Goal: Task Accomplishment & Management: Complete application form

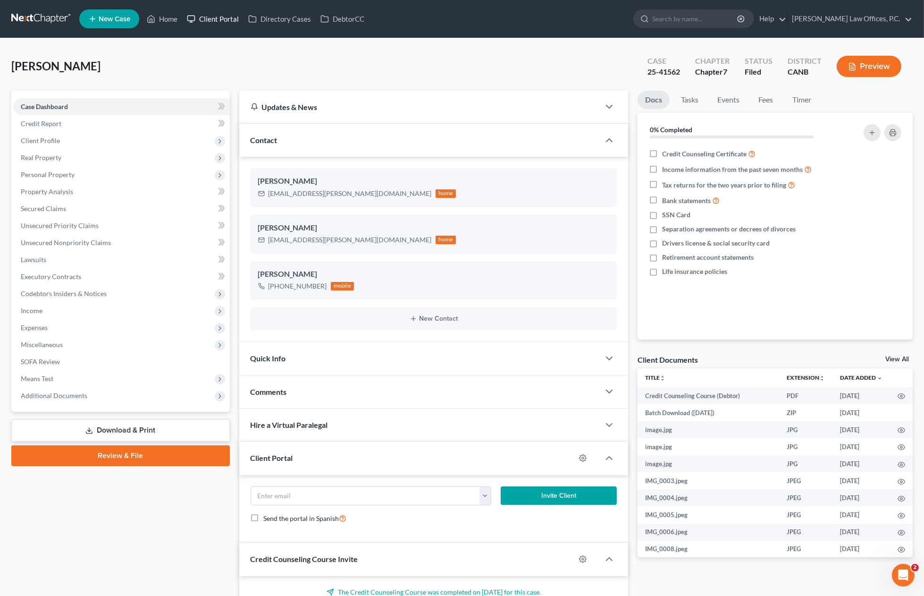
click at [215, 14] on link "Client Portal" at bounding box center [212, 18] width 61 height 17
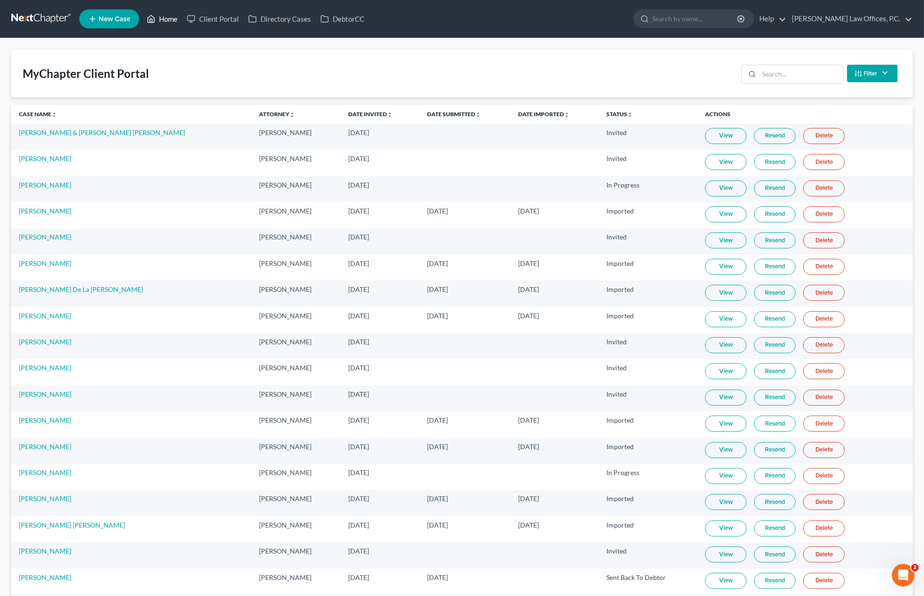
click at [157, 17] on link "Home" at bounding box center [162, 18] width 40 height 17
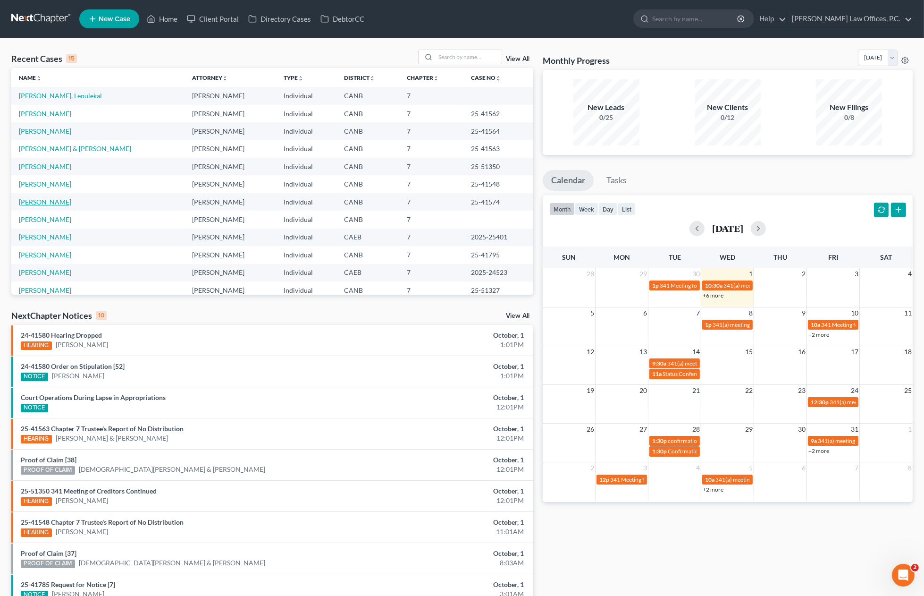
click at [42, 203] on link "[PERSON_NAME]" at bounding box center [45, 202] width 52 height 8
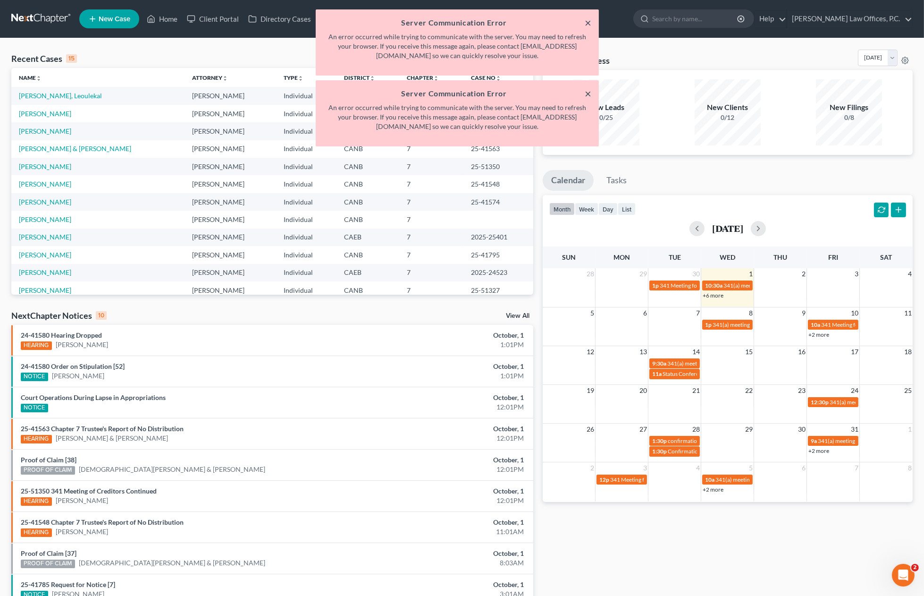
click at [586, 24] on button "×" at bounding box center [588, 22] width 7 height 11
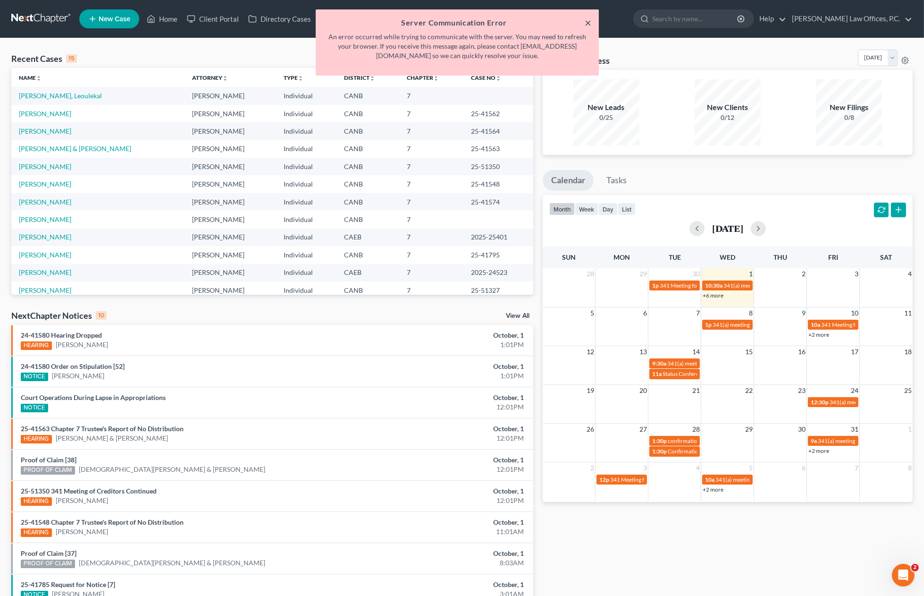
click at [587, 24] on button "×" at bounding box center [588, 22] width 7 height 11
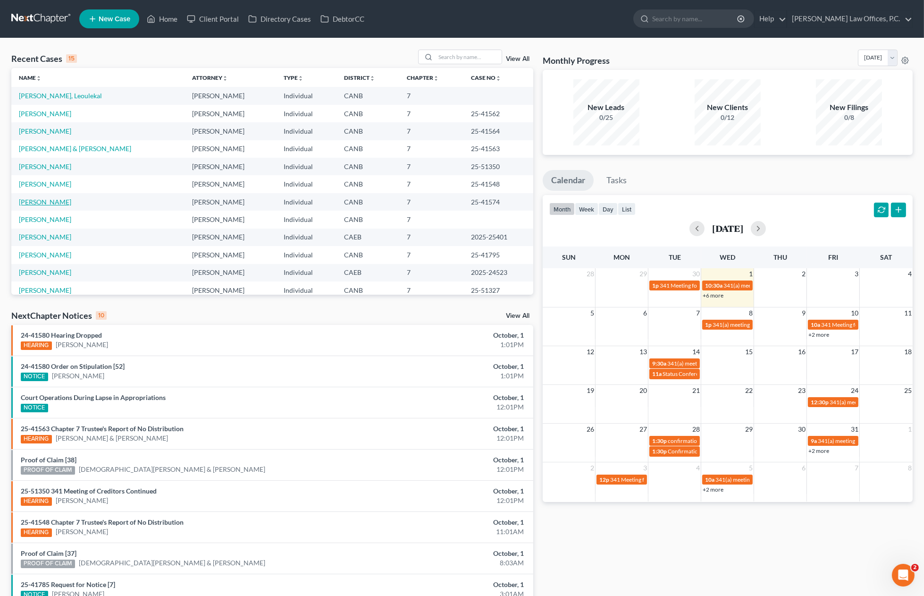
click at [43, 200] on link "[PERSON_NAME]" at bounding box center [45, 202] width 52 height 8
click at [44, 202] on link "[PERSON_NAME]" at bounding box center [45, 202] width 52 height 8
click at [81, 201] on td "[PERSON_NAME]" at bounding box center [97, 201] width 173 height 17
click at [44, 203] on link "[PERSON_NAME]" at bounding box center [45, 202] width 52 height 8
click at [41, 206] on td "[PERSON_NAME]" at bounding box center [97, 201] width 173 height 17
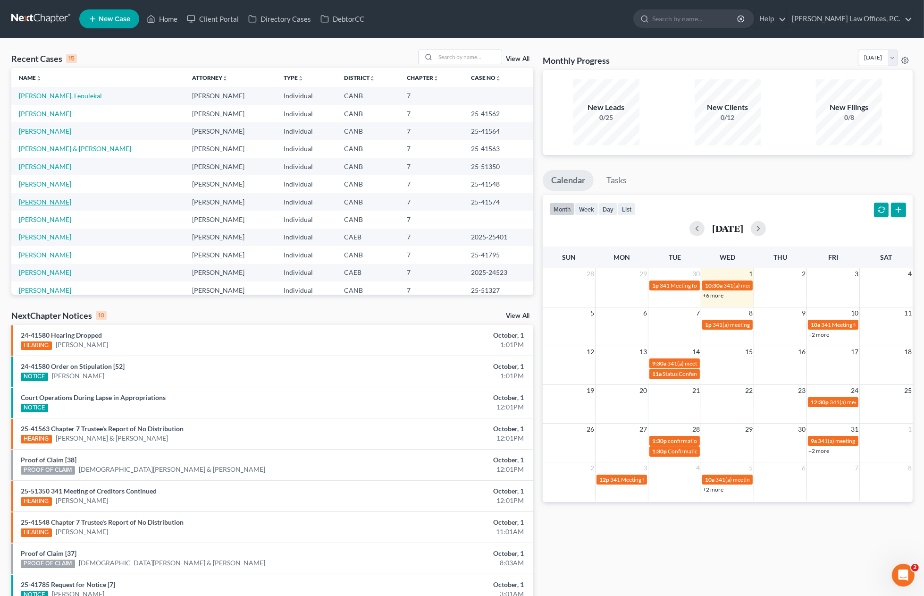
click at [42, 204] on link "[PERSON_NAME]" at bounding box center [45, 202] width 52 height 8
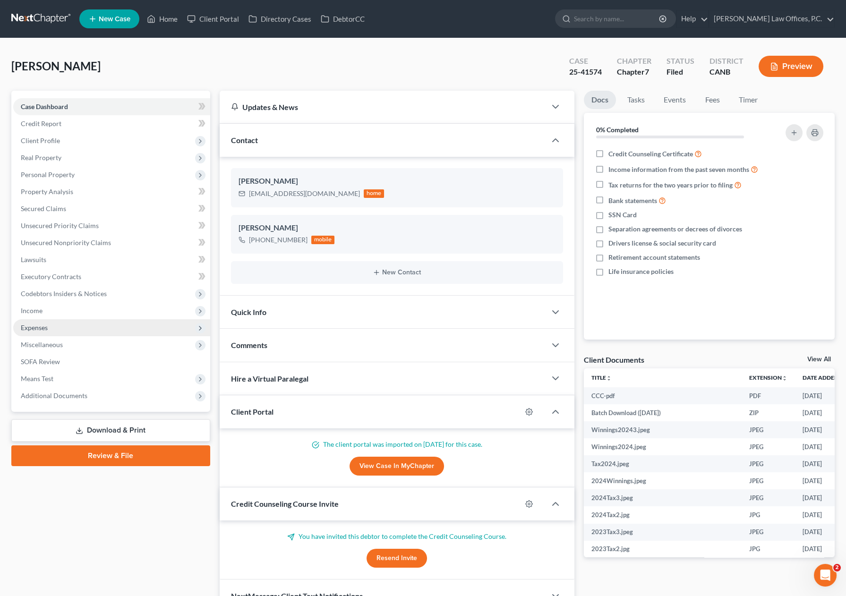
click at [64, 328] on span "Expenses" at bounding box center [111, 327] width 197 height 17
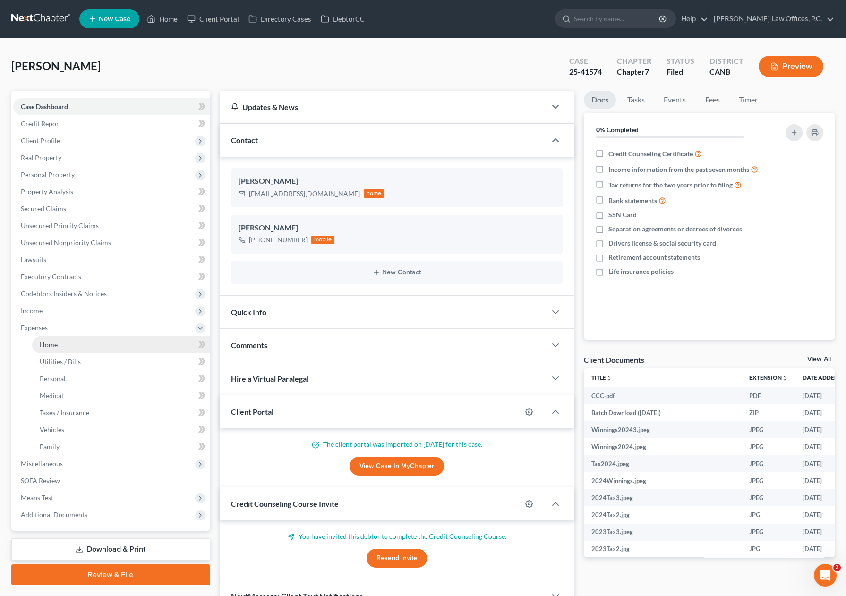
click at [72, 341] on link "Home" at bounding box center [121, 344] width 178 height 17
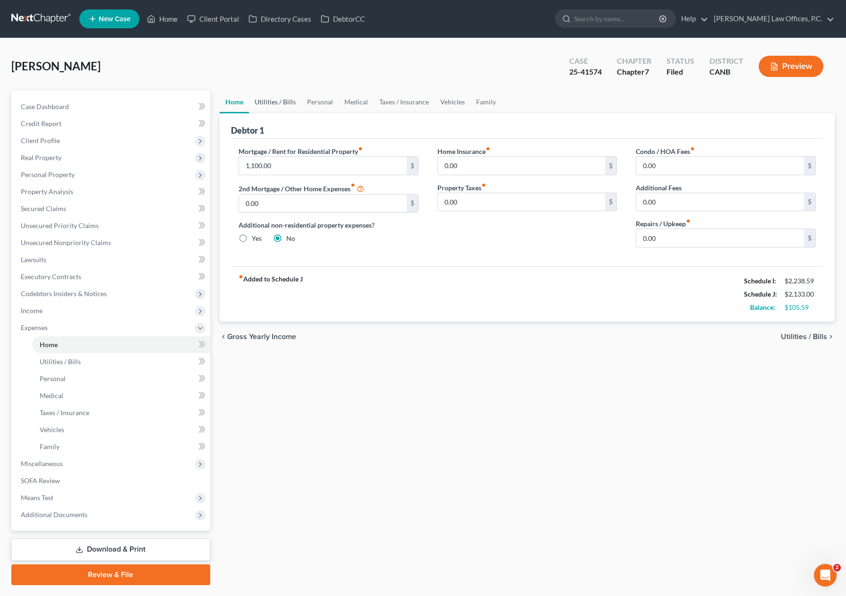
click at [271, 105] on link "Utilities / Bills" at bounding box center [275, 102] width 52 height 23
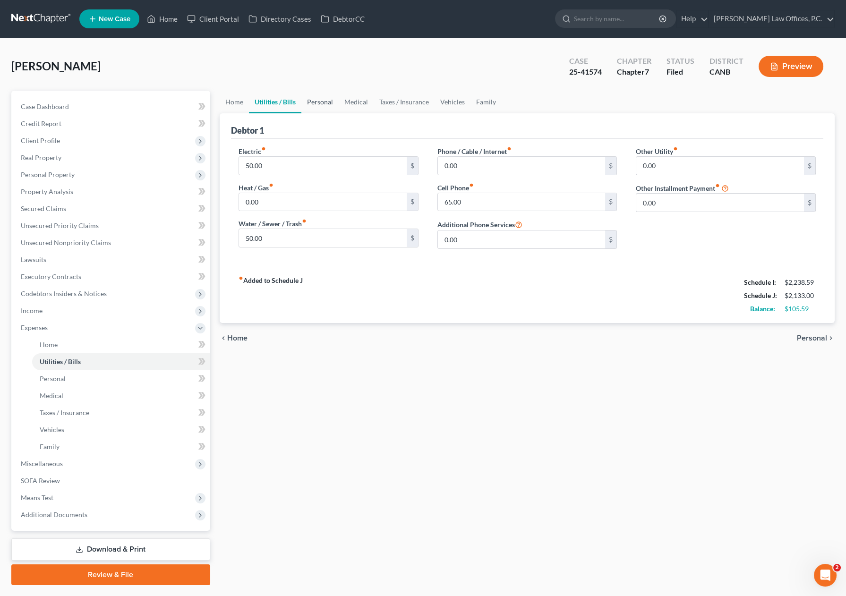
click at [324, 99] on link "Personal" at bounding box center [319, 102] width 37 height 23
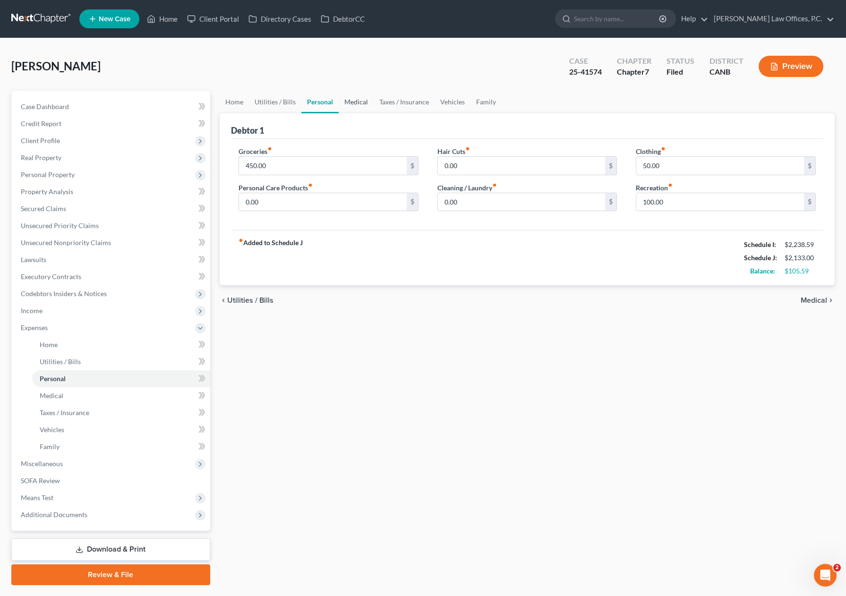
click at [367, 100] on link "Medical" at bounding box center [356, 102] width 35 height 23
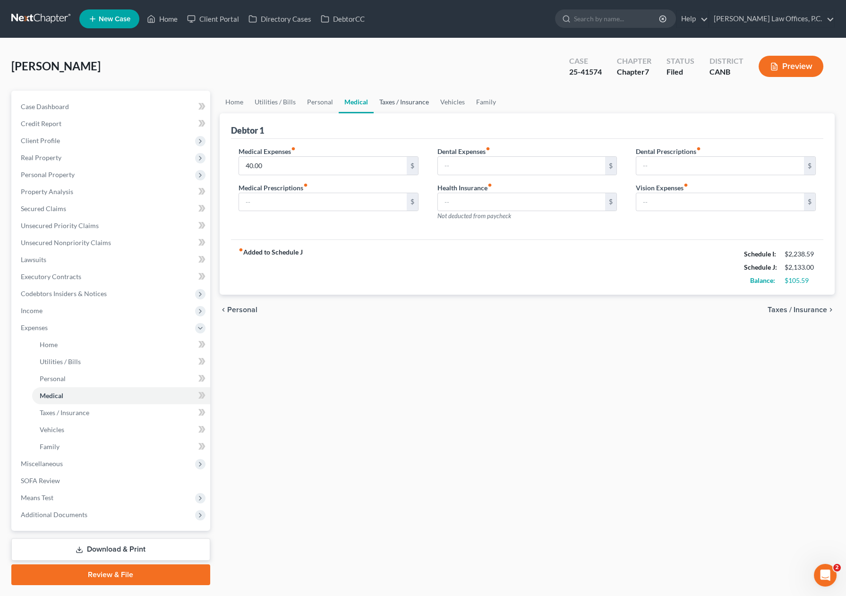
drag, startPoint x: 407, startPoint y: 101, endPoint x: 426, endPoint y: 101, distance: 18.9
click at [407, 101] on link "Taxes / Insurance" at bounding box center [403, 102] width 61 height 23
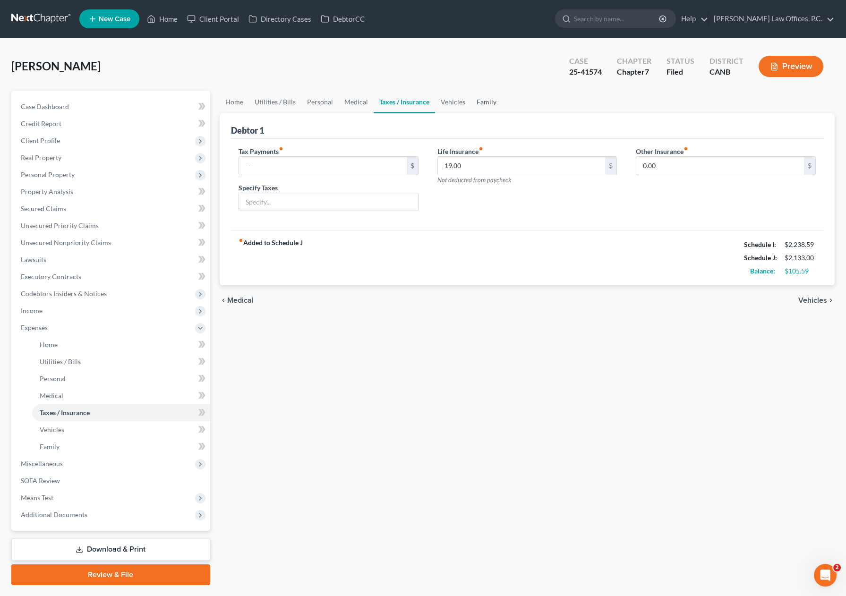
click at [494, 102] on link "Family" at bounding box center [486, 102] width 31 height 23
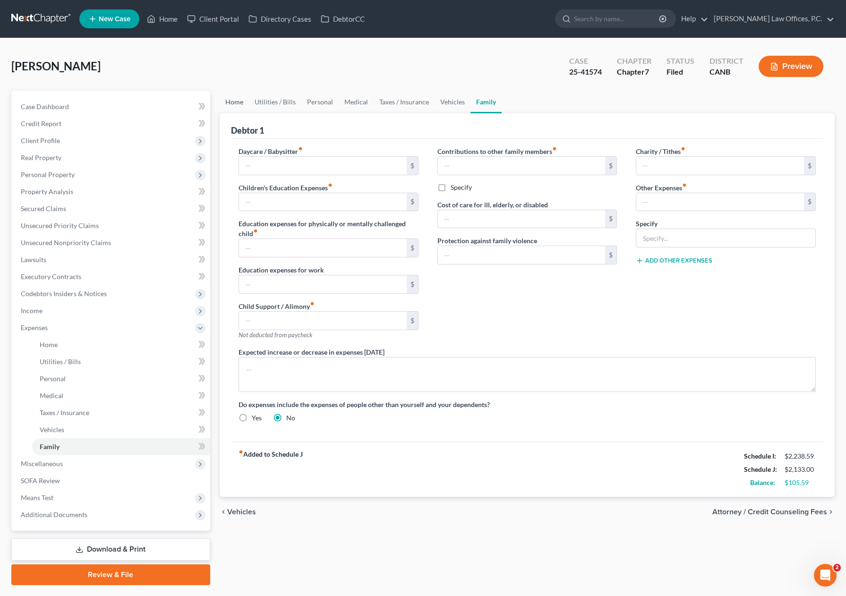
drag, startPoint x: 236, startPoint y: 100, endPoint x: 216, endPoint y: 105, distance: 20.4
click at [235, 100] on link "Home" at bounding box center [234, 102] width 29 height 23
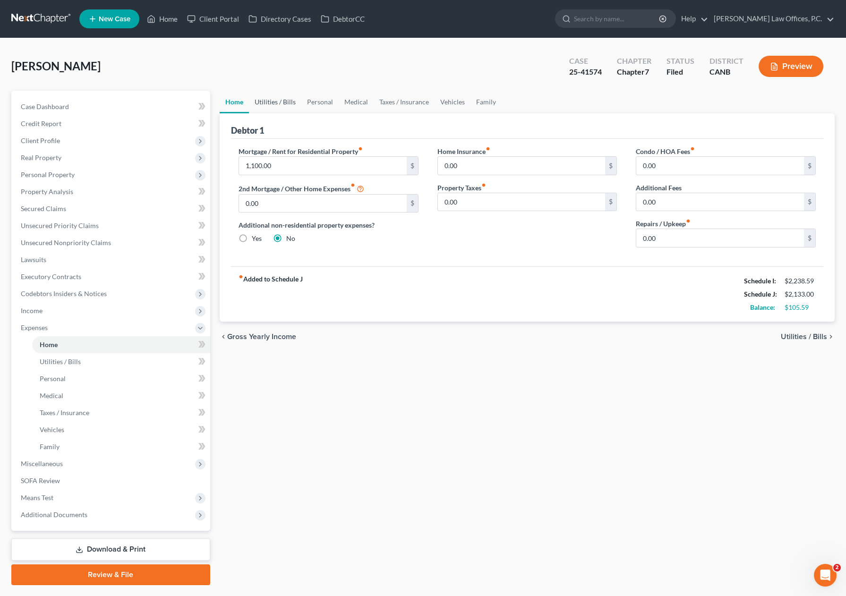
click at [280, 103] on link "Utilities / Bills" at bounding box center [275, 102] width 52 height 23
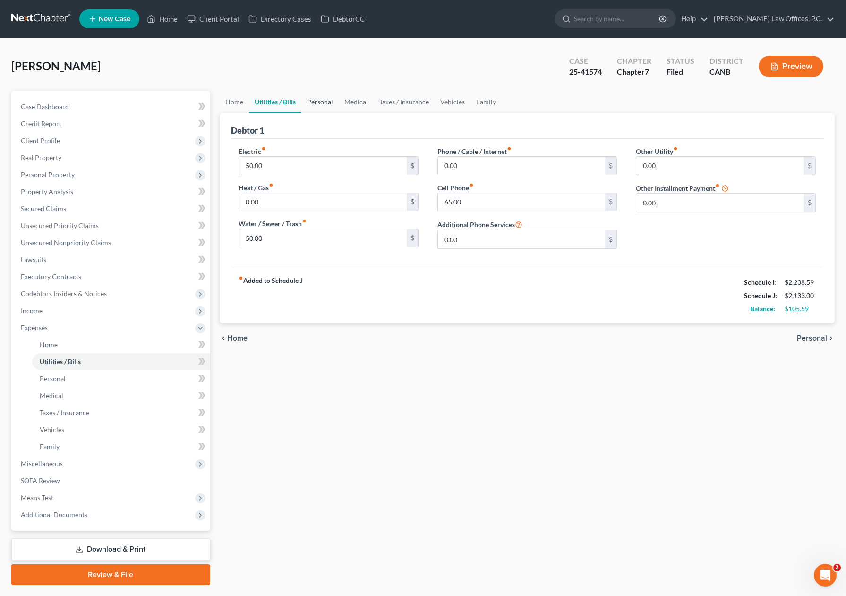
click at [307, 100] on link "Personal" at bounding box center [319, 102] width 37 height 23
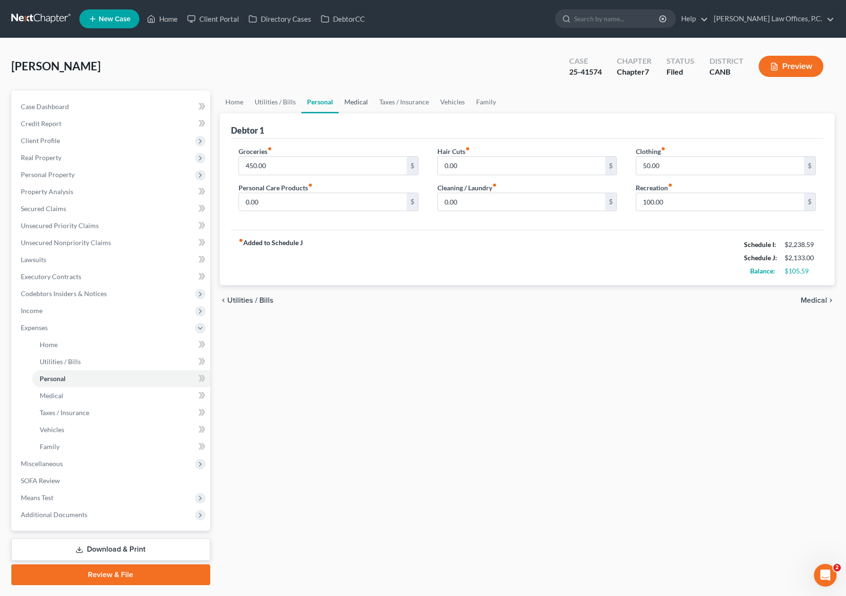
click at [368, 101] on link "Medical" at bounding box center [356, 102] width 35 height 23
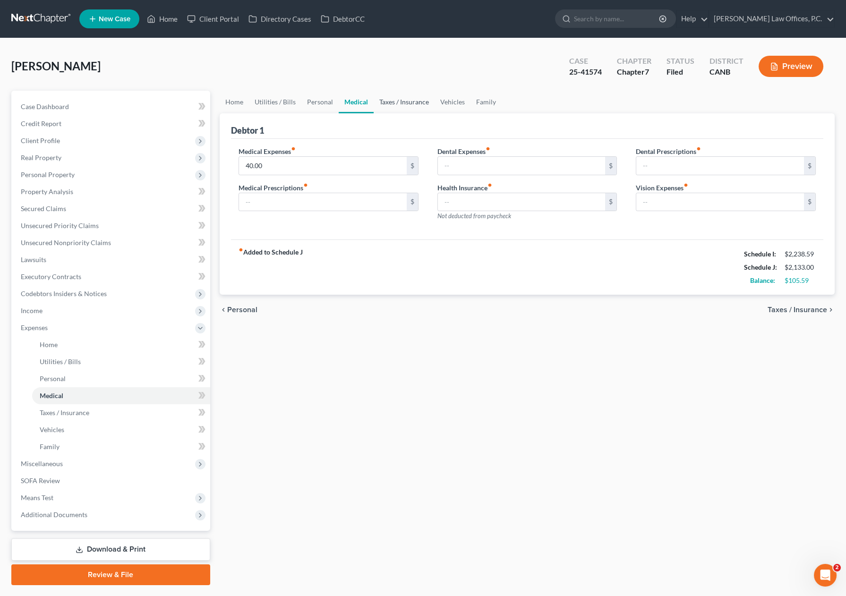
click at [390, 100] on link "Taxes / Insurance" at bounding box center [403, 102] width 61 height 23
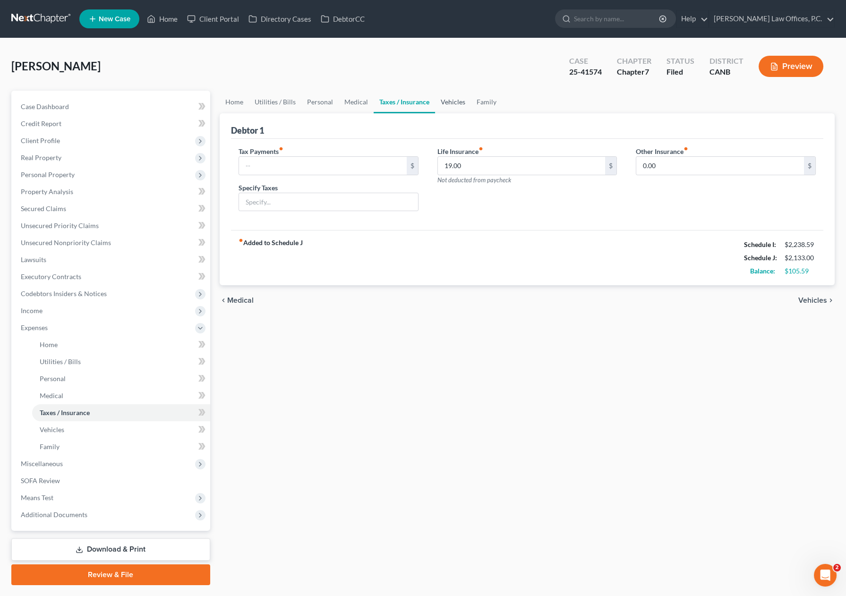
click at [441, 103] on link "Vehicles" at bounding box center [453, 102] width 36 height 23
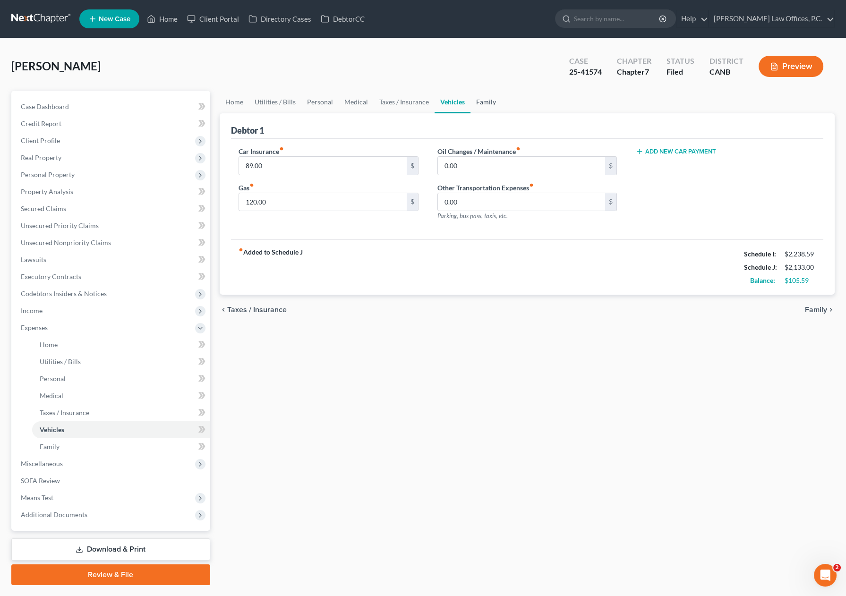
click at [498, 105] on link "Family" at bounding box center [485, 102] width 31 height 23
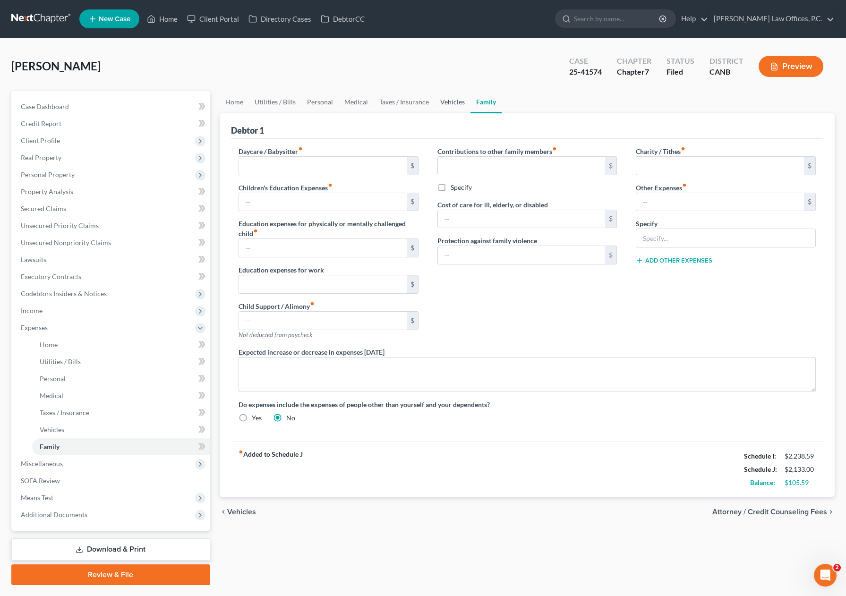
click at [460, 106] on link "Vehicles" at bounding box center [452, 102] width 36 height 23
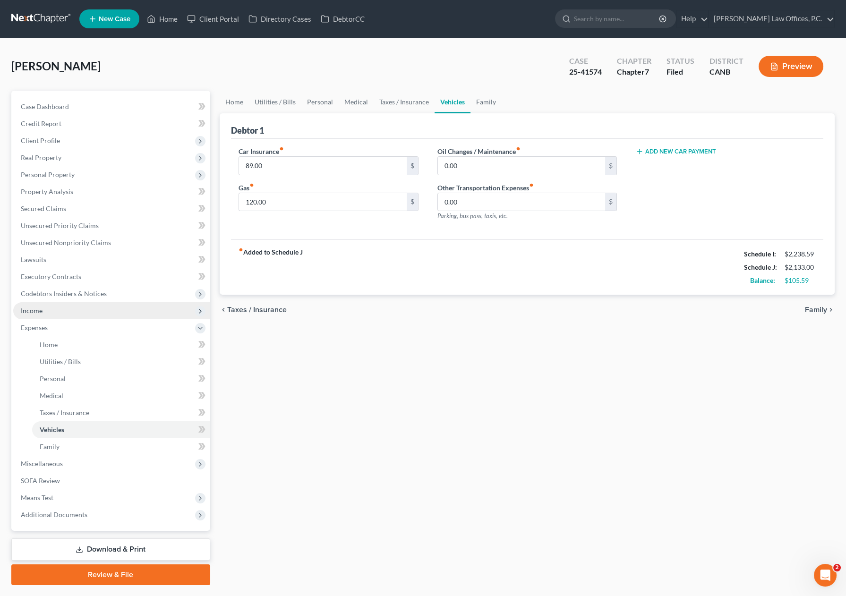
click at [68, 312] on span "Income" at bounding box center [111, 310] width 197 height 17
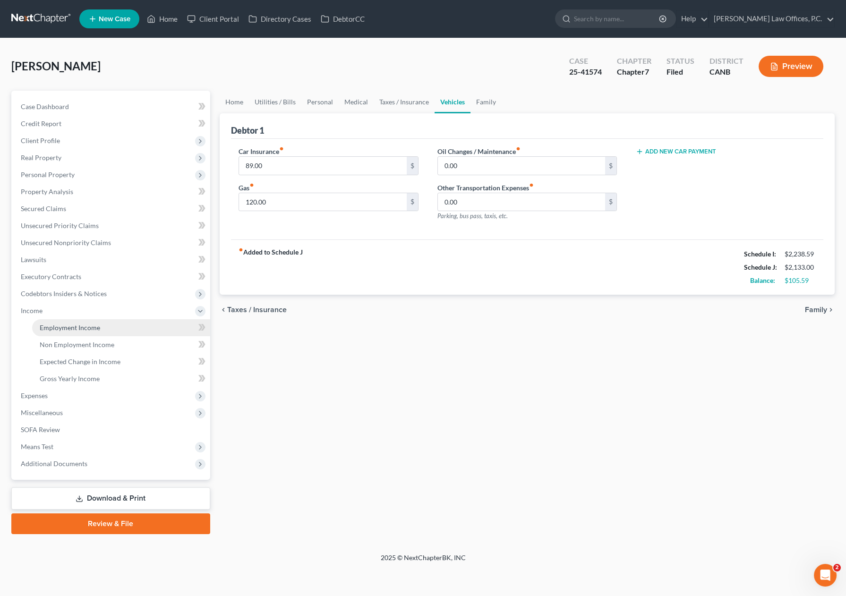
click at [65, 321] on link "Employment Income" at bounding box center [121, 327] width 178 height 17
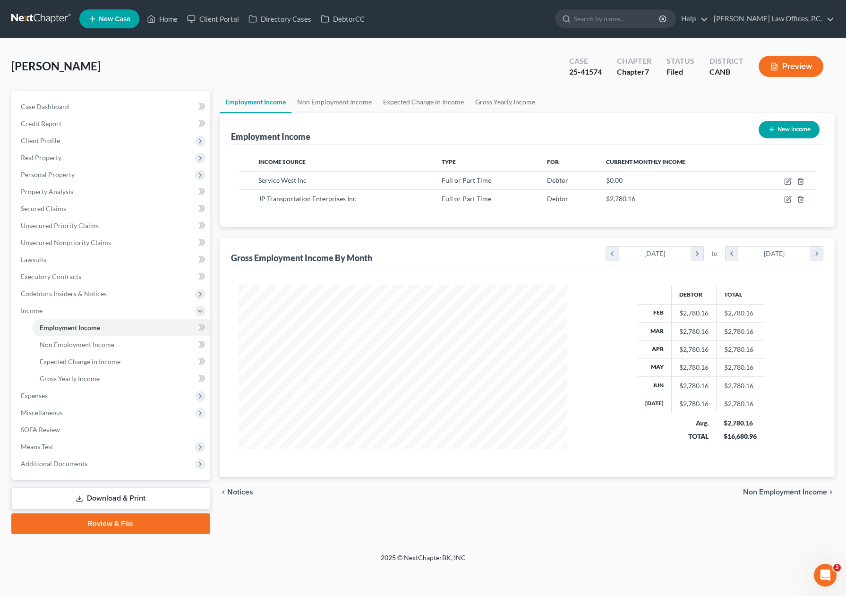
scroll to position [169, 347]
click at [114, 463] on span "Additional Documents" at bounding box center [111, 463] width 197 height 17
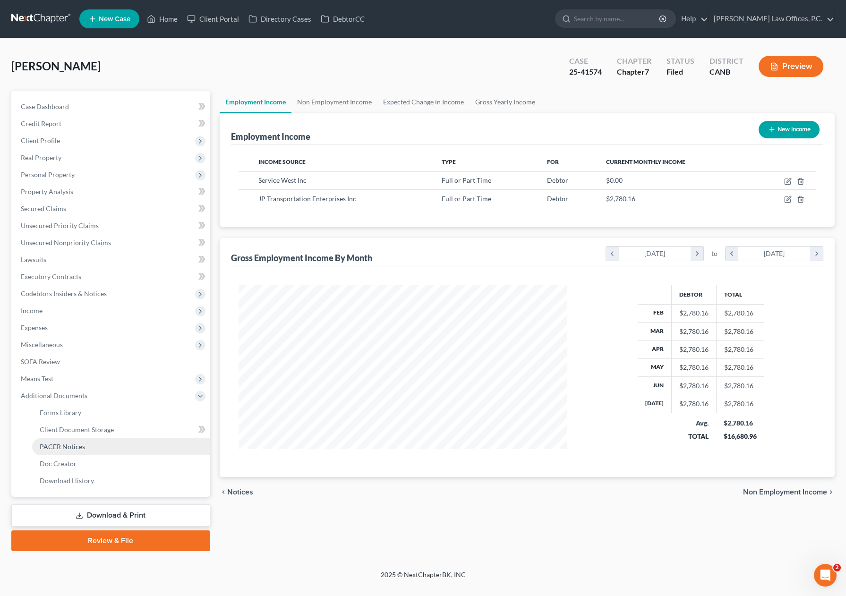
drag, startPoint x: 95, startPoint y: 444, endPoint x: 105, endPoint y: 450, distance: 12.1
click at [95, 444] on link "PACER Notices" at bounding box center [121, 446] width 178 height 17
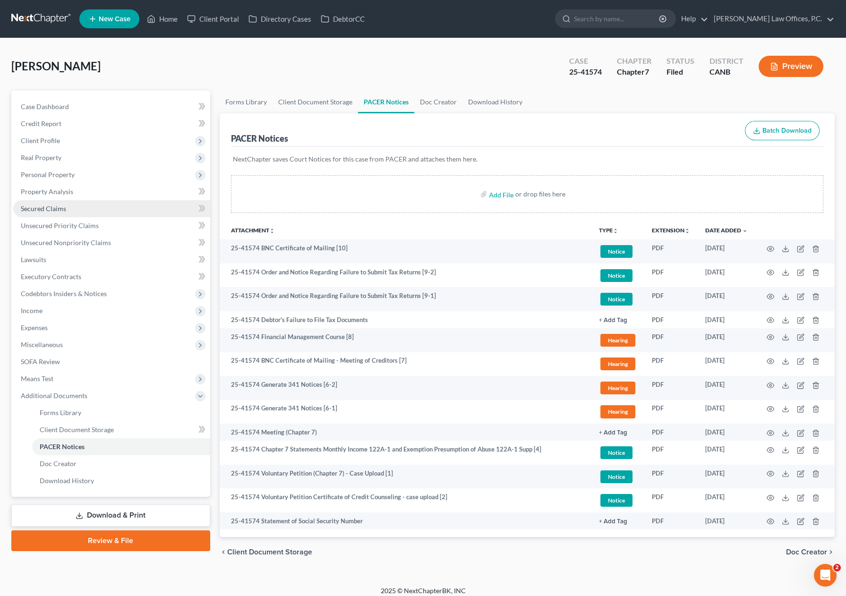
click at [123, 204] on link "Secured Claims" at bounding box center [111, 208] width 197 height 17
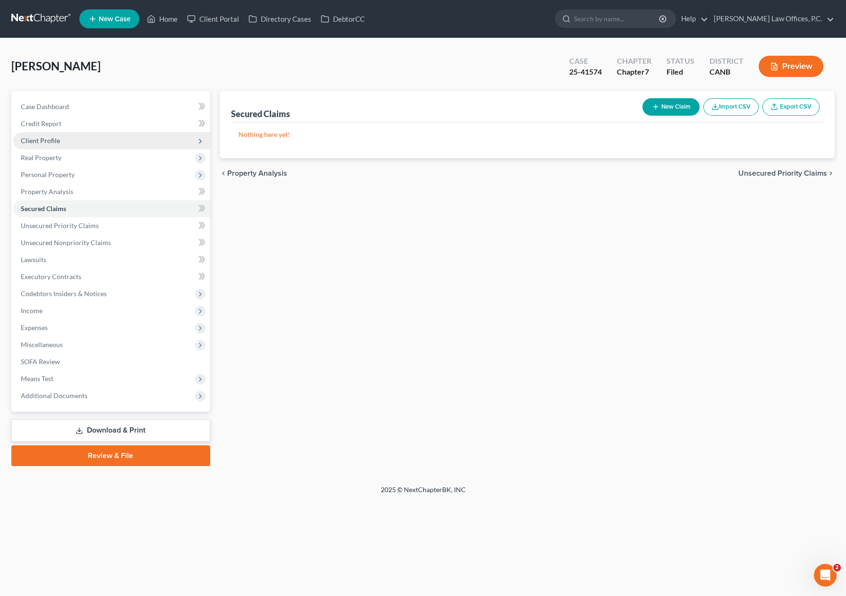
click at [87, 143] on span "Client Profile" at bounding box center [111, 140] width 197 height 17
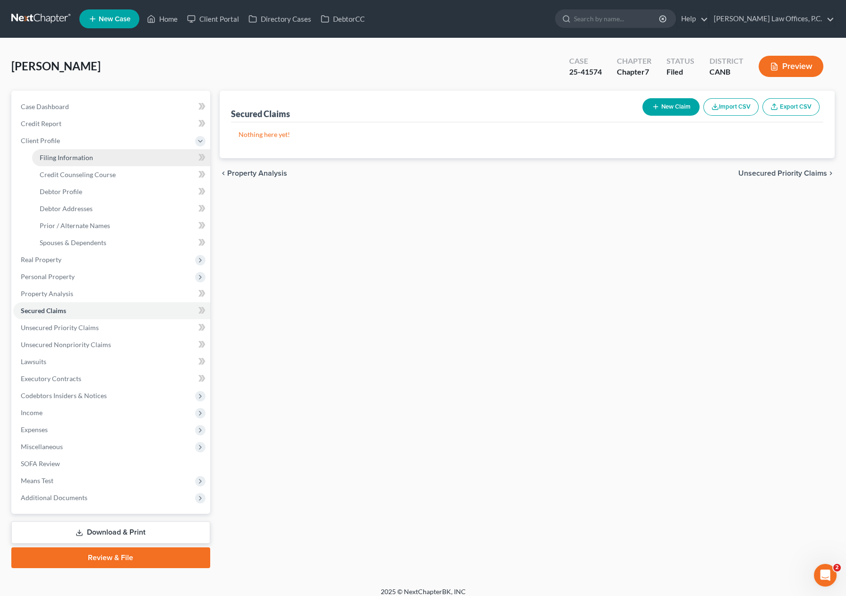
click at [87, 155] on span "Filing Information" at bounding box center [66, 157] width 53 height 8
select select "1"
select select "0"
select select "9"
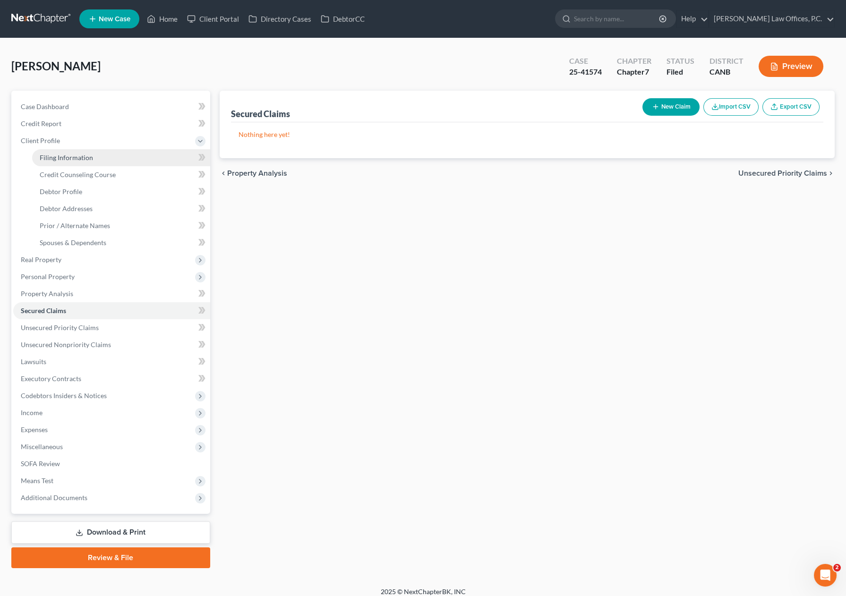
select select "0"
select select "4"
select select "0"
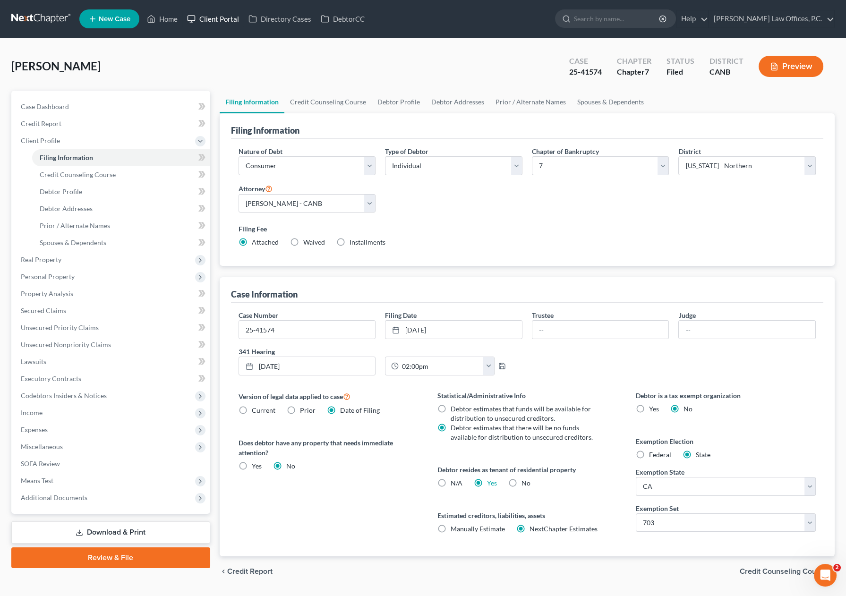
click at [221, 18] on link "Client Portal" at bounding box center [212, 18] width 61 height 17
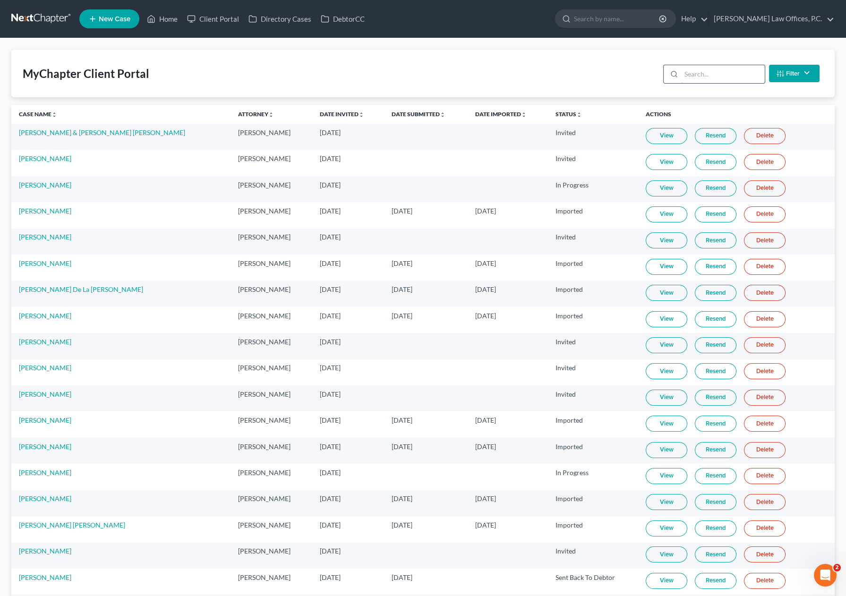
click at [706, 76] on input "search" at bounding box center [723, 74] width 84 height 18
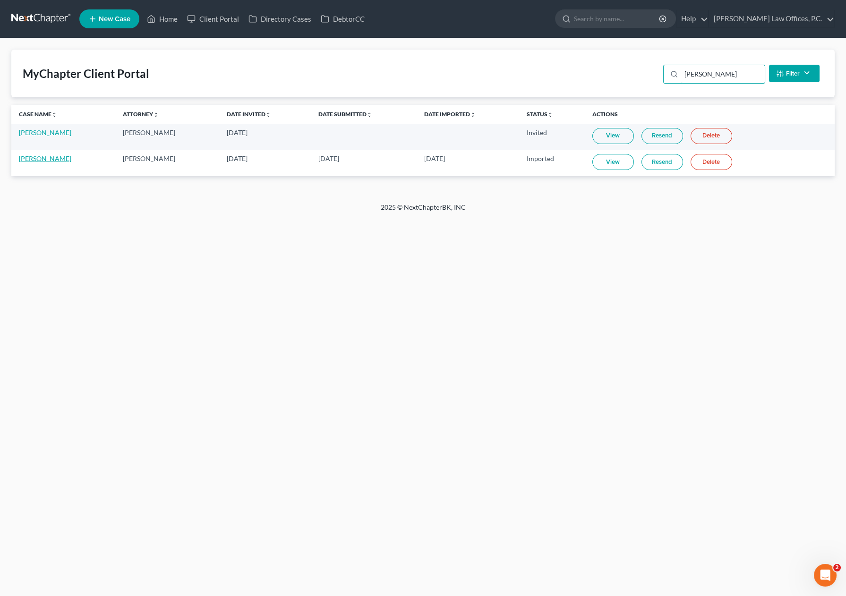
type input "[PERSON_NAME]"
click at [44, 161] on link "[PERSON_NAME]" at bounding box center [45, 158] width 52 height 8
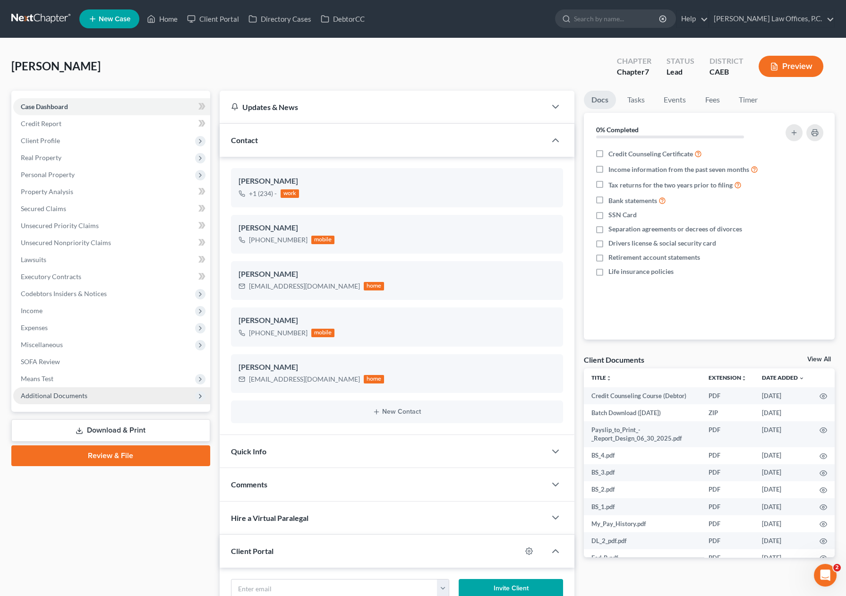
click at [139, 389] on span "Additional Documents" at bounding box center [111, 395] width 197 height 17
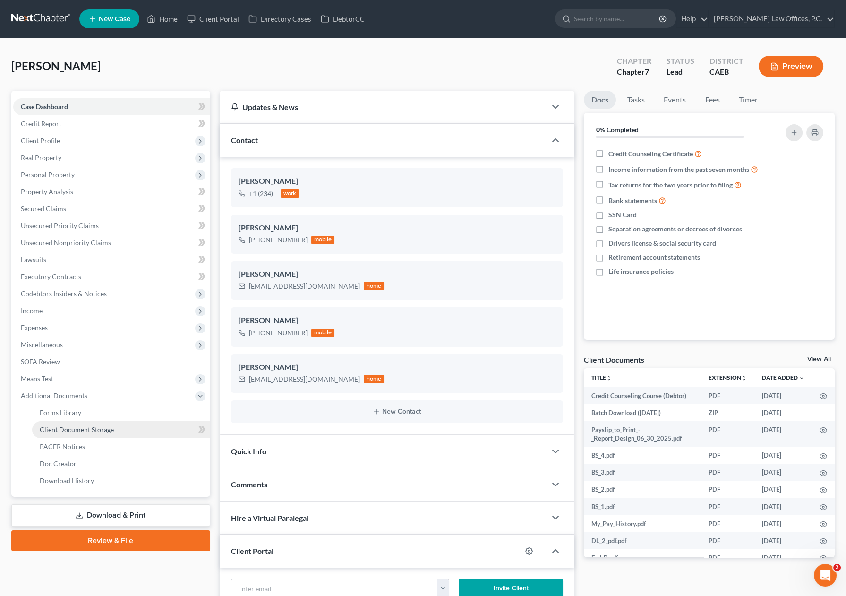
click at [125, 427] on link "Client Document Storage" at bounding box center [121, 429] width 178 height 17
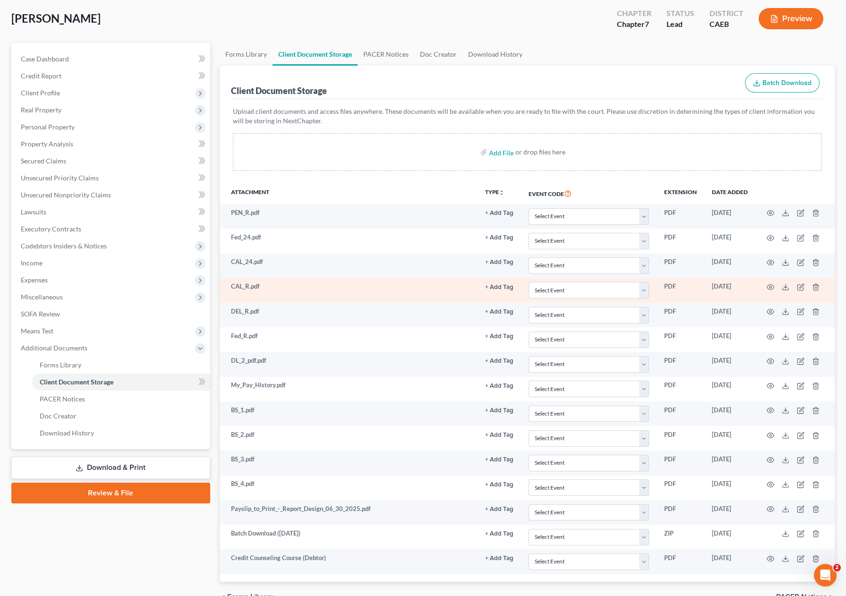
scroll to position [97, 0]
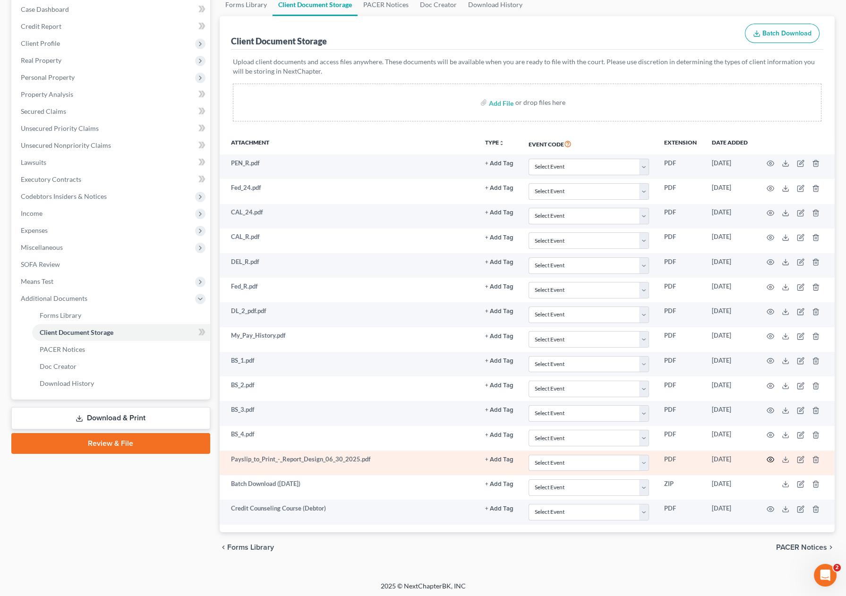
click at [770, 461] on icon "button" at bounding box center [770, 460] width 8 height 8
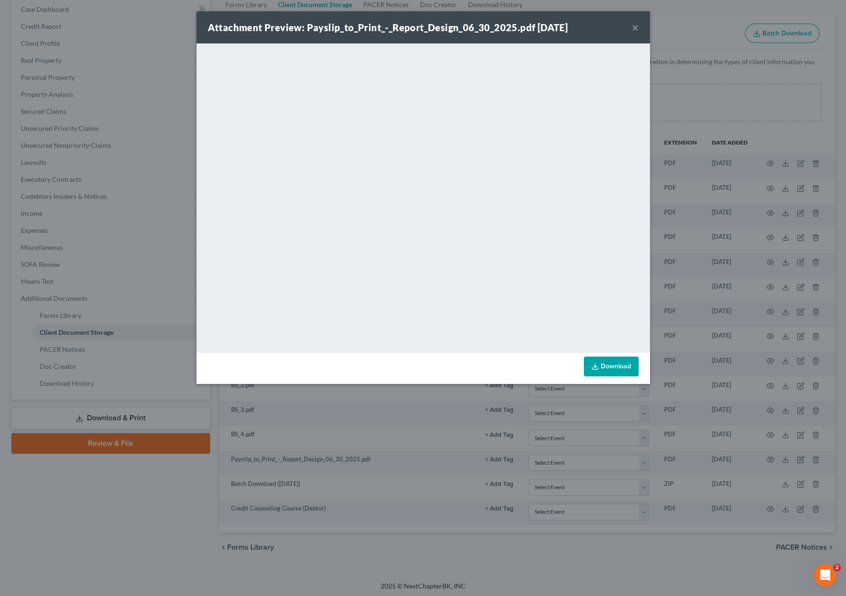
click at [638, 26] on div "Attachment Preview: Payslip_to_Print_-_Report_Design_06_30_2025.pdf [DATE] ×" at bounding box center [422, 27] width 453 height 32
click at [631, 27] on div "Attachment Preview: Payslip_to_Print_-_Report_Design_06_30_2025.pdf [DATE] ×" at bounding box center [422, 27] width 453 height 32
click at [633, 28] on button "×" at bounding box center [635, 27] width 7 height 11
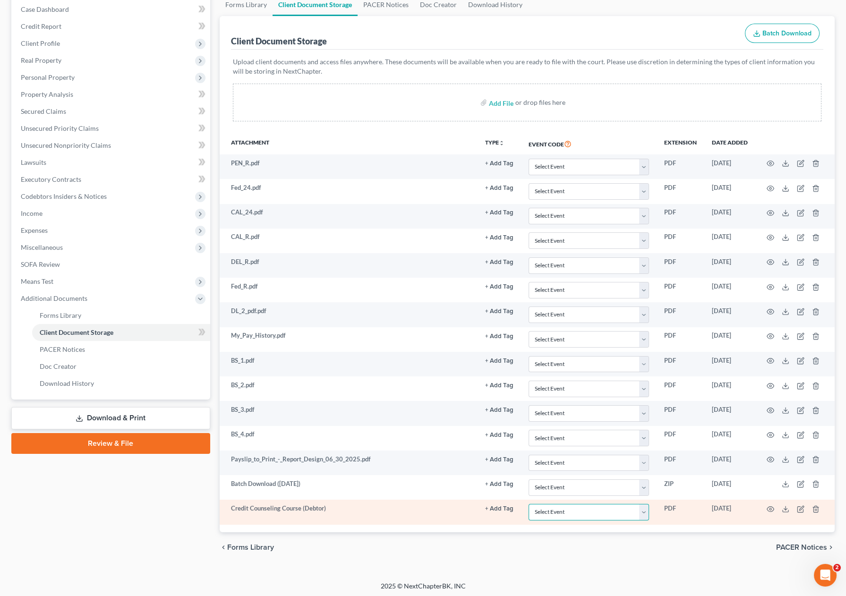
click at [568, 515] on select "Select Event Verification of Master Address List Form" at bounding box center [588, 512] width 120 height 17
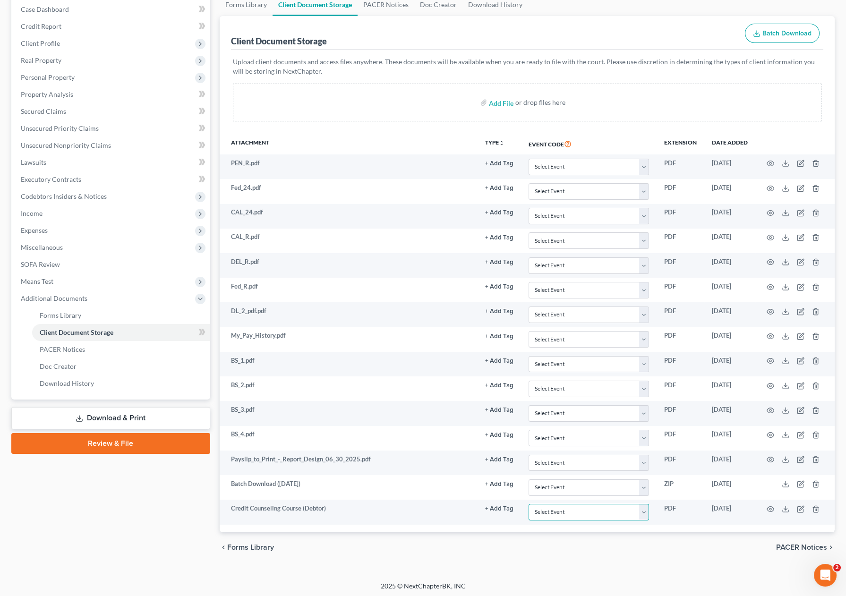
scroll to position [0, 0]
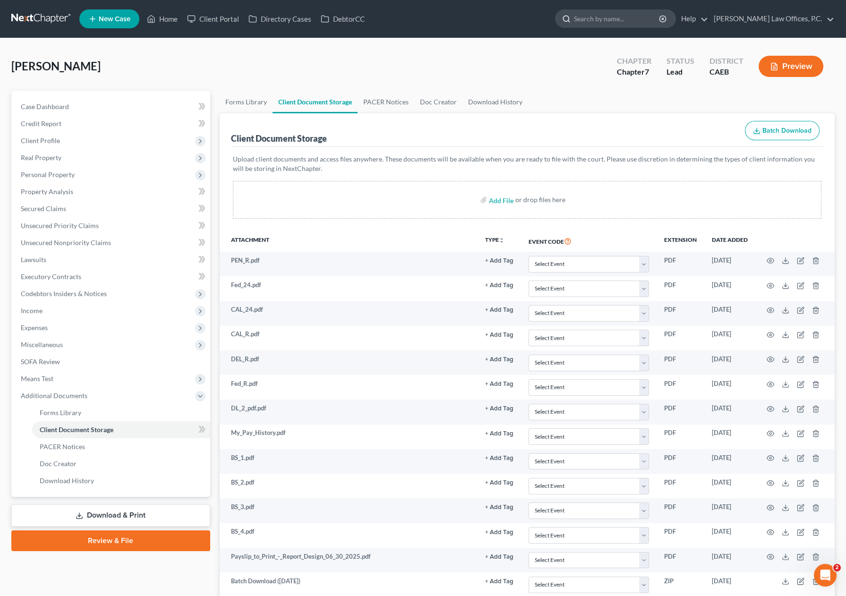
click at [647, 21] on input "search" at bounding box center [617, 18] width 86 height 17
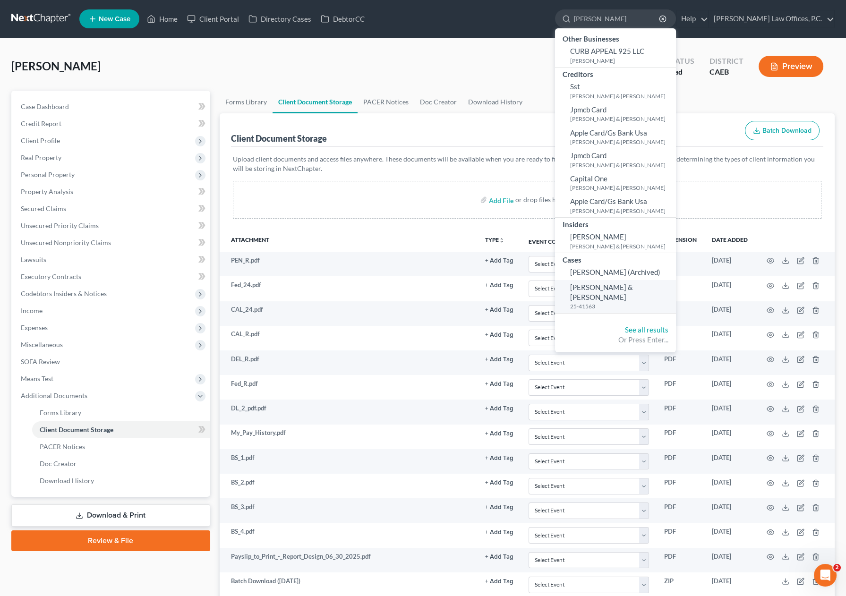
type input "[PERSON_NAME]"
click at [626, 290] on span "[PERSON_NAME] & [PERSON_NAME]" at bounding box center [601, 292] width 63 height 18
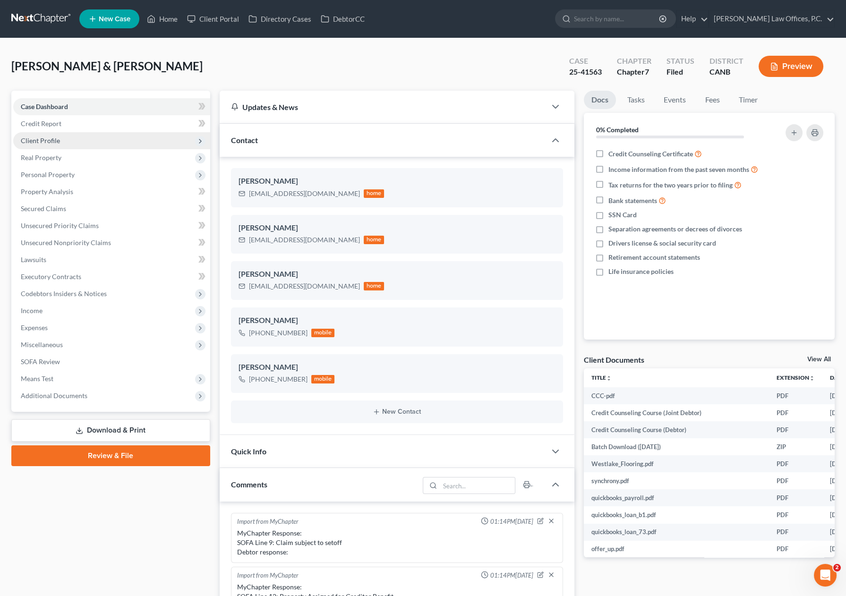
click at [117, 141] on span "Client Profile" at bounding box center [111, 140] width 197 height 17
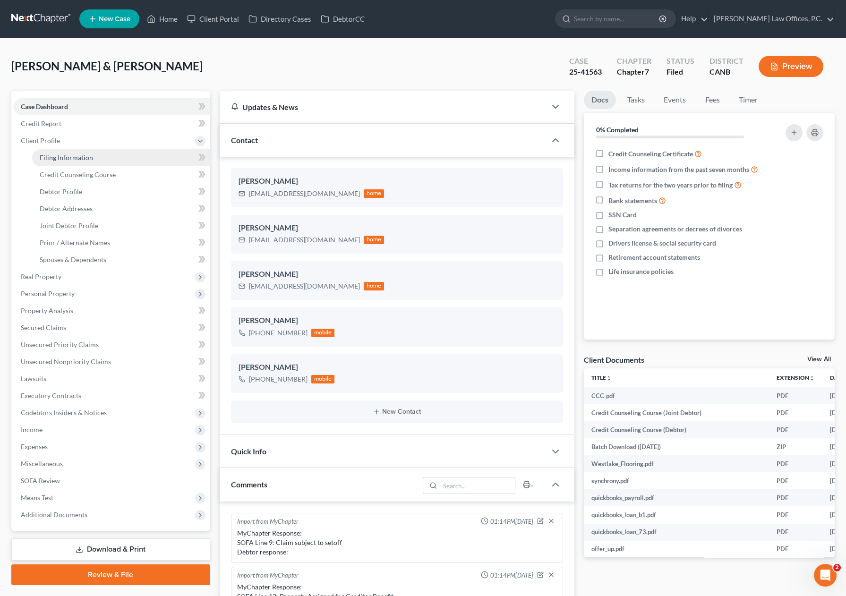
scroll to position [167, 0]
click at [101, 157] on link "Filing Information" at bounding box center [121, 157] width 178 height 17
select select "1"
select select "0"
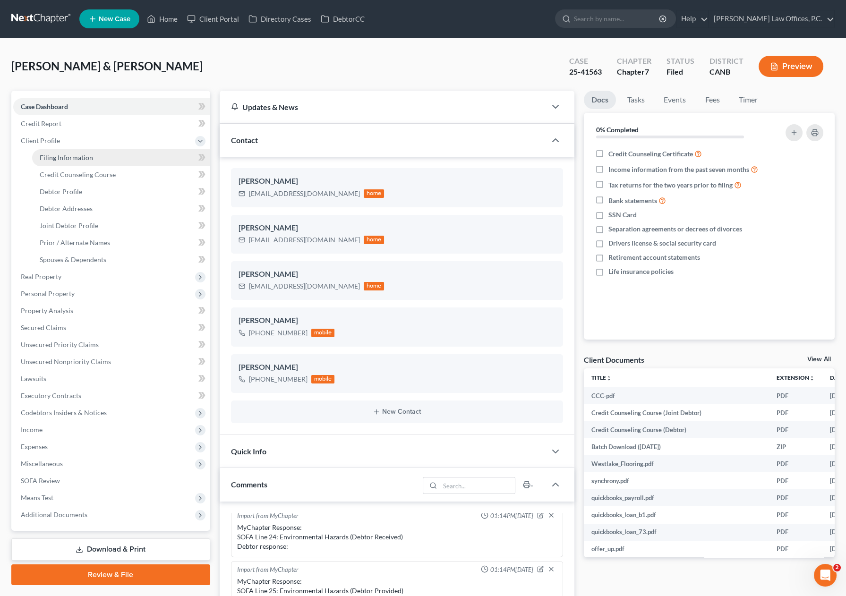
select select "9"
select select "0"
select select "4"
select select "1"
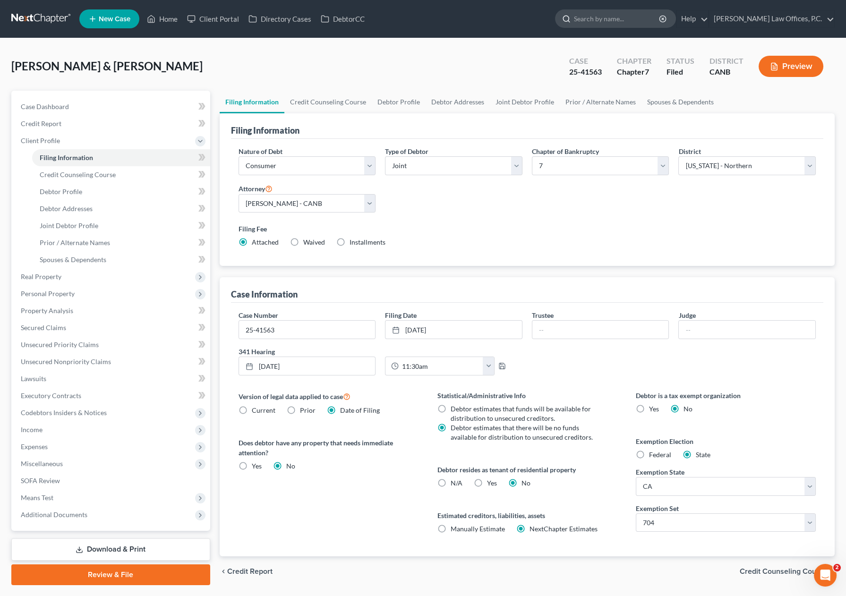
click at [632, 15] on input "search" at bounding box center [617, 18] width 86 height 17
type input "[PERSON_NAME]"
click at [165, 18] on link "Home" at bounding box center [162, 18] width 40 height 17
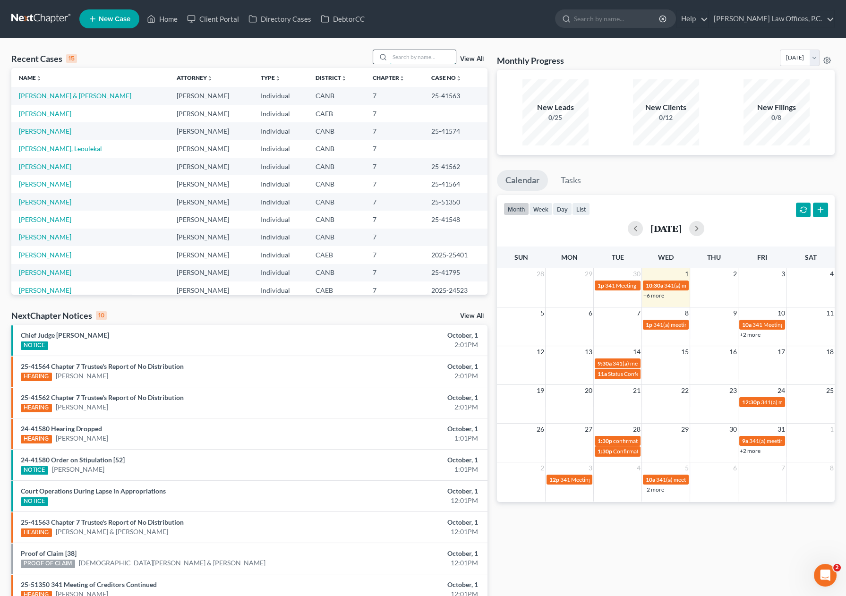
click at [409, 55] on input "search" at bounding box center [423, 57] width 66 height 14
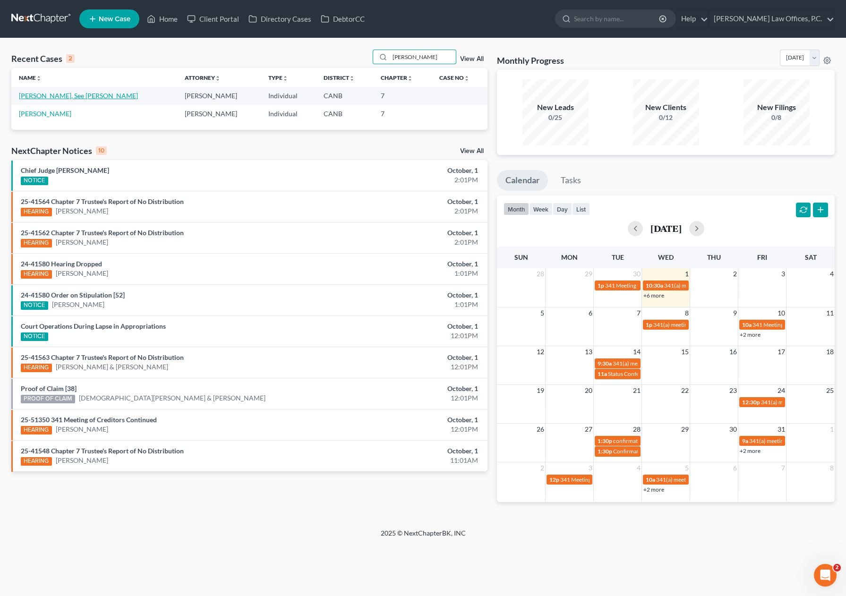
type input "[PERSON_NAME]"
click at [49, 95] on link "[PERSON_NAME], See [PERSON_NAME]" at bounding box center [78, 96] width 119 height 8
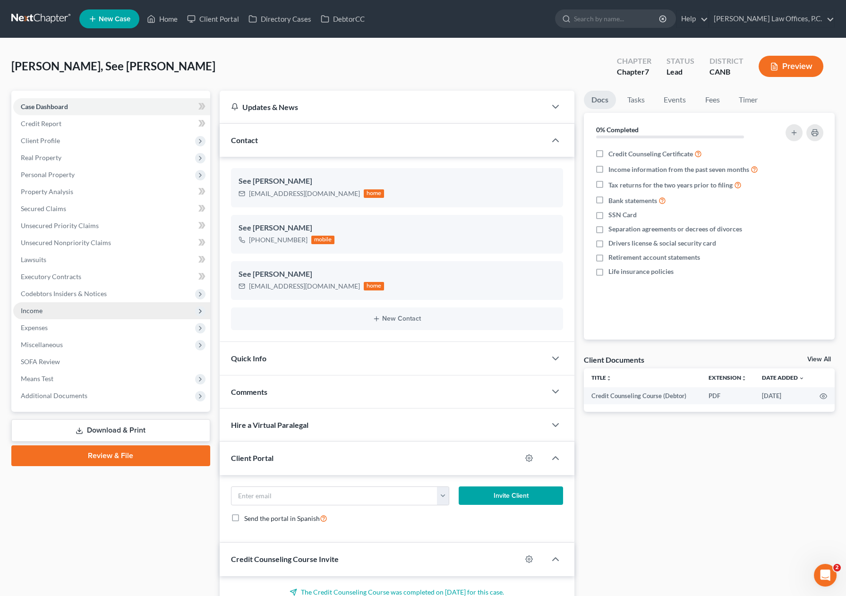
click at [88, 307] on span "Income" at bounding box center [111, 310] width 197 height 17
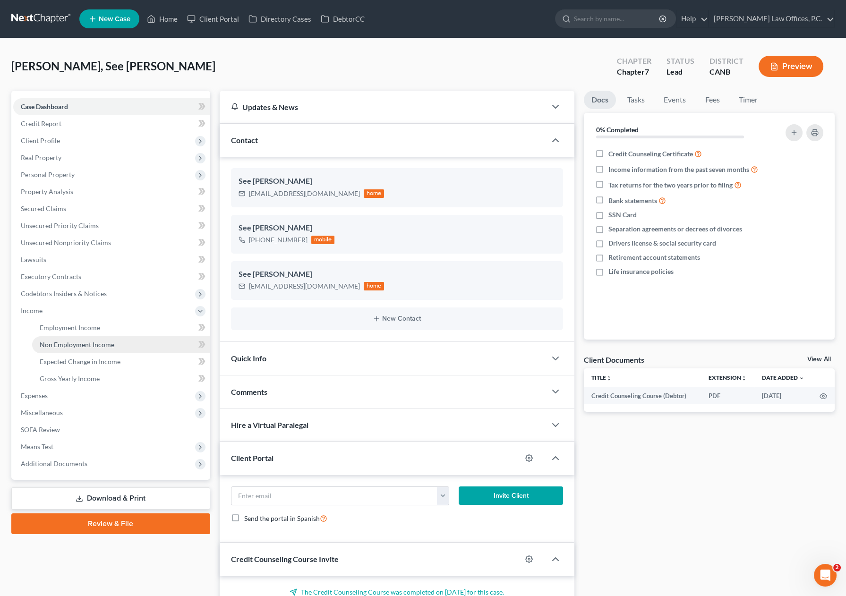
click at [108, 342] on span "Non Employment Income" at bounding box center [77, 344] width 75 height 8
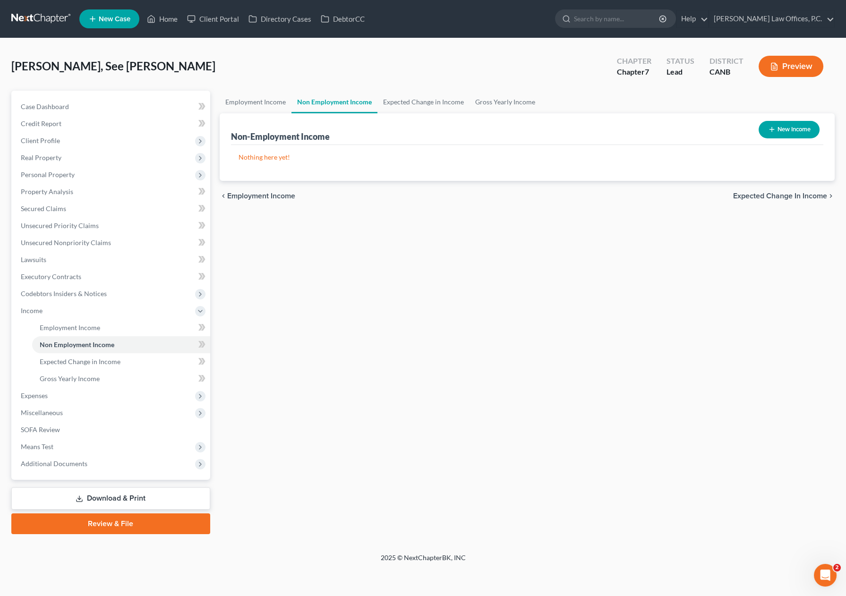
click at [786, 124] on button "New Income" at bounding box center [788, 129] width 61 height 17
select select "0"
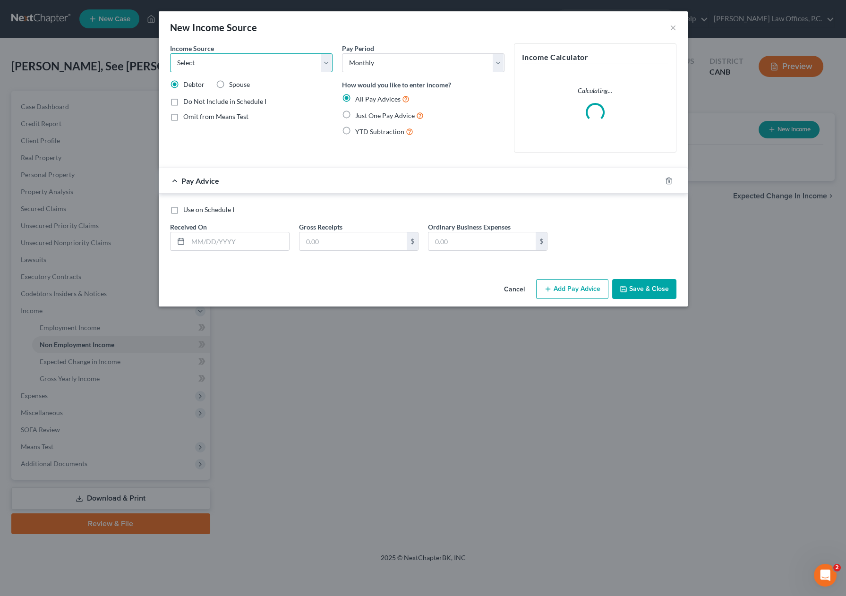
click at [260, 65] on select "Select Unemployment Disability (from employer) Pension Retirement Social Securi…" at bounding box center [251, 62] width 162 height 19
select select "8"
click at [170, 53] on select "Select Unemployment Disability (from employer) Pension Retirement Social Securi…" at bounding box center [251, 62] width 162 height 19
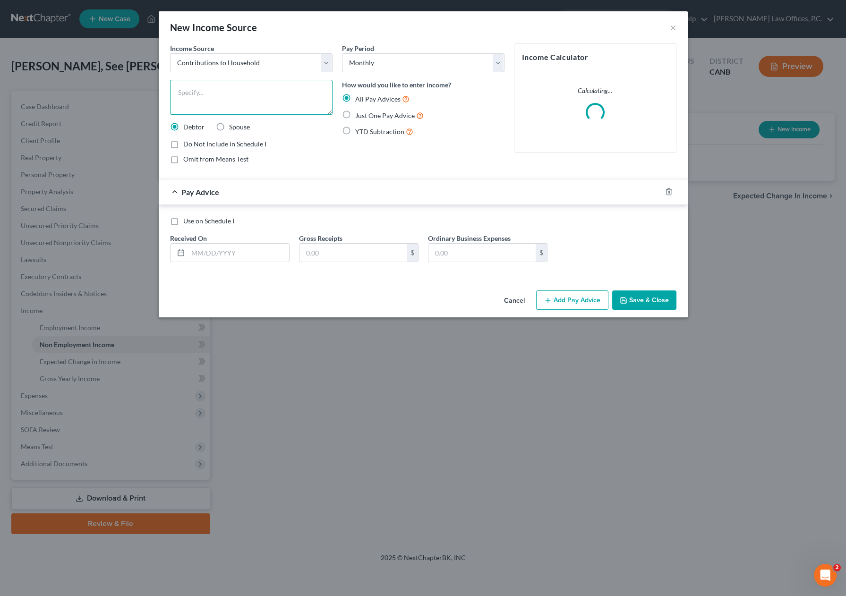
drag, startPoint x: 246, startPoint y: 94, endPoint x: 235, endPoint y: 95, distance: 11.4
click at [244, 93] on textarea at bounding box center [251, 97] width 162 height 35
type textarea "Household Contributions"
click at [253, 247] on input "text" at bounding box center [238, 253] width 101 height 18
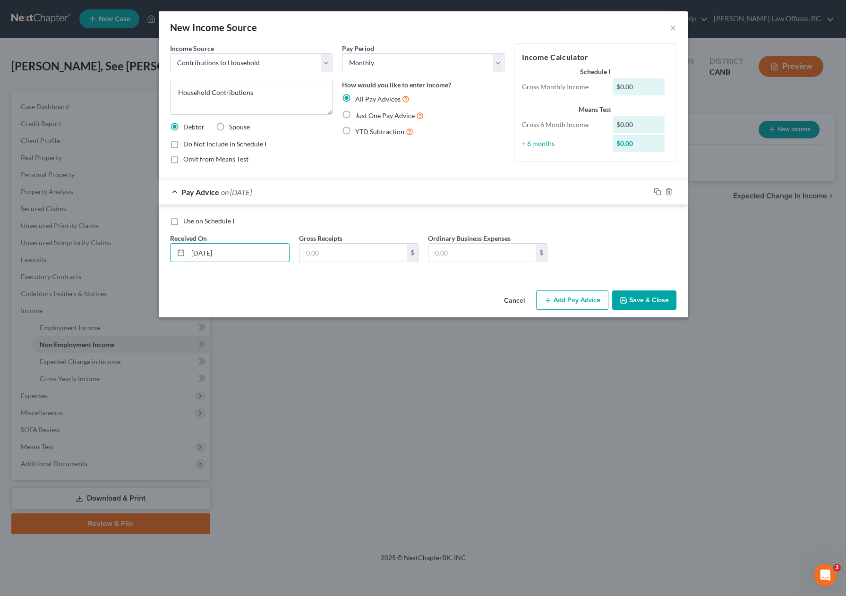
type input "[DATE]"
click at [571, 297] on button "Add Pay Advice" at bounding box center [572, 300] width 72 height 20
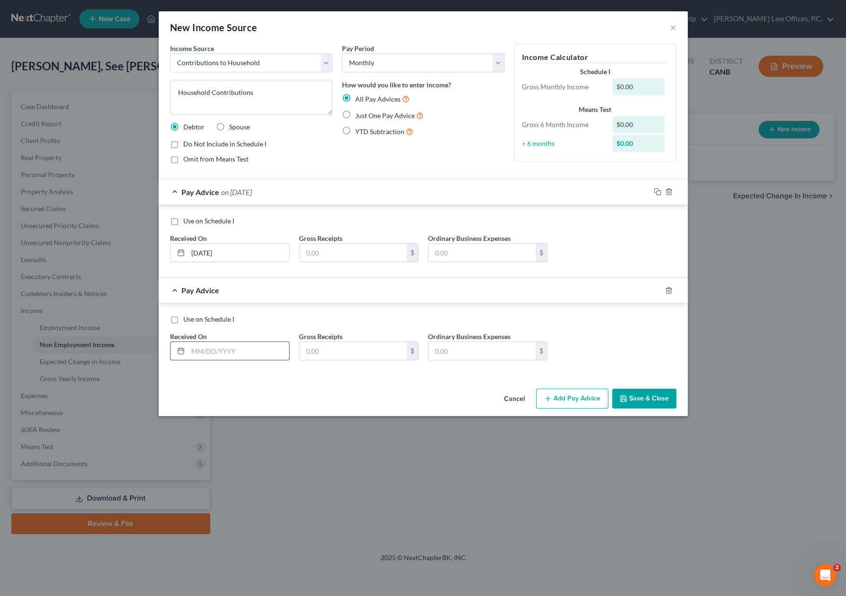
click at [207, 351] on input "text" at bounding box center [238, 351] width 101 height 18
type input "[DATE]"
click at [579, 396] on button "Add Pay Advice" at bounding box center [572, 399] width 72 height 20
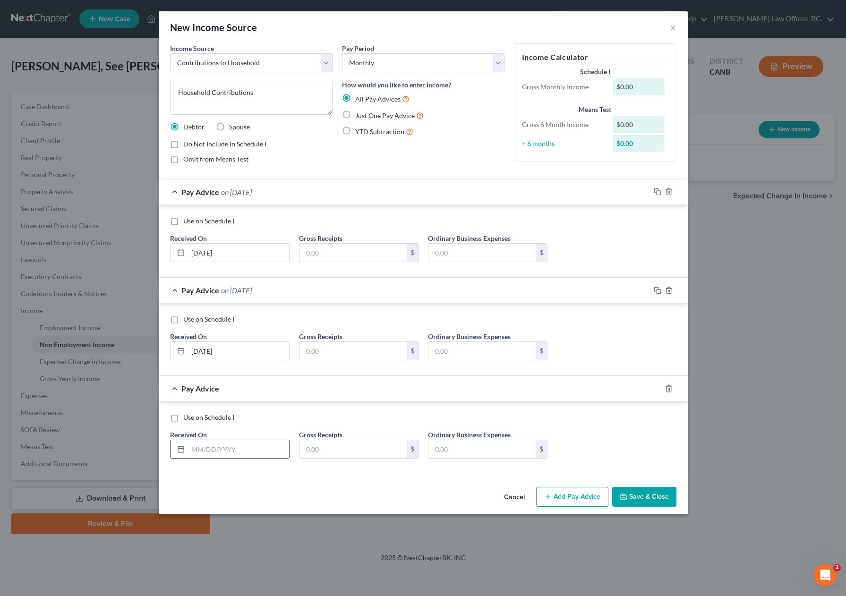
drag, startPoint x: 197, startPoint y: 458, endPoint x: 202, endPoint y: 456, distance: 4.9
click at [198, 458] on div "Use on Schedule I Received On * Gross Receipts $ Ordinary Business Expenses $" at bounding box center [423, 439] width 516 height 53
click at [205, 451] on input "text" at bounding box center [238, 449] width 101 height 18
type input "[DATE]"
click at [560, 488] on button "Add Pay Advice" at bounding box center [572, 497] width 72 height 20
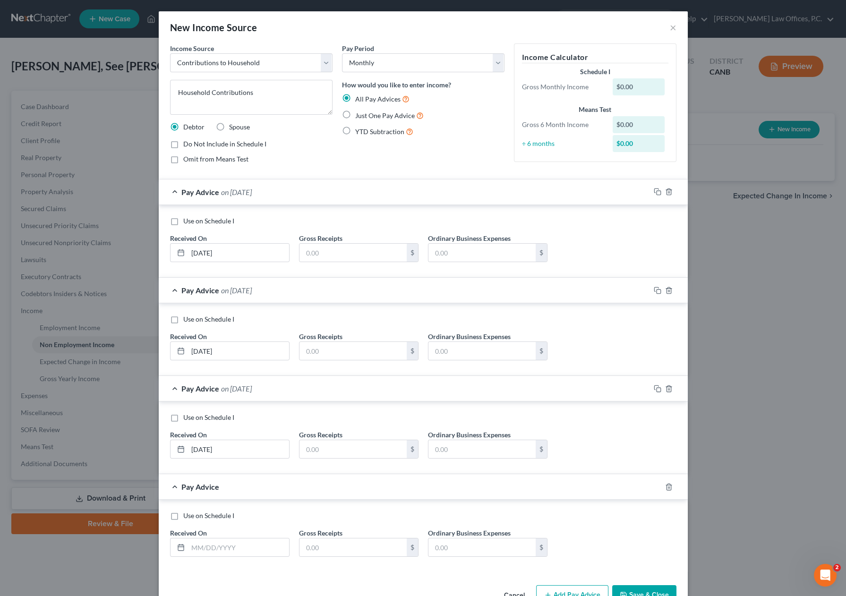
scroll to position [26, 0]
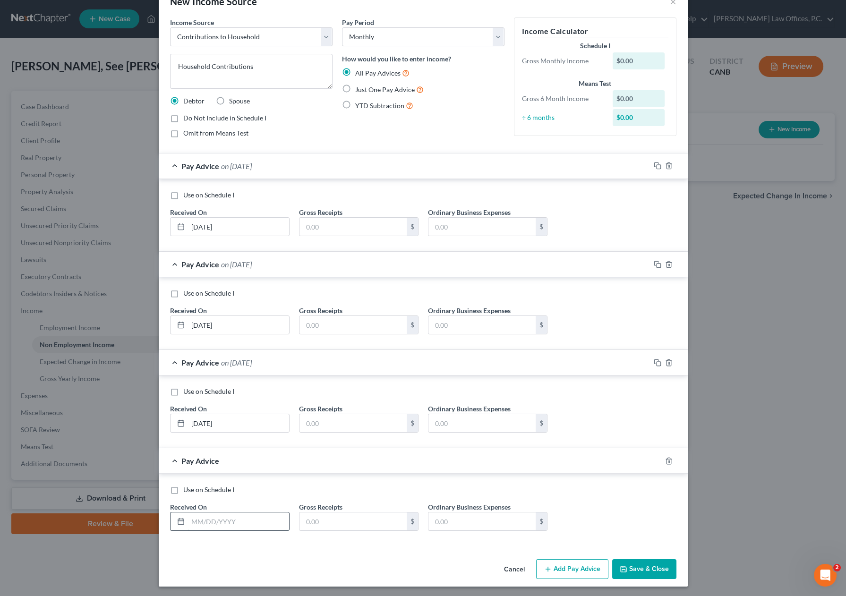
click at [224, 517] on input "text" at bounding box center [238, 521] width 101 height 18
type input "[DATE]"
click at [566, 568] on button "Add Pay Advice" at bounding box center [572, 569] width 72 height 20
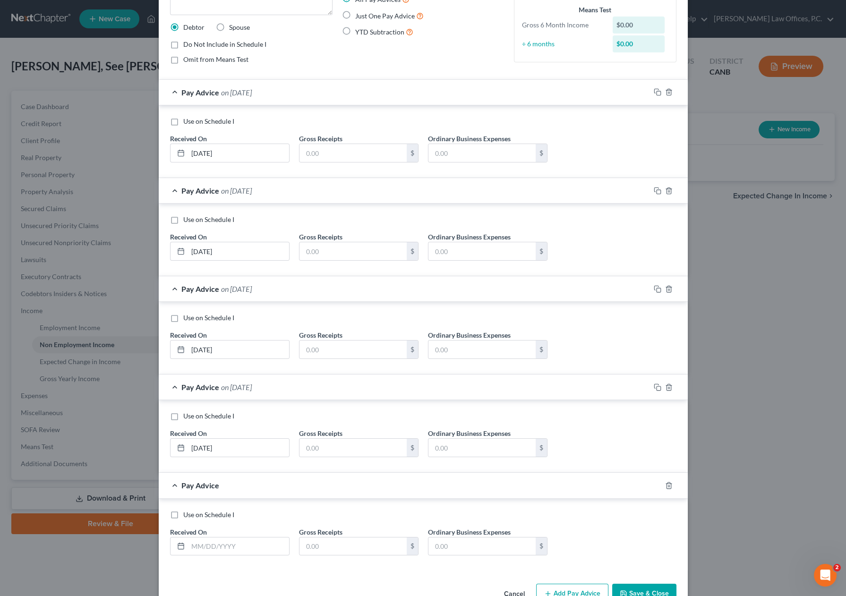
scroll to position [124, 0]
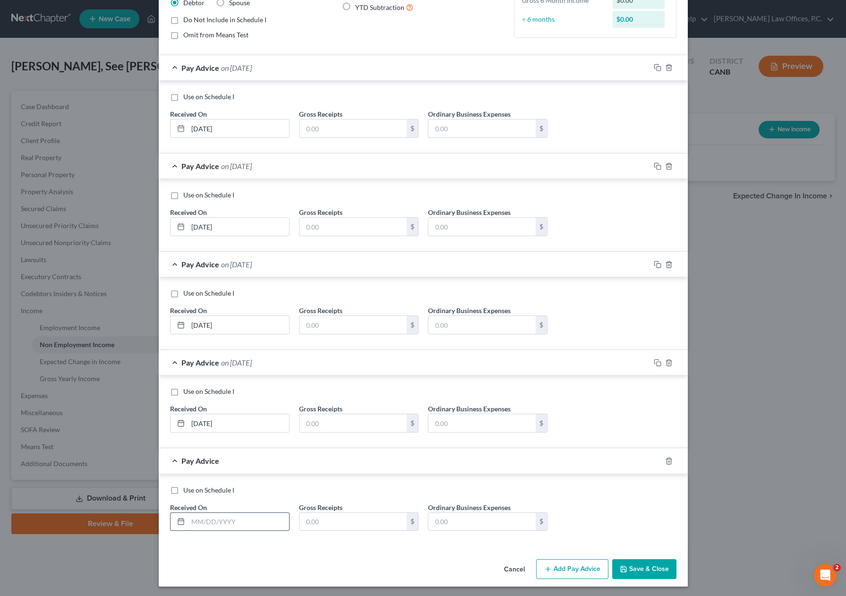
click at [213, 516] on input "text" at bounding box center [238, 522] width 101 height 18
type input "[DATE]"
click at [578, 566] on button "Add Pay Advice" at bounding box center [572, 569] width 72 height 20
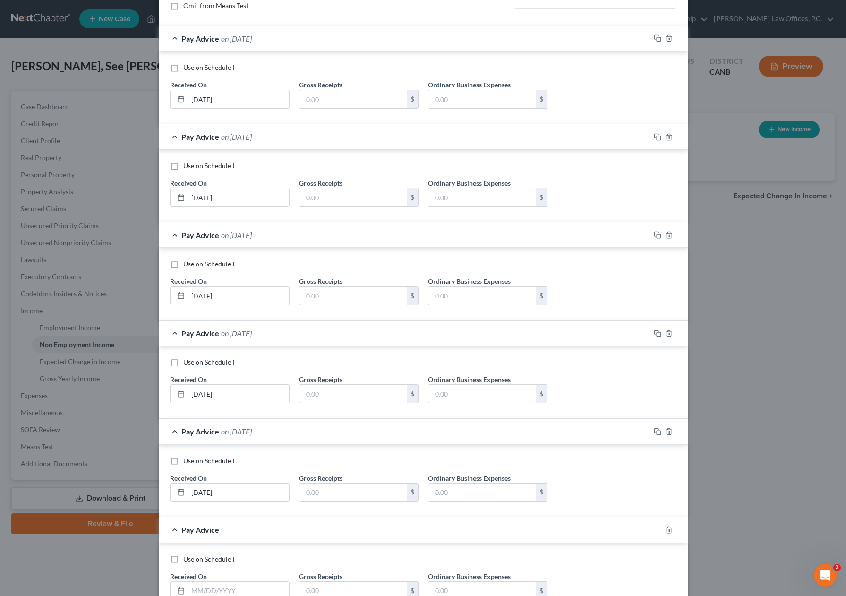
scroll to position [222, 0]
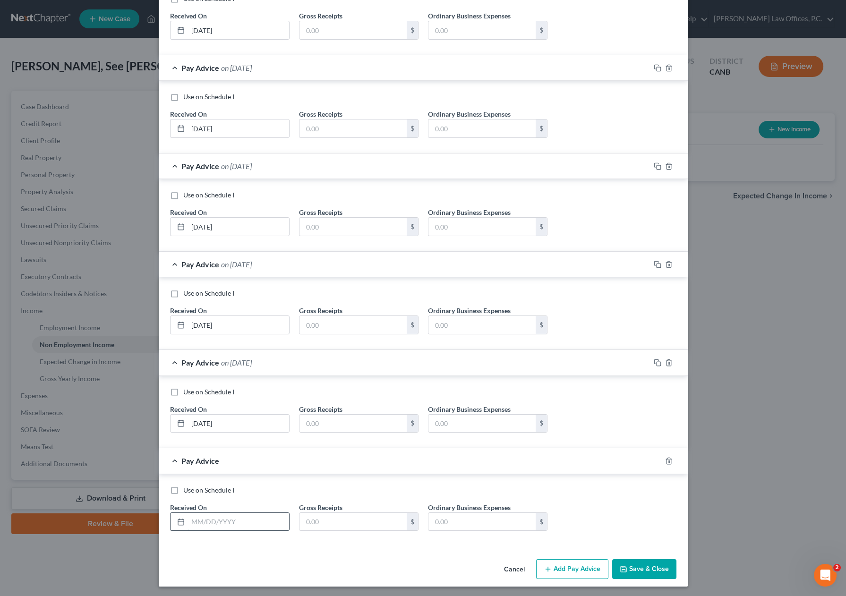
click at [220, 523] on input "text" at bounding box center [238, 522] width 101 height 18
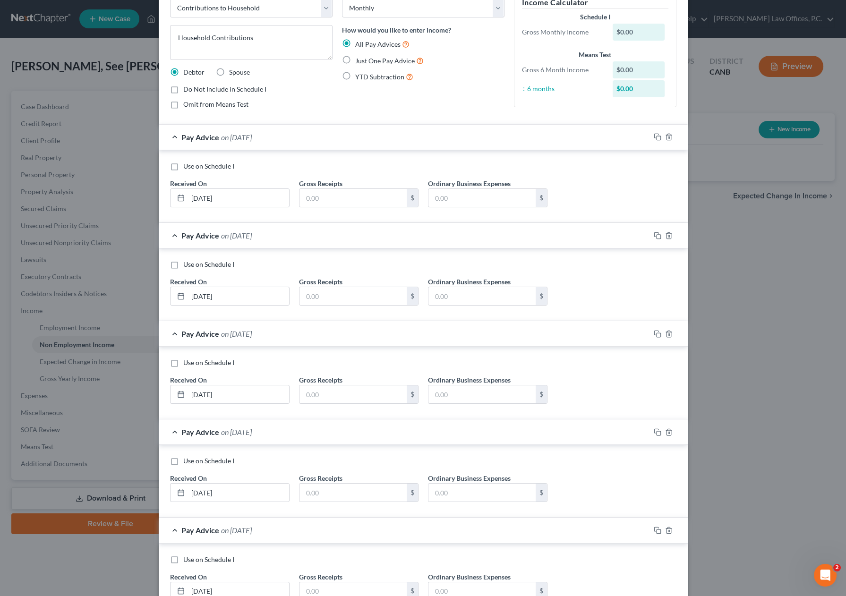
scroll to position [0, 0]
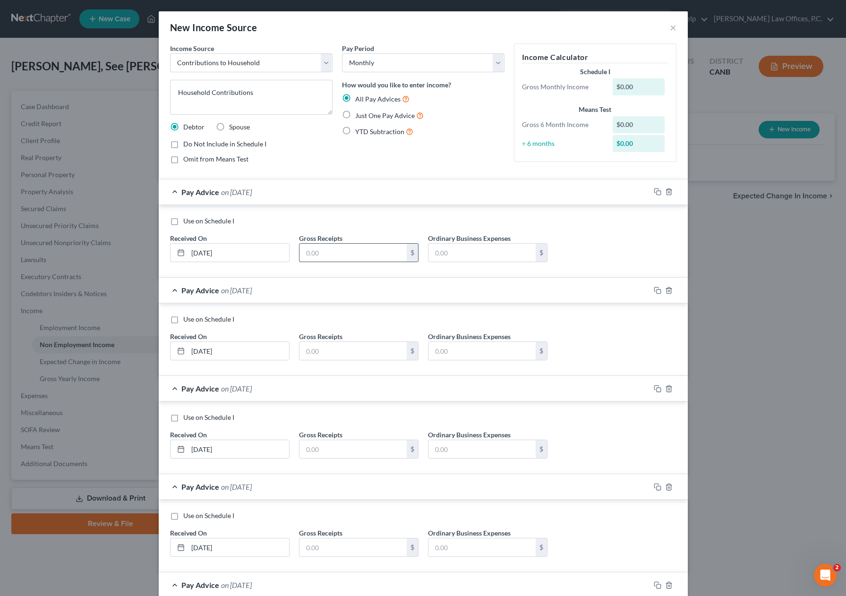
type input "[DATE]"
click at [348, 246] on input "text" at bounding box center [352, 253] width 107 height 18
type input "1,000"
click at [335, 353] on input "text" at bounding box center [352, 351] width 107 height 18
type input "4,700"
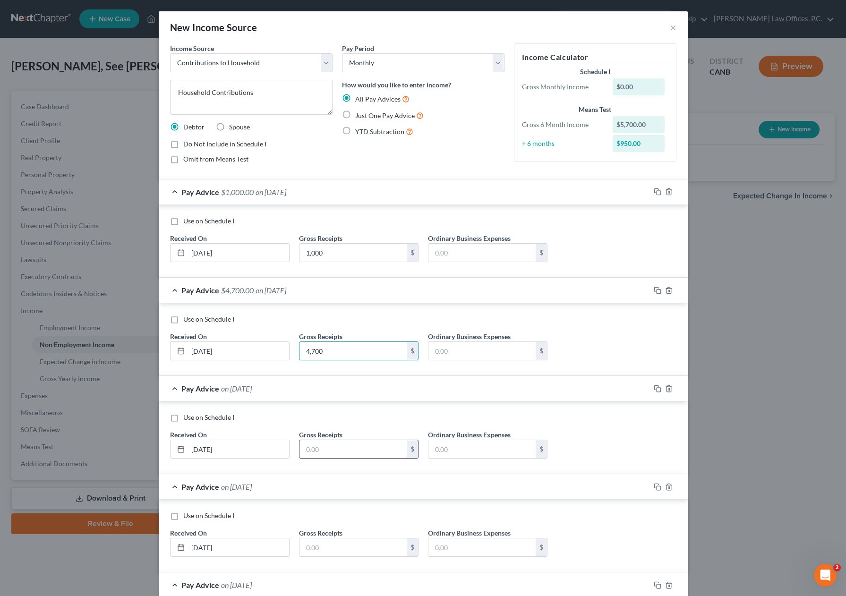
click at [338, 442] on input "text" at bounding box center [352, 449] width 107 height 18
type input "4,250"
click at [339, 546] on input "text" at bounding box center [352, 547] width 107 height 18
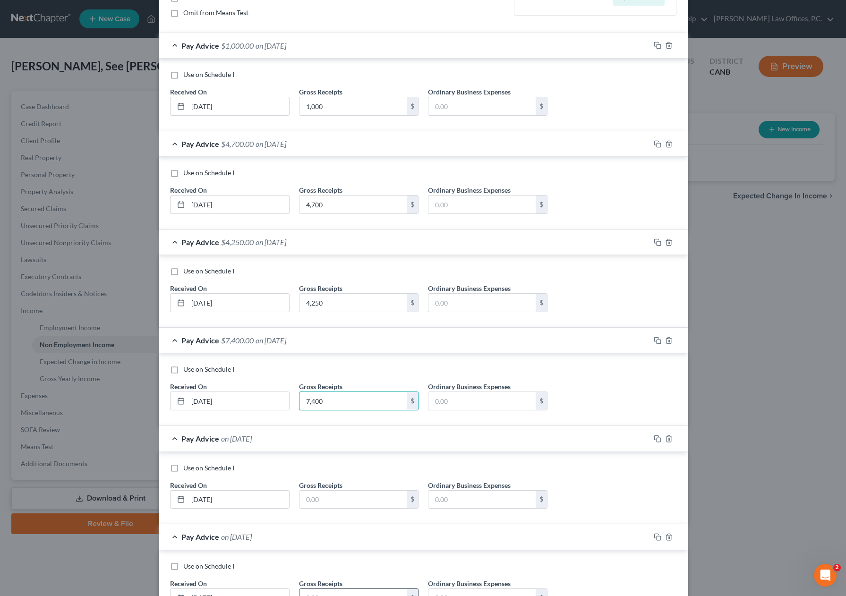
scroll to position [222, 0]
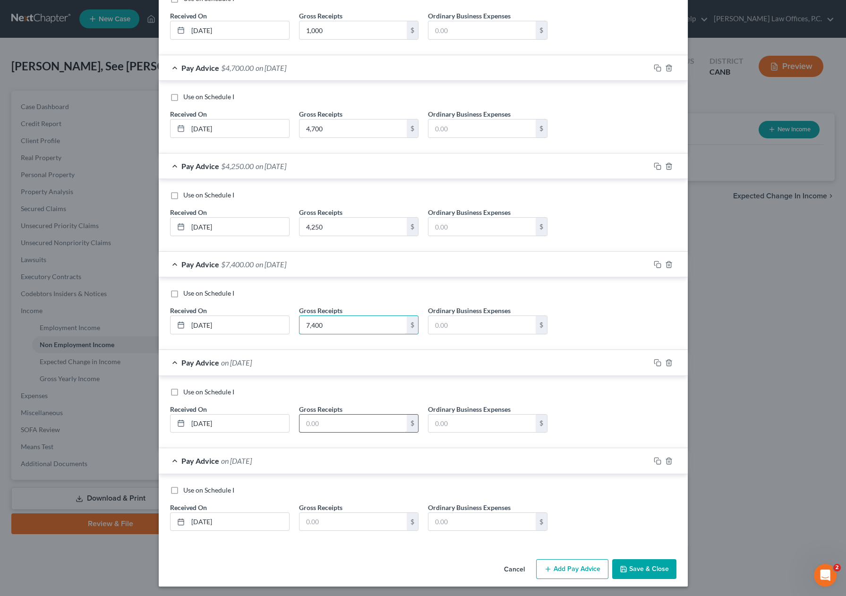
type input "7,400"
click at [323, 415] on input "text" at bounding box center [352, 424] width 107 height 18
type input "1,000"
click at [641, 566] on button "Save & Close" at bounding box center [644, 569] width 64 height 20
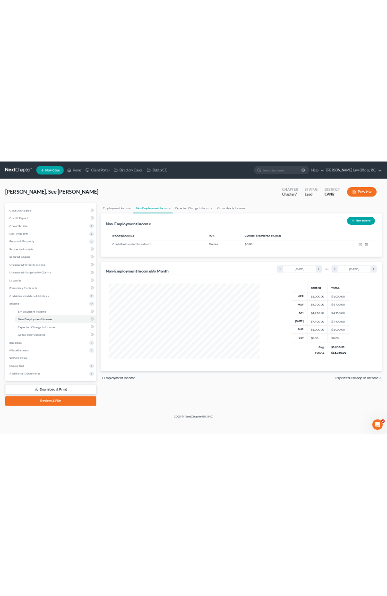
scroll to position [169, 347]
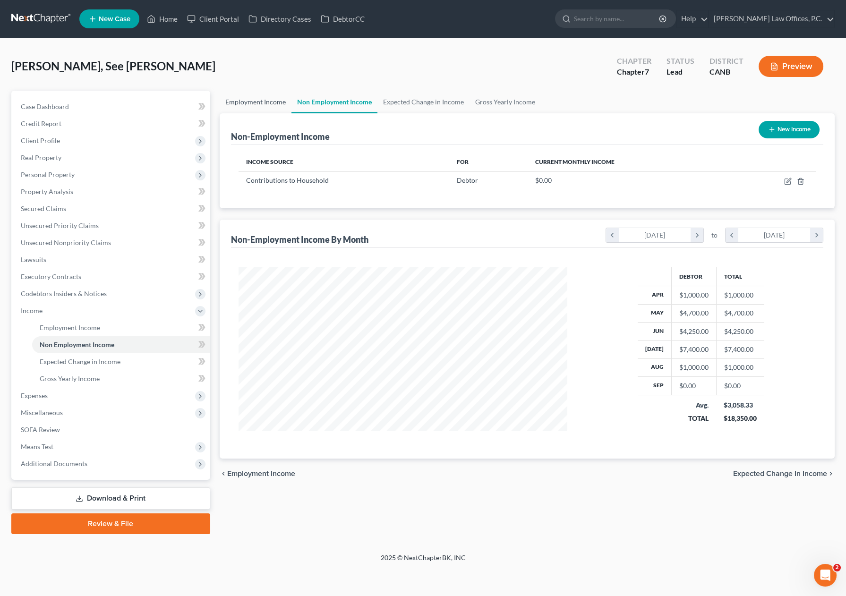
click at [246, 101] on link "Employment Income" at bounding box center [256, 102] width 72 height 23
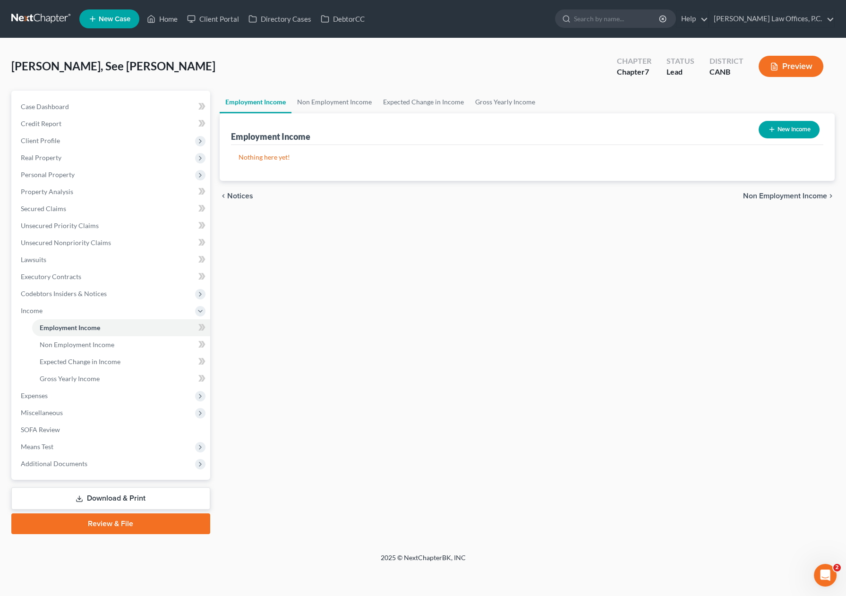
click at [818, 126] on div "New Income" at bounding box center [788, 129] width 68 height 25
click at [806, 129] on button "New Income" at bounding box center [788, 129] width 61 height 17
select select "0"
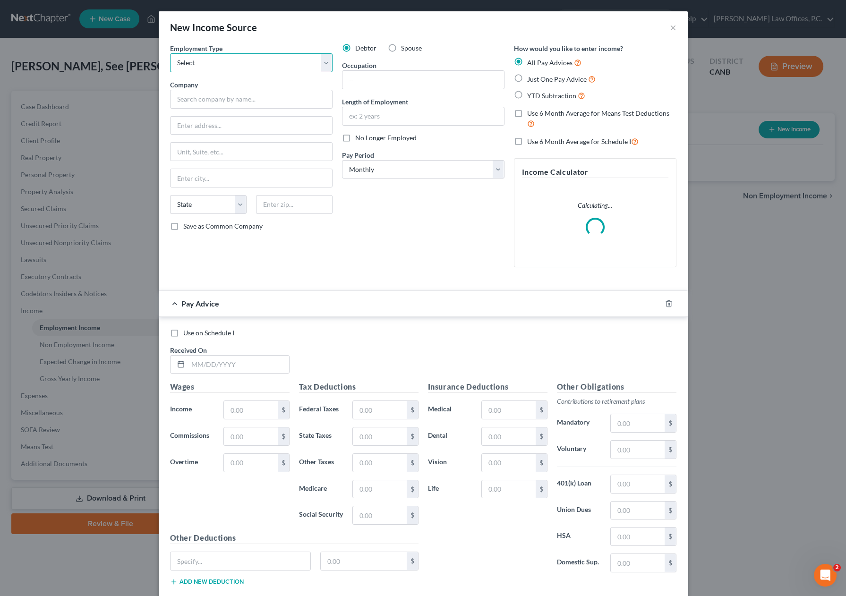
click at [265, 58] on select "Select Full or [DEMOGRAPHIC_DATA] Employment Self Employment" at bounding box center [251, 62] width 162 height 19
select select "0"
click at [170, 53] on select "Select Full or [DEMOGRAPHIC_DATA] Employment Self Employment" at bounding box center [251, 62] width 162 height 19
click at [232, 99] on input "text" at bounding box center [251, 99] width 162 height 19
type input "UBER"
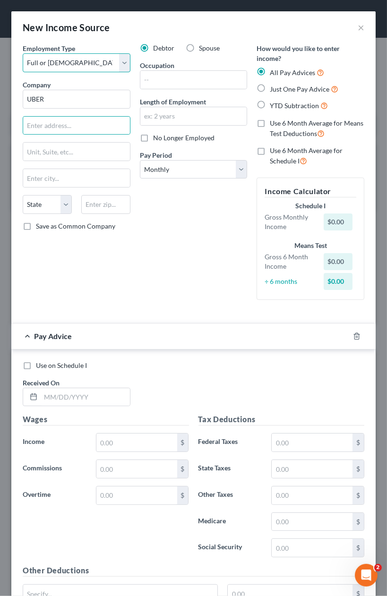
click at [103, 56] on select "Select Full or [DEMOGRAPHIC_DATA] Employment Self Employment" at bounding box center [77, 62] width 108 height 19
select select "1"
click at [23, 53] on select "Select Full or [DEMOGRAPHIC_DATA] Employment Self Employment" at bounding box center [77, 62] width 108 height 19
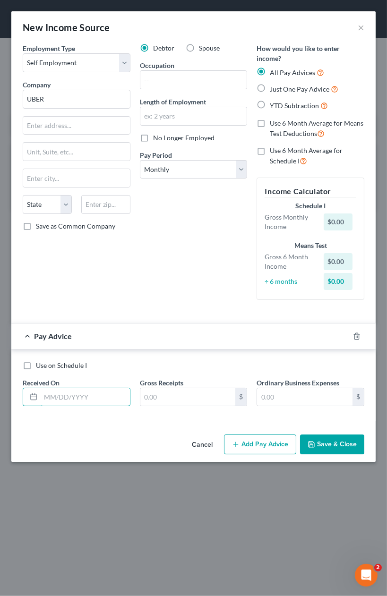
drag, startPoint x: 59, startPoint y: 401, endPoint x: 57, endPoint y: 381, distance: 21.0
click at [59, 401] on input "text" at bounding box center [85, 397] width 89 height 18
type input "[DATE]"
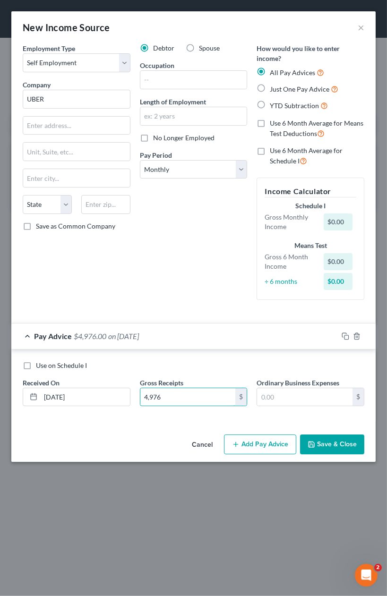
type input "4,976"
type input "1,295"
click at [260, 446] on button "Add Pay Advice" at bounding box center [260, 444] width 72 height 20
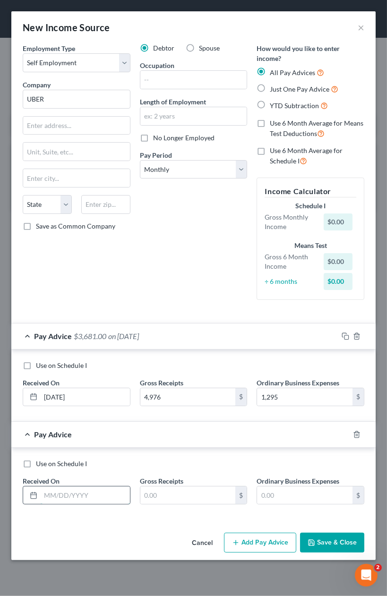
click at [70, 490] on input "text" at bounding box center [85, 495] width 89 height 18
type input "[DATE]"
type input "4,376"
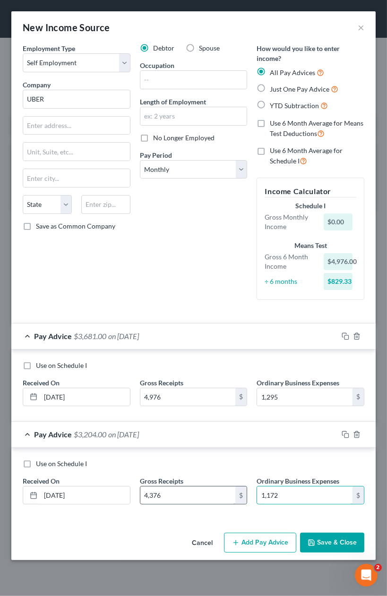
type input "1,172"
click at [270, 546] on button "Add Pay Advice" at bounding box center [260, 543] width 72 height 20
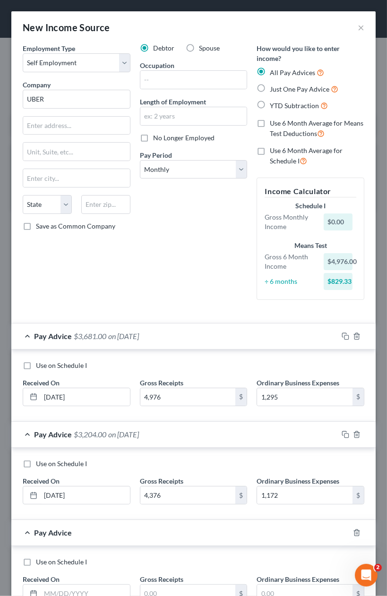
scroll to position [72, 0]
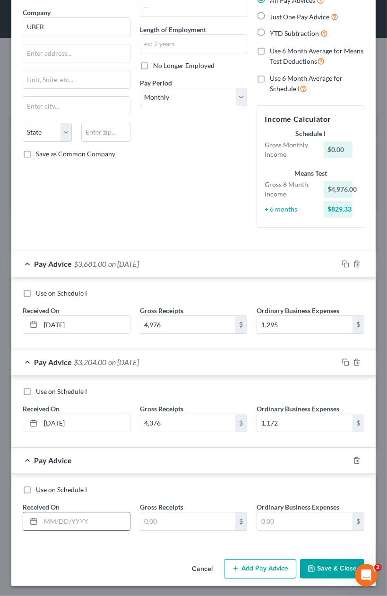
click at [67, 521] on input "text" at bounding box center [85, 521] width 89 height 18
type input "[DATE]"
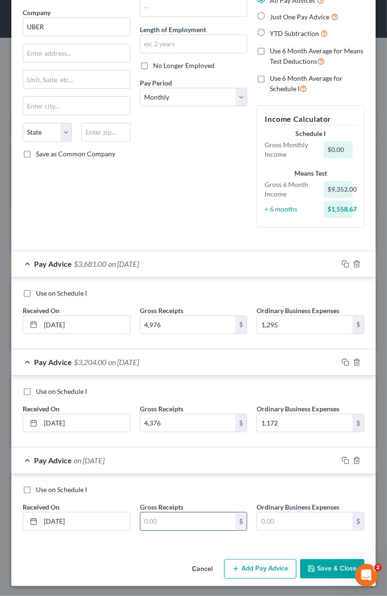
click at [162, 519] on input "text" at bounding box center [187, 521] width 95 height 18
type input "5,081"
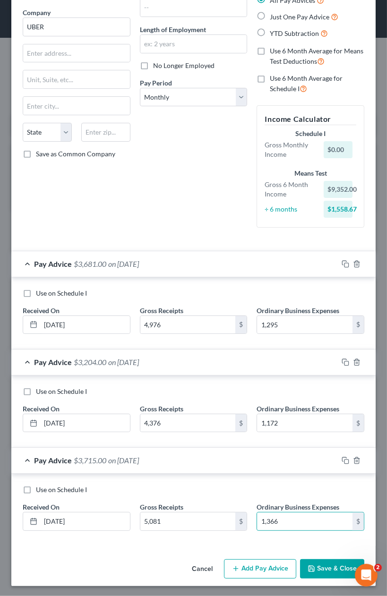
type input "1,366"
click at [243, 571] on button "Add Pay Advice" at bounding box center [260, 569] width 72 height 20
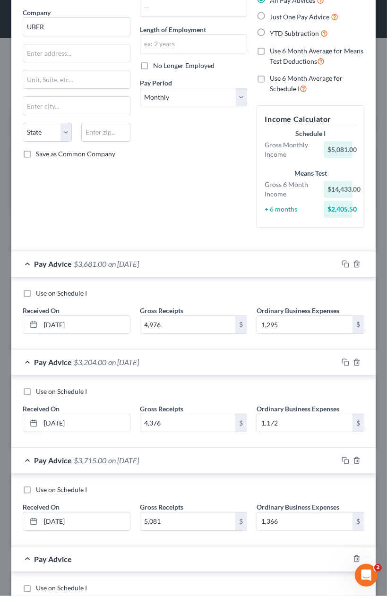
scroll to position [170, 0]
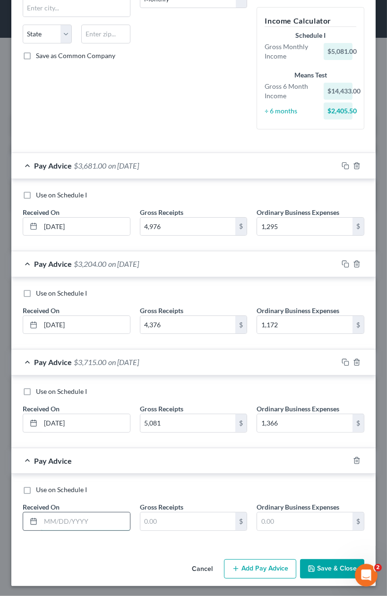
click at [92, 522] on input "text" at bounding box center [85, 521] width 89 height 18
type input "[DATE]"
type input "2,885"
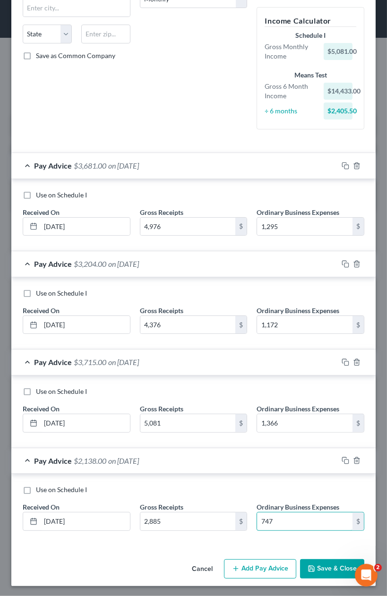
type input "747"
click at [238, 568] on icon "button" at bounding box center [236, 569] width 8 height 8
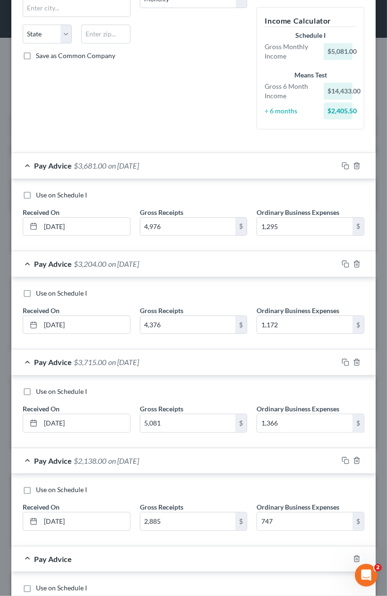
scroll to position [269, 0]
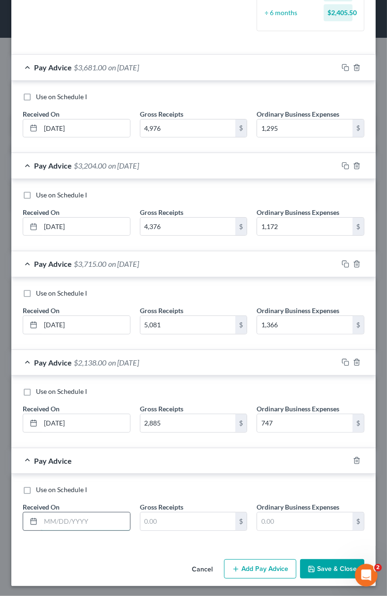
click at [111, 521] on input "text" at bounding box center [85, 521] width 89 height 18
type input "[DATE]"
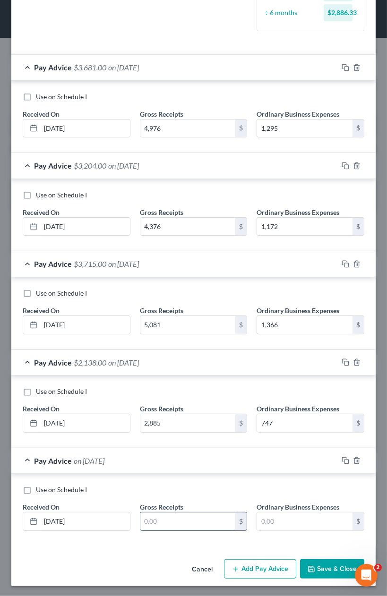
click at [164, 521] on input "text" at bounding box center [187, 521] width 95 height 18
type input "4,411"
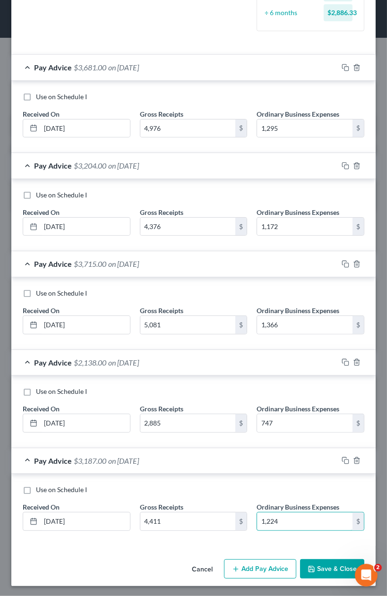
type input "1,224"
click at [325, 569] on button "Save & Close" at bounding box center [332, 569] width 64 height 20
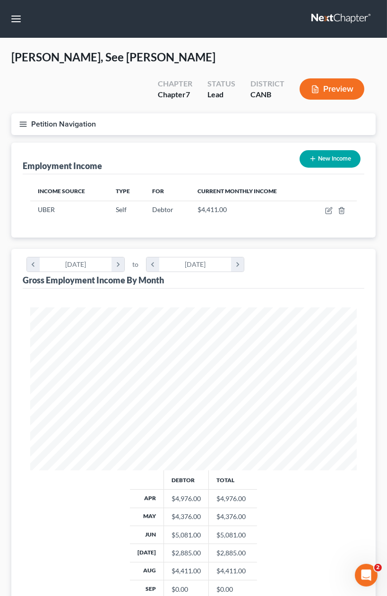
scroll to position [108, 0]
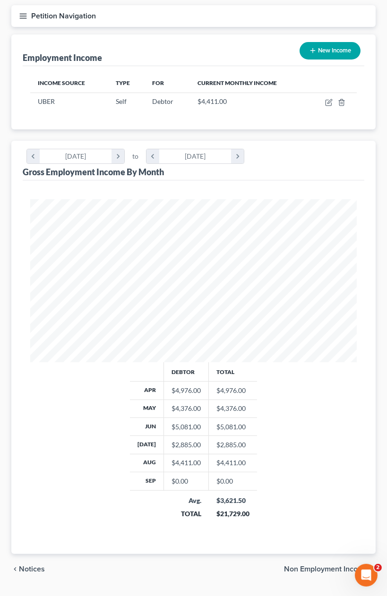
click at [320, 565] on span "Non Employment Income" at bounding box center [326, 569] width 84 height 8
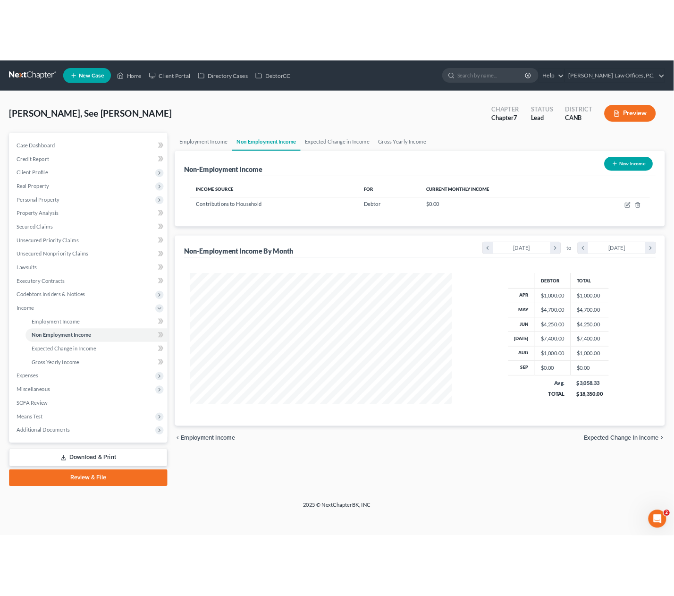
scroll to position [471971, 471792]
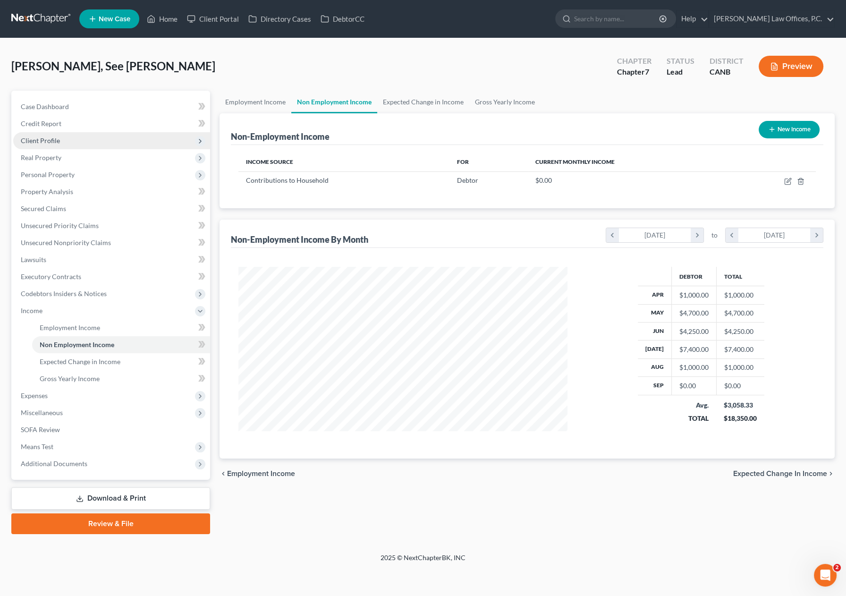
click at [81, 137] on span "Client Profile" at bounding box center [111, 140] width 197 height 17
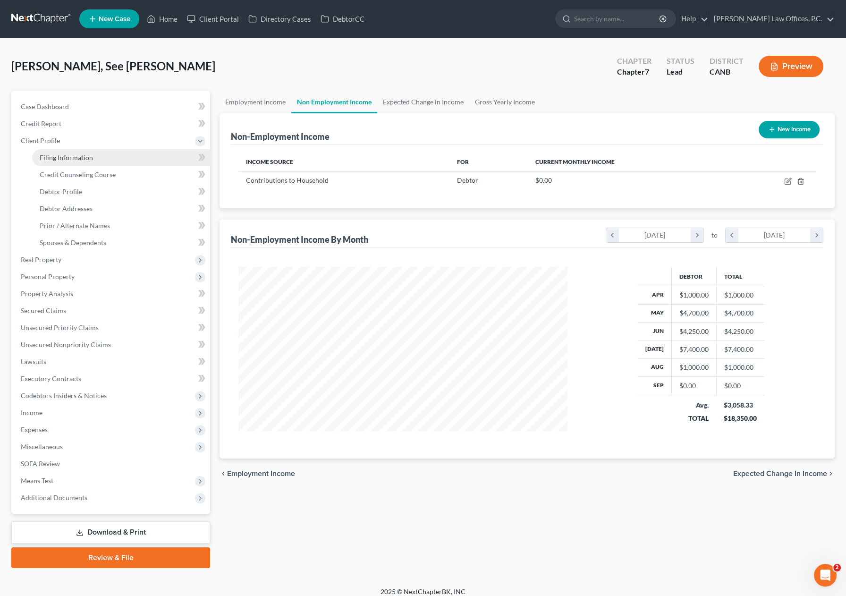
click at [82, 152] on link "Filing Information" at bounding box center [121, 157] width 178 height 17
select select "1"
select select "0"
select select "9"
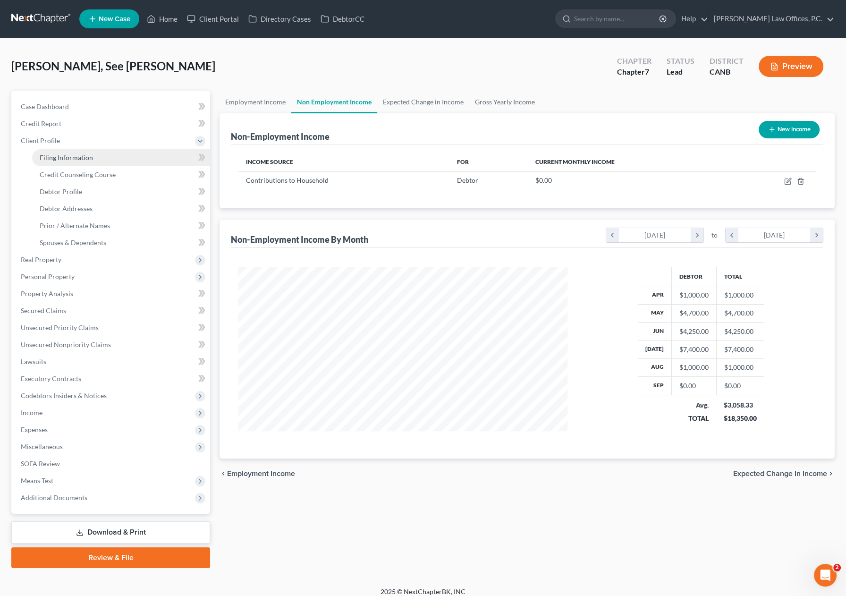
select select "0"
select select "4"
select select "0"
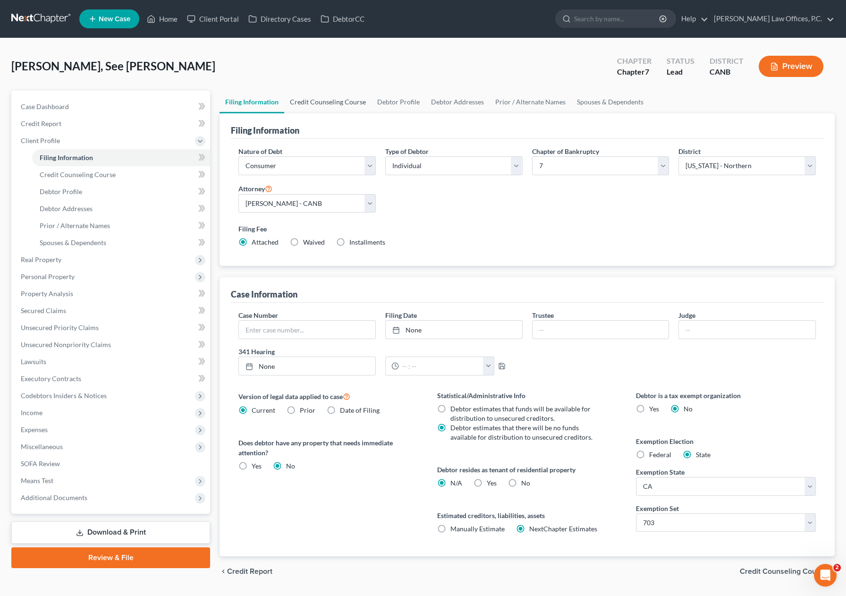
click at [343, 102] on link "Credit Counseling Course" at bounding box center [327, 102] width 87 height 23
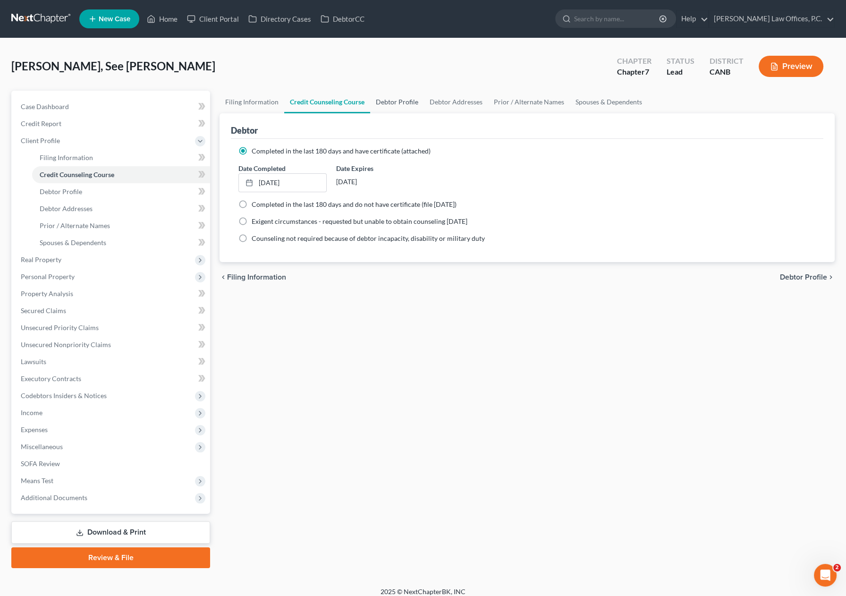
click at [389, 101] on link "Debtor Profile" at bounding box center [397, 102] width 54 height 23
select select "1"
select select "2"
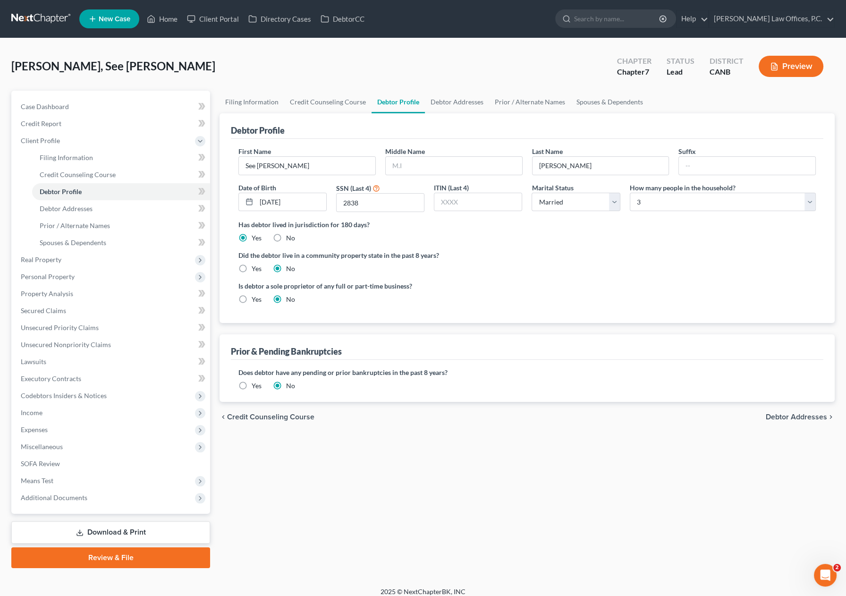
click at [251, 269] on div "Yes" at bounding box center [249, 268] width 23 height 9
click at [252, 268] on label "Yes" at bounding box center [257, 268] width 10 height 9
click at [255, 268] on input "Yes" at bounding box center [258, 267] width 6 height 6
radio input "true"
radio input "false"
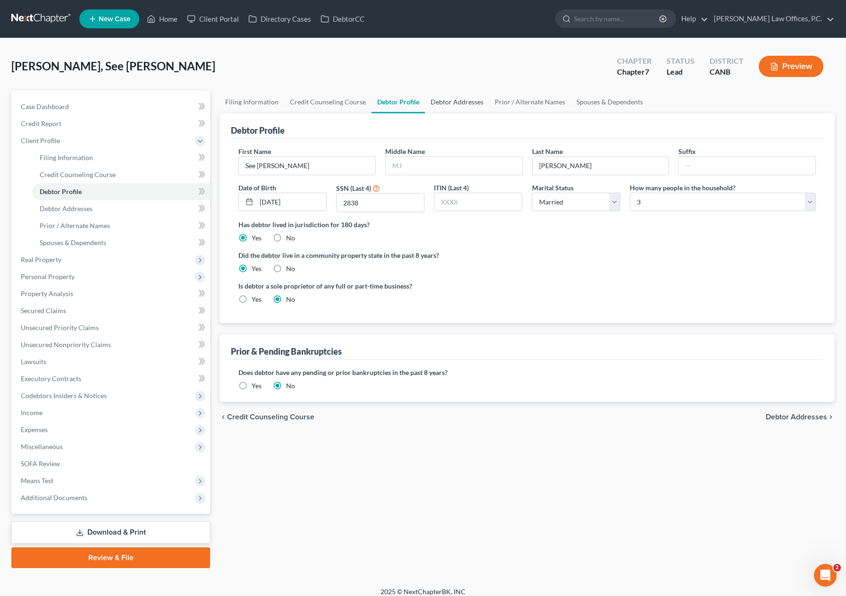
click at [447, 92] on link "Debtor Addresses" at bounding box center [457, 102] width 64 height 23
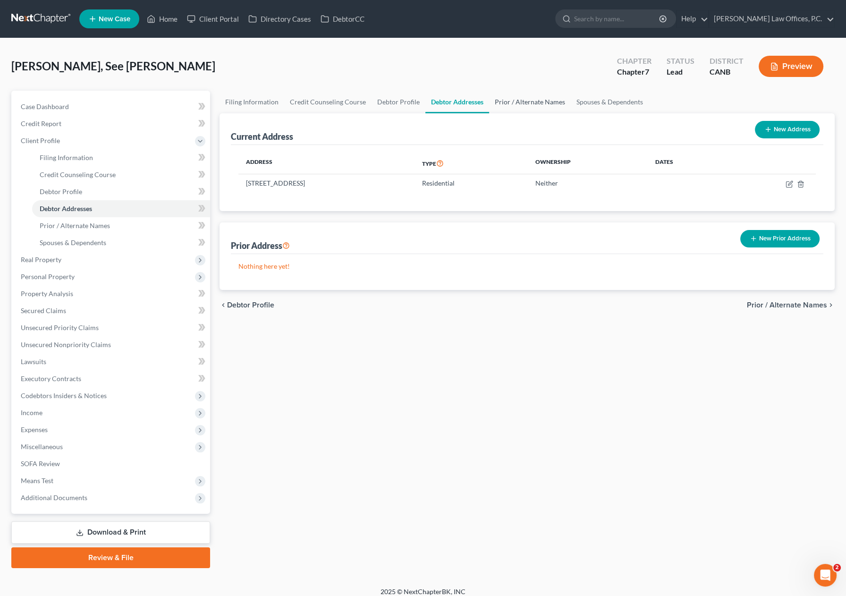
click at [535, 102] on link "Prior / Alternate Names" at bounding box center [530, 102] width 82 height 23
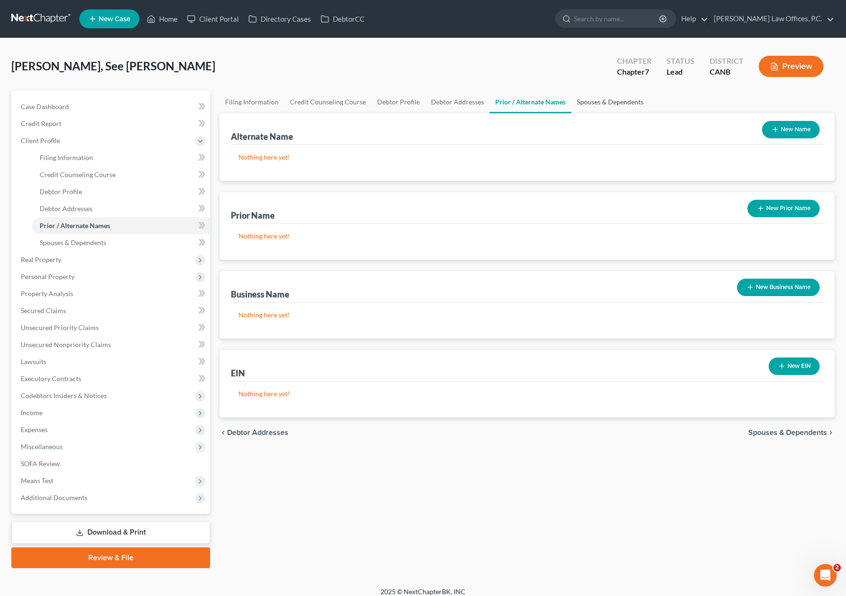
click at [601, 102] on link "Spouses & Dependents" at bounding box center [610, 102] width 78 height 23
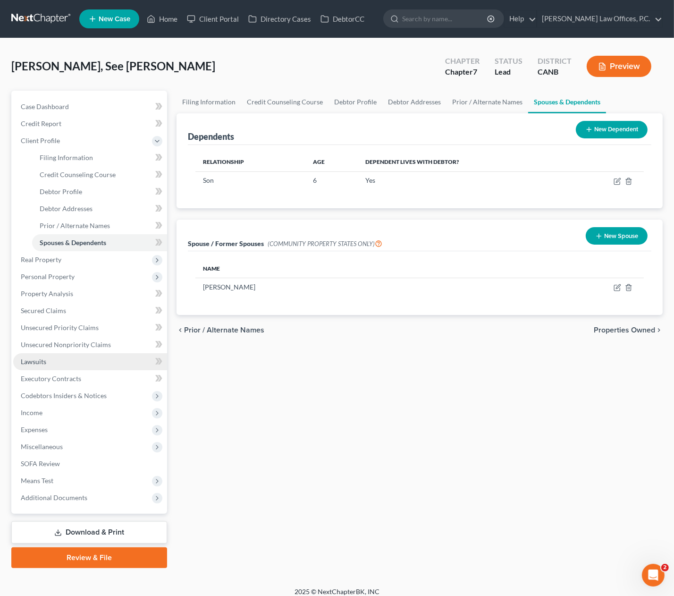
drag, startPoint x: 66, startPoint y: 364, endPoint x: 61, endPoint y: 361, distance: 5.5
click at [67, 364] on link "Lawsuits" at bounding box center [90, 361] width 154 height 17
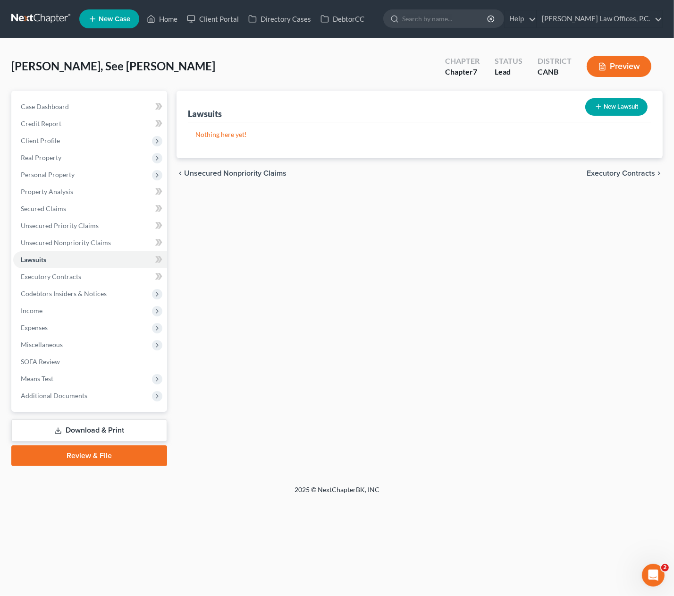
click at [619, 102] on button "New Lawsuit" at bounding box center [616, 106] width 62 height 17
select select "0"
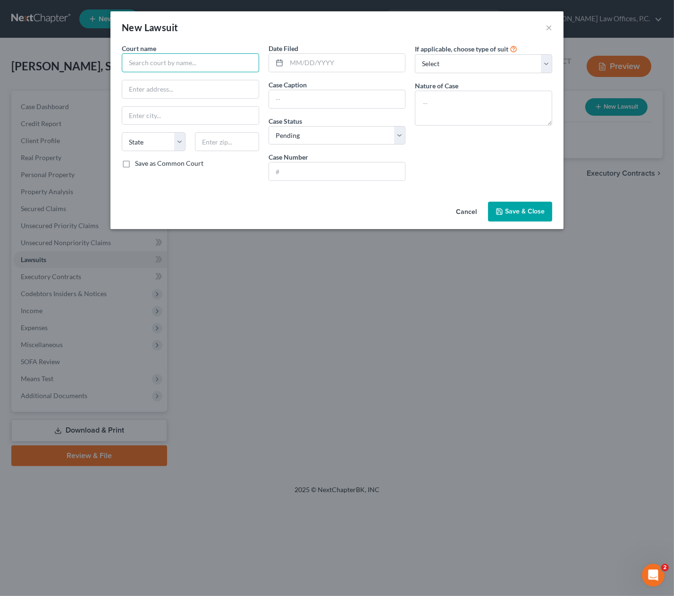
click at [175, 61] on input "text" at bounding box center [190, 62] width 137 height 19
click at [232, 79] on div "Superior Court of [GEOGRAPHIC_DATA]" at bounding box center [189, 79] width 121 height 9
type input "Superior Court of [GEOGRAPHIC_DATA]"
type input "[STREET_ADDRESS]"
type input "[PERSON_NAME]"
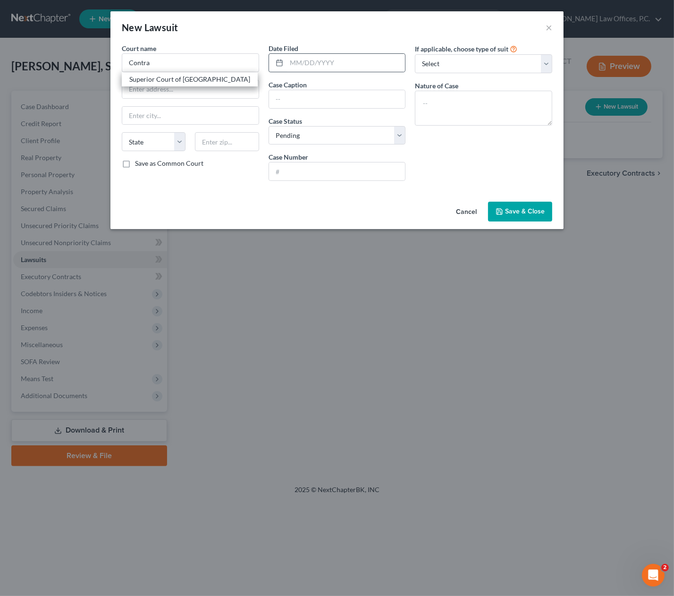
select select "4"
type input "94553"
click at [298, 60] on input "text" at bounding box center [346, 63] width 119 height 18
type input "[DATE]"
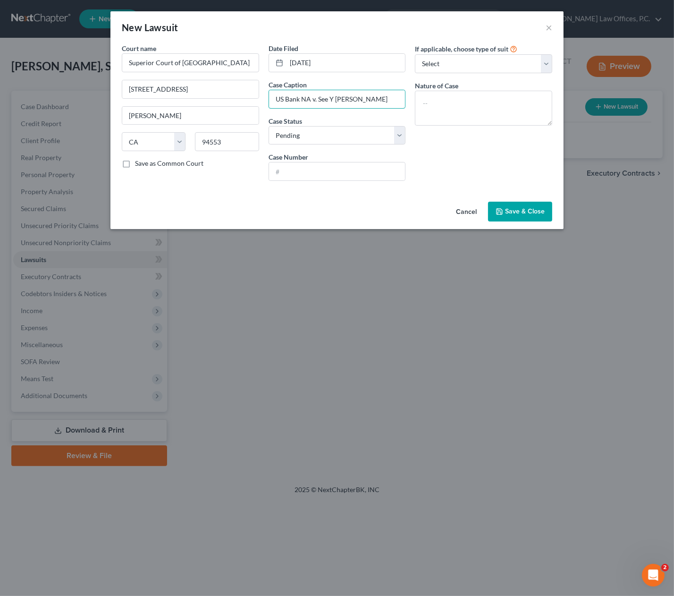
type input "US Bank NA v. See Y [PERSON_NAME]"
type input "L25-08871"
type textarea "Collections"
click at [522, 211] on span "Save & Close" at bounding box center [525, 211] width 40 height 8
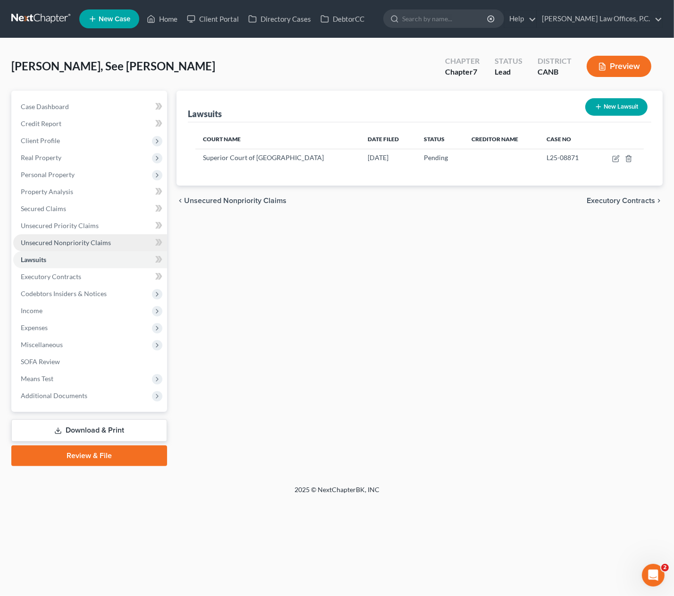
click at [98, 238] on span "Unsecured Nonpriority Claims" at bounding box center [66, 242] width 90 height 8
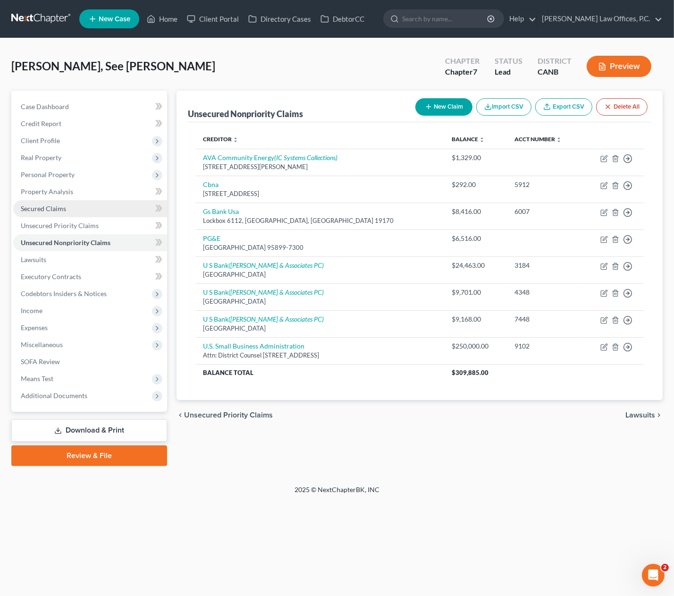
click at [86, 211] on link "Secured Claims" at bounding box center [90, 208] width 154 height 17
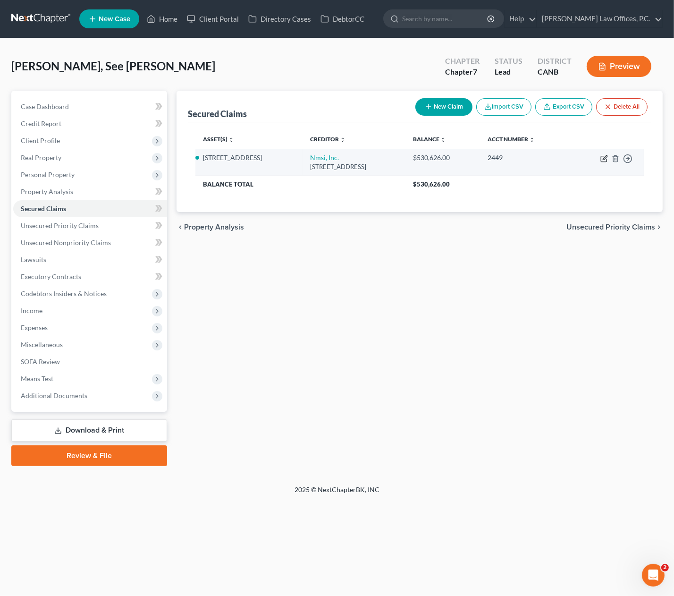
click at [603, 158] on icon "button" at bounding box center [605, 159] width 8 height 8
select select "4"
select select "2"
select select "0"
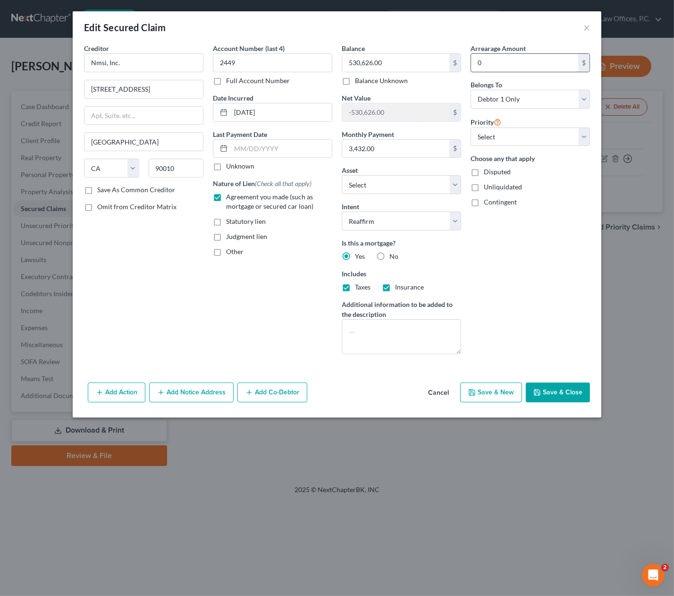
click at [500, 61] on input "0" at bounding box center [524, 63] width 107 height 18
type input "18,000"
click at [561, 390] on button "Save & Close" at bounding box center [558, 392] width 64 height 20
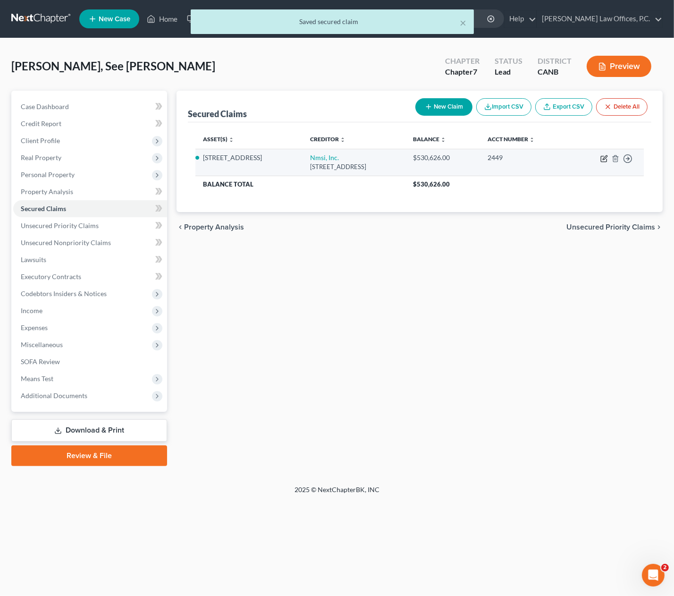
click at [602, 157] on icon "button" at bounding box center [605, 159] width 8 height 8
select select "4"
select select "2"
select select "0"
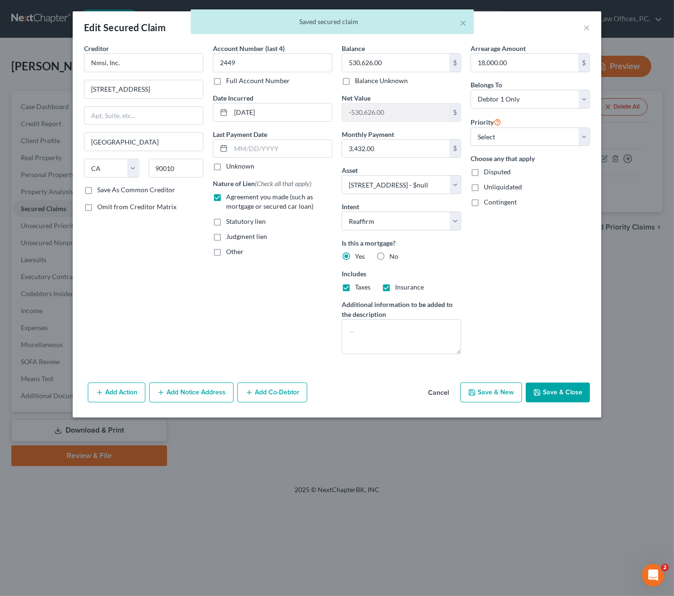
click at [552, 396] on button "Save & Close" at bounding box center [558, 392] width 64 height 20
select select
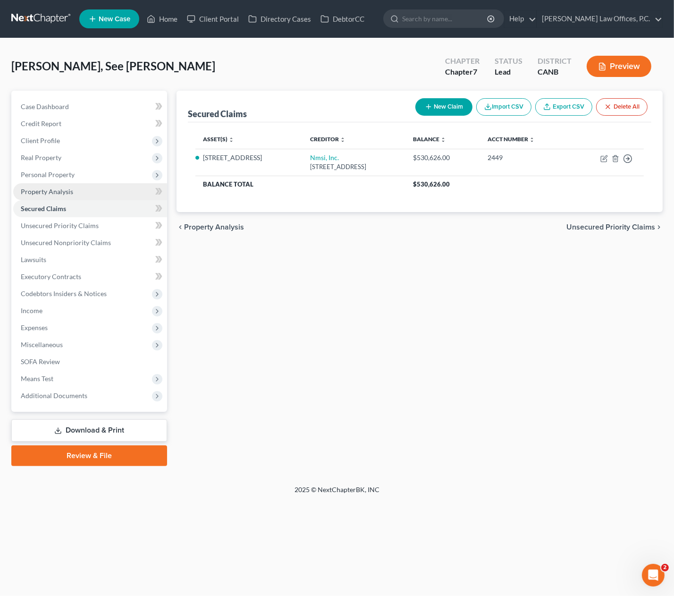
click at [95, 189] on link "Property Analysis" at bounding box center [90, 191] width 154 height 17
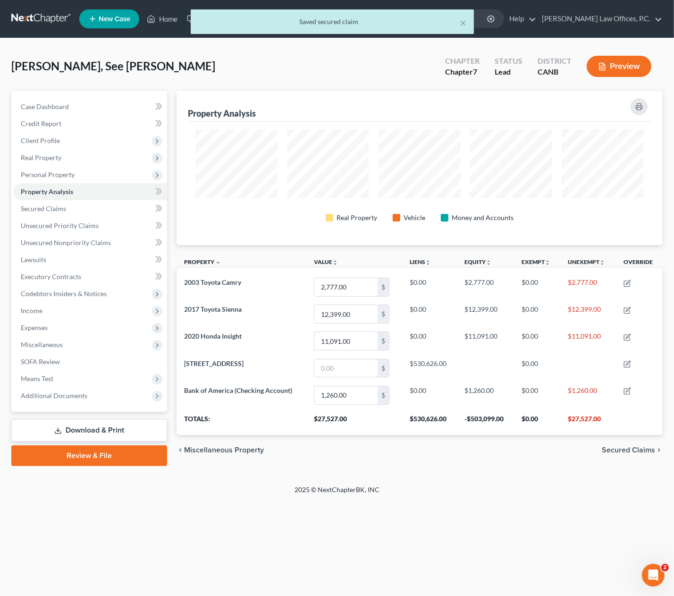
scroll to position [154, 486]
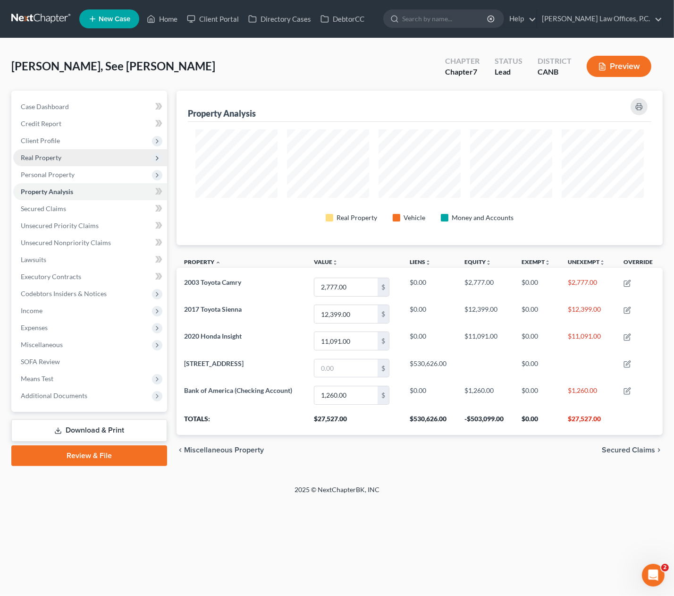
click at [74, 155] on span "Real Property" at bounding box center [90, 157] width 154 height 17
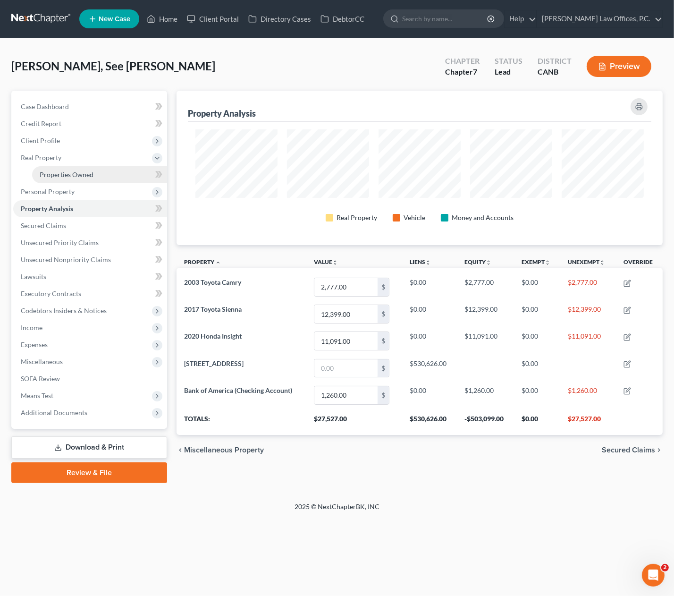
click at [72, 170] on span "Properties Owned" at bounding box center [67, 174] width 54 height 8
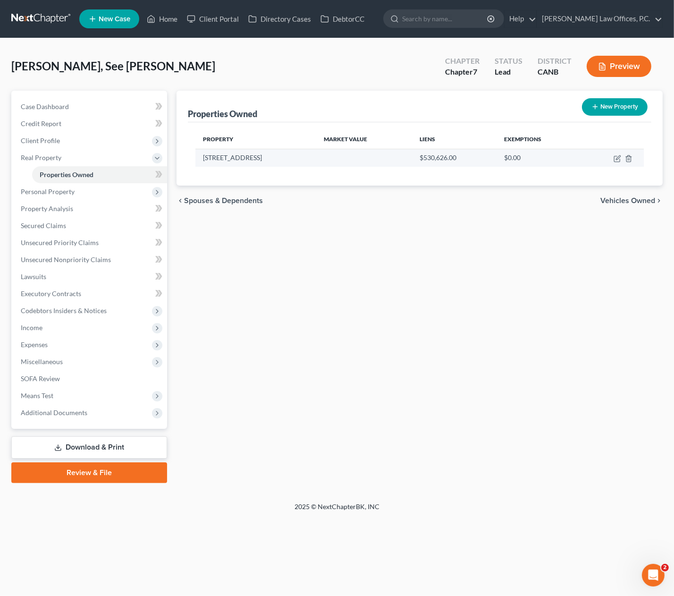
click at [237, 159] on td "[STREET_ADDRESS]" at bounding box center [255, 158] width 121 height 18
copy td "[STREET_ADDRESS]"
click at [618, 159] on icon "button" at bounding box center [618, 159] width 8 height 8
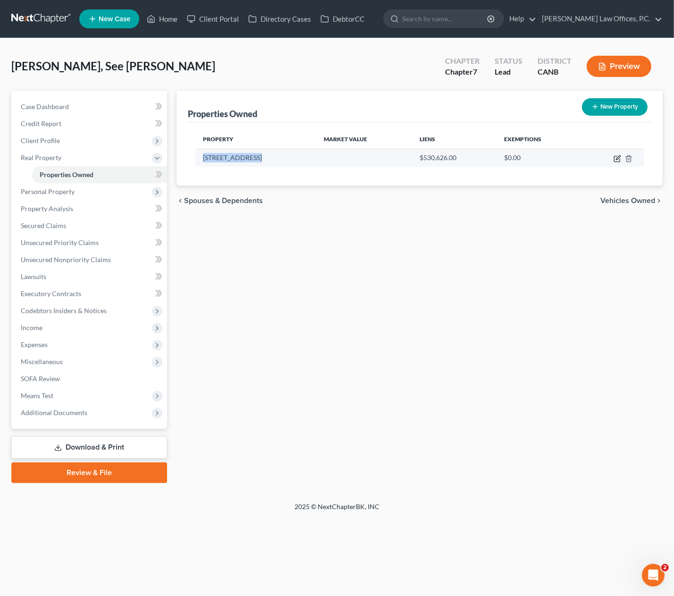
select select "4"
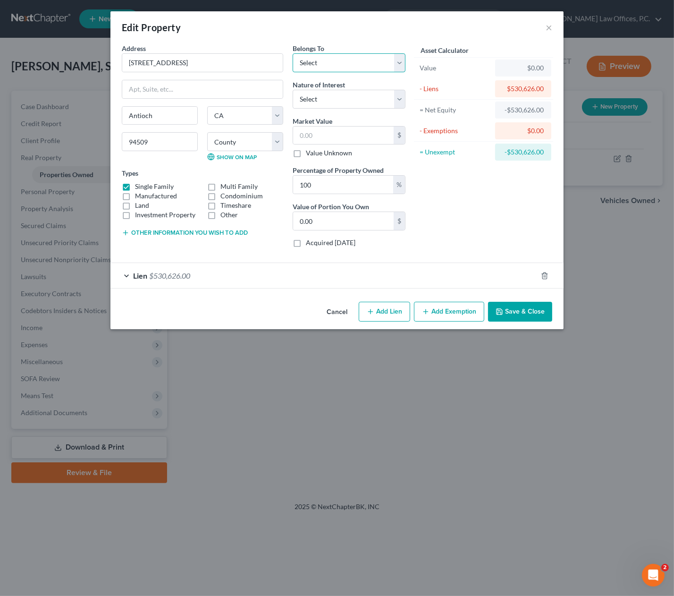
click at [358, 67] on select "Select Debtor 1 Only Debtor 2 Only Debtor 1 And Debtor 2 Only At Least One Of T…" at bounding box center [349, 62] width 113 height 19
select select "0"
click at [293, 53] on select "Select Debtor 1 Only Debtor 2 Only Debtor 1 And Debtor 2 Only At Least One Of T…" at bounding box center [349, 62] width 113 height 19
click at [337, 100] on select "Select Fee Simple Joint Tenant Life Estate Equitable Interest Future Interest T…" at bounding box center [349, 99] width 113 height 19
select select "0"
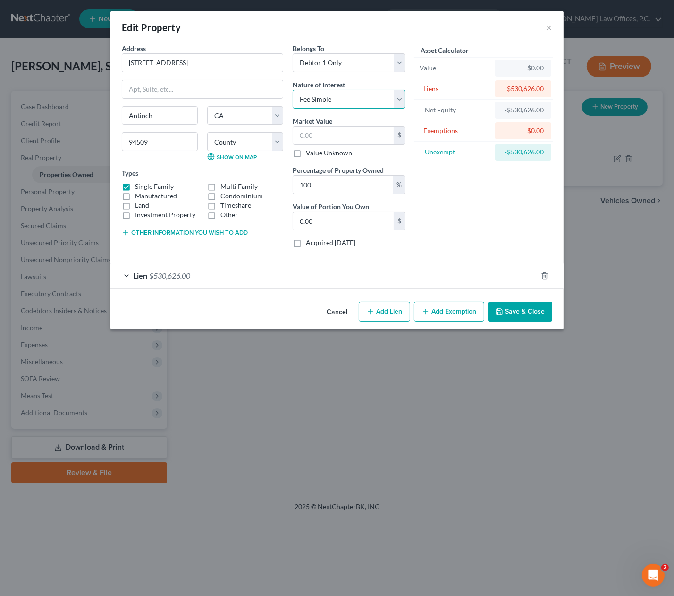
click at [293, 90] on select "Select Fee Simple Joint Tenant Life Estate Equitable Interest Future Interest T…" at bounding box center [349, 99] width 113 height 19
drag, startPoint x: 305, startPoint y: 136, endPoint x: 273, endPoint y: 138, distance: 31.8
click at [305, 136] on input "text" at bounding box center [343, 136] width 101 height 18
type input "7"
type input "7.00"
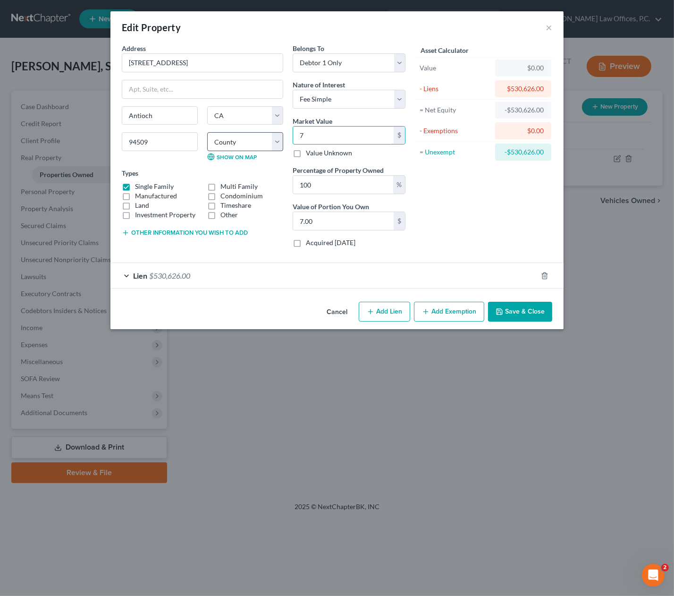
type input "74"
type input "74.00"
type input "743"
type input "743.00"
type input "7430"
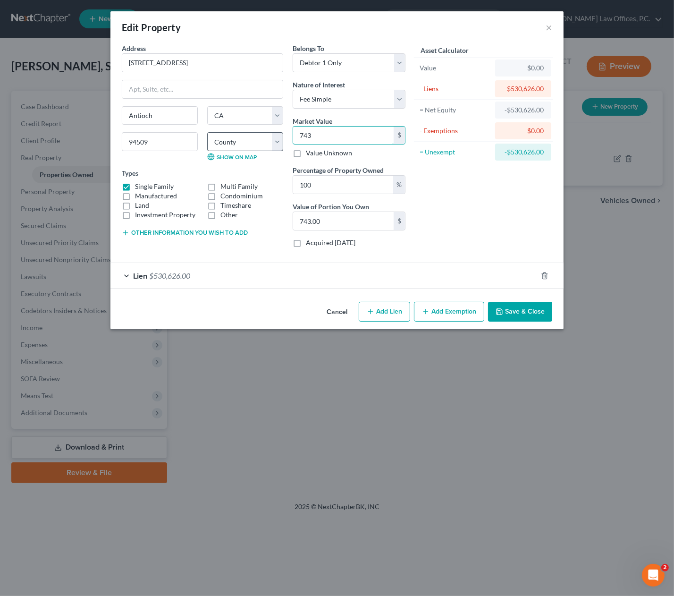
type input "7,430.00"
type input "7,4300"
type input "74,300.00"
type input "74,3000"
type input "743,000.00"
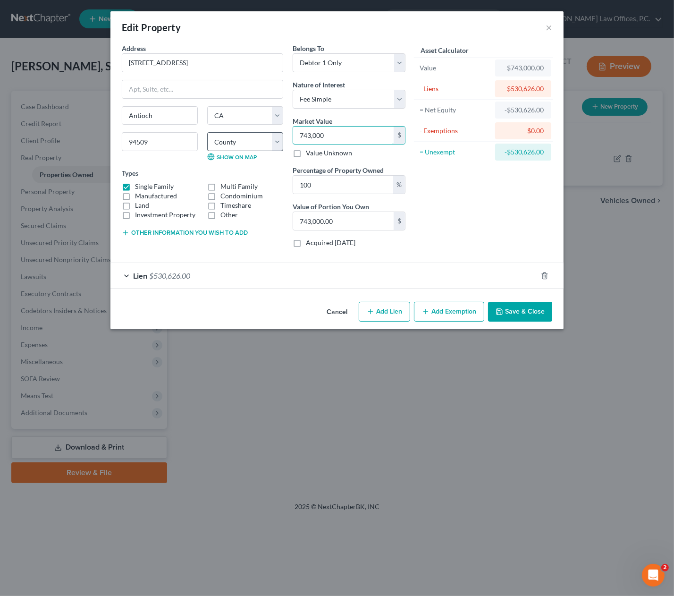
type input "743,00"
type input "74,300.00"
type input "74,30"
type input "7,430.00"
type input "7,43"
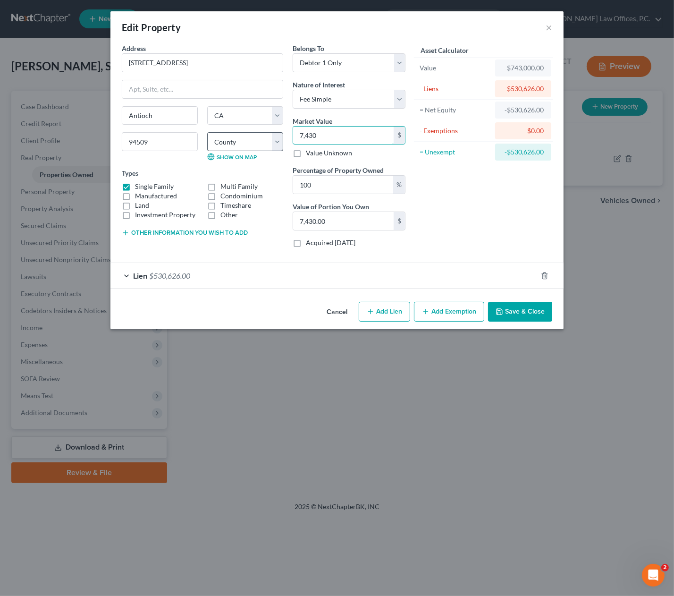
type input "743.00"
type input "7433"
type input "7,433.00"
type input "74330"
type input "74,330.00"
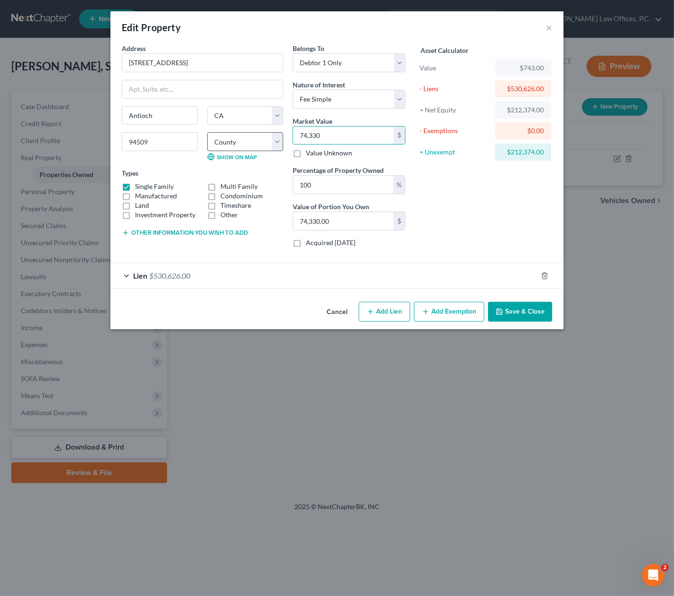
type input "74,3300"
type input "743,300.00"
type input "743,3000"
type input "7,433,000.00"
type input "7,433,00"
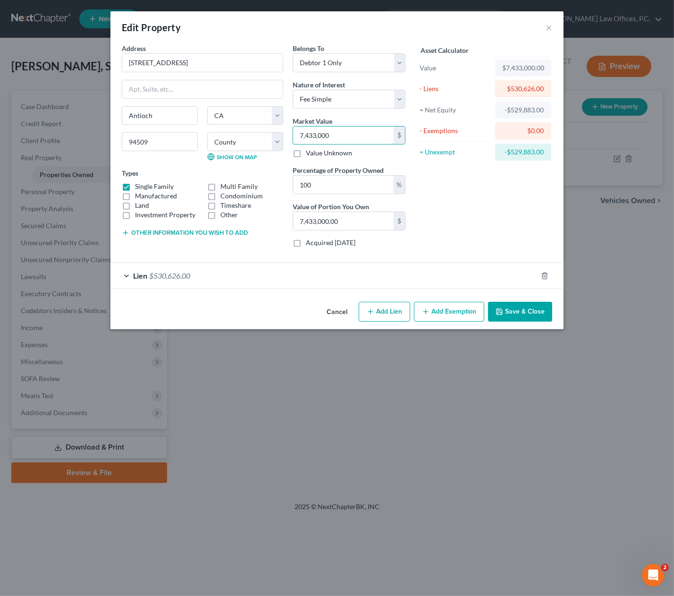
type input "743,300.00"
type input "743,300"
click at [224, 232] on button "Other information you wish to add" at bounding box center [185, 233] width 126 height 8
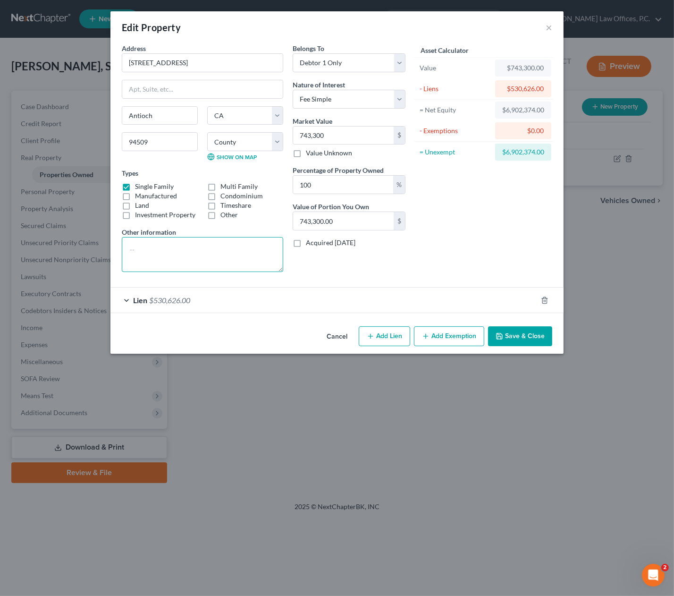
drag, startPoint x: 160, startPoint y: 258, endPoint x: 165, endPoint y: 256, distance: 5.7
click at [161, 258] on textarea at bounding box center [202, 254] width 161 height 35
type textarea "value per [DOMAIN_NAME]"
click at [340, 136] on input "743,300" at bounding box center [343, 136] width 101 height 18
click at [503, 332] on icon "button" at bounding box center [500, 336] width 8 height 8
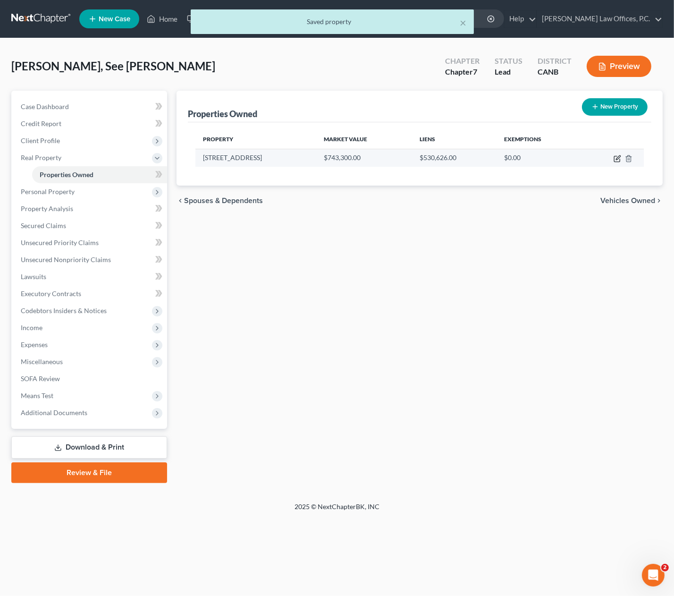
click at [616, 159] on icon "button" at bounding box center [618, 157] width 4 height 4
select select "4"
select select "0"
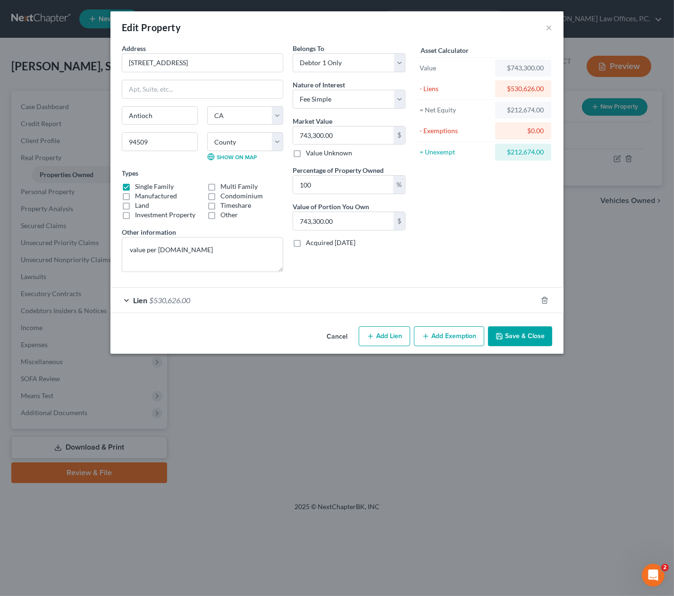
click at [434, 333] on button "Add Exemption" at bounding box center [449, 336] width 70 height 20
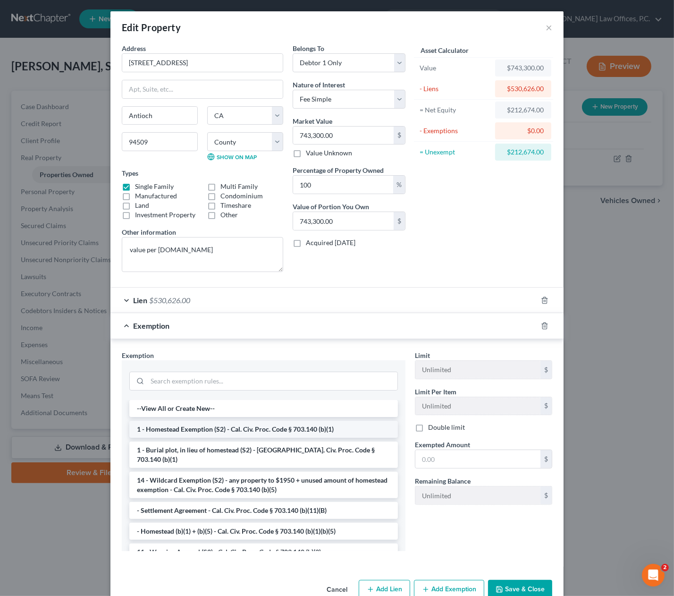
click at [259, 431] on li "1 - Homestead Exemption (S2) - Cal. Civ. Proc. Code § 703.140 (b)(1)" at bounding box center [263, 429] width 269 height 17
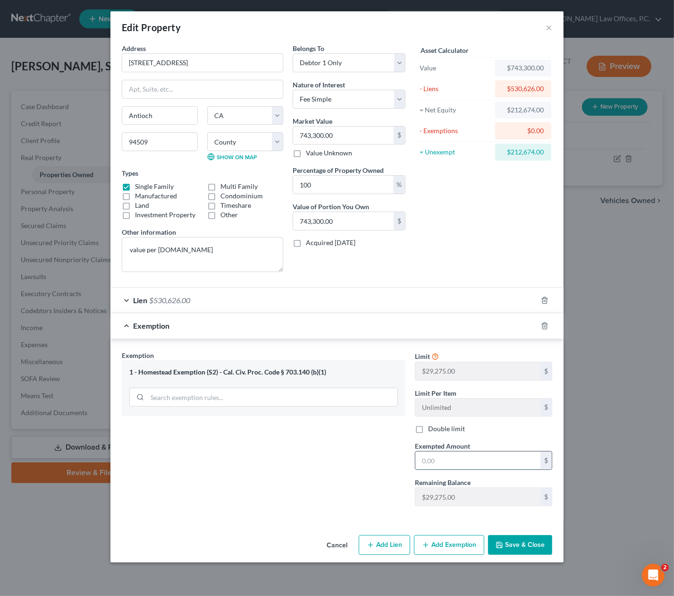
click at [448, 455] on input "text" at bounding box center [477, 460] width 125 height 18
click at [544, 321] on div at bounding box center [550, 325] width 26 height 15
click at [544, 325] on line "button" at bounding box center [544, 326] width 0 height 2
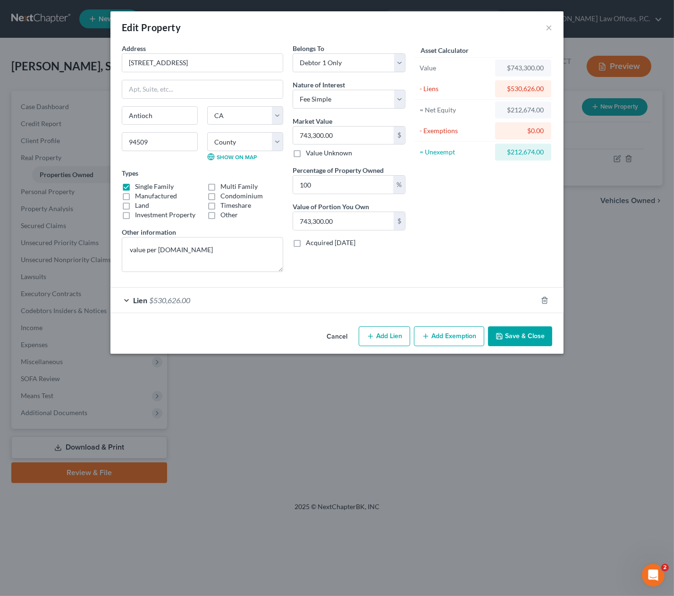
click at [521, 342] on button "Save & Close" at bounding box center [520, 336] width 64 height 20
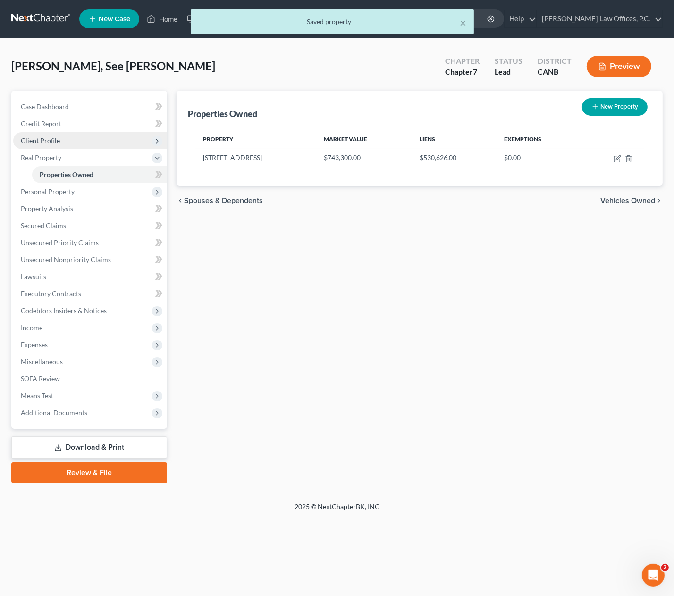
click at [74, 136] on span "Client Profile" at bounding box center [90, 140] width 154 height 17
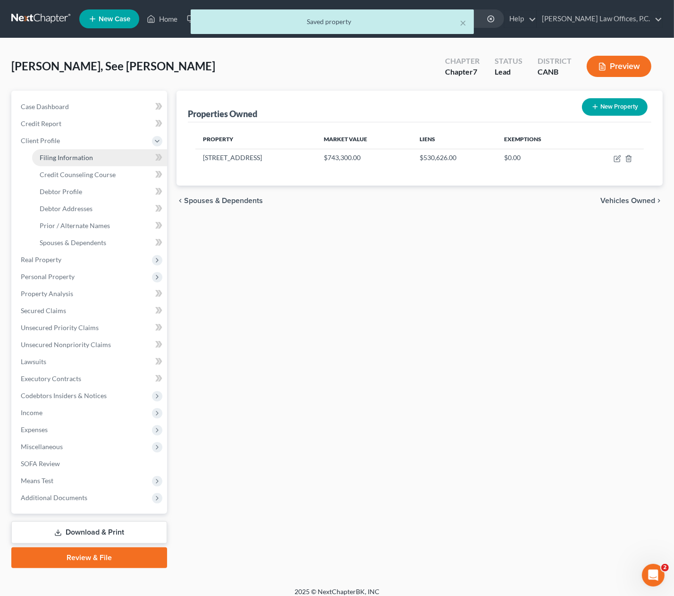
click at [83, 153] on span "Filing Information" at bounding box center [66, 157] width 53 height 8
select select "1"
select select "0"
select select "9"
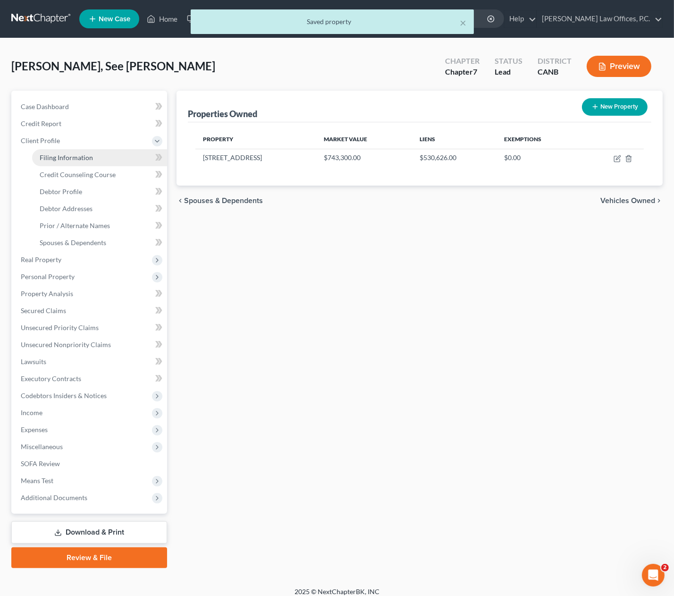
select select "0"
select select "4"
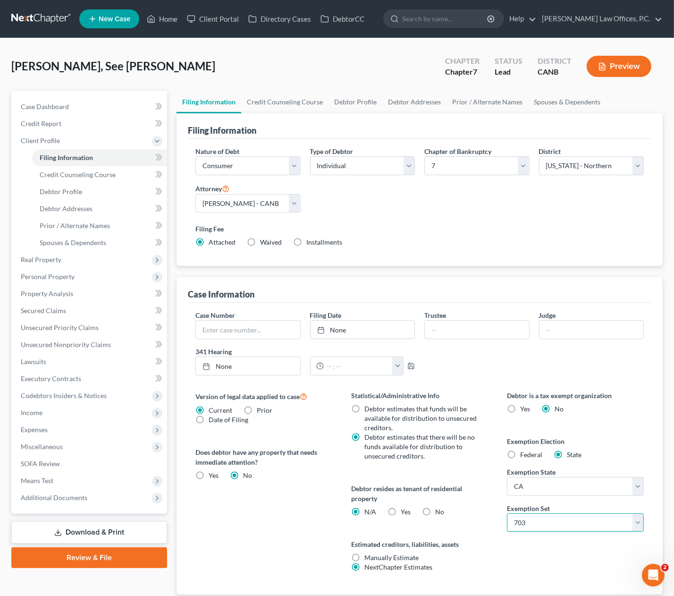
click at [542, 525] on select "Select 703 704" at bounding box center [575, 522] width 137 height 19
select select "1"
click at [507, 513] on select "Select 703 704" at bounding box center [575, 522] width 137 height 19
click at [435, 510] on label "No" at bounding box center [439, 511] width 9 height 9
click at [439, 510] on input "No" at bounding box center [442, 510] width 6 height 6
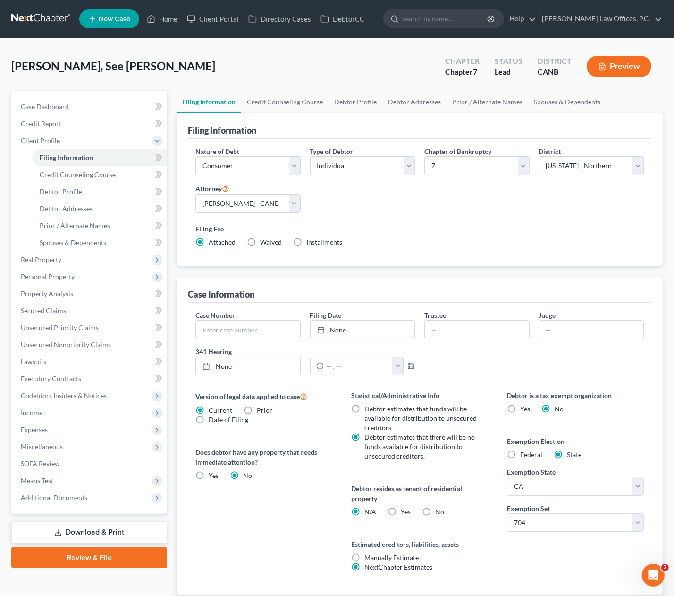
radio input "true"
radio input "false"
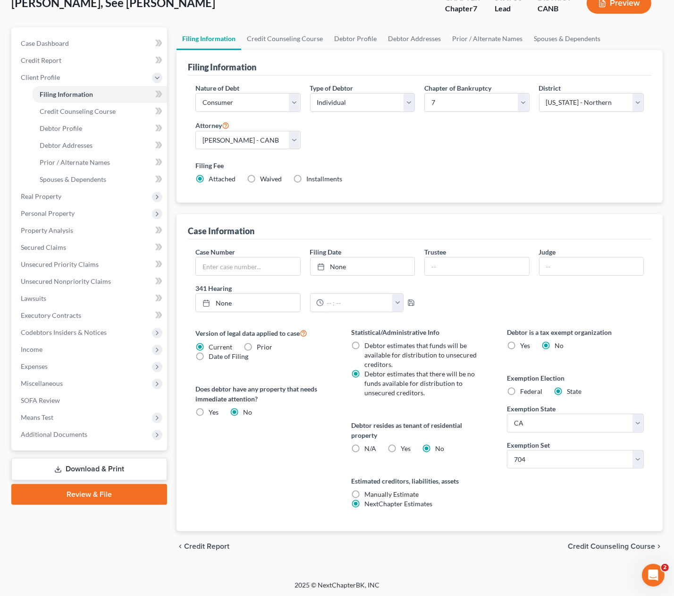
click at [588, 542] on span "Credit Counseling Course" at bounding box center [611, 546] width 87 height 8
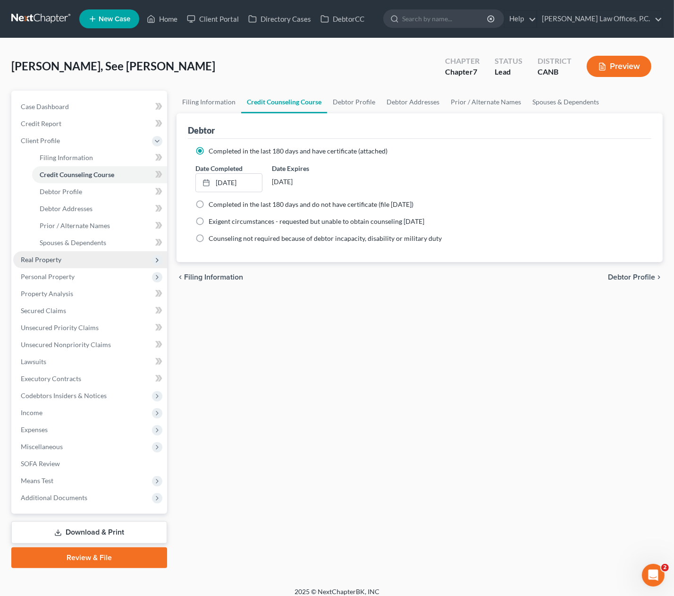
click at [70, 251] on span "Real Property" at bounding box center [90, 259] width 154 height 17
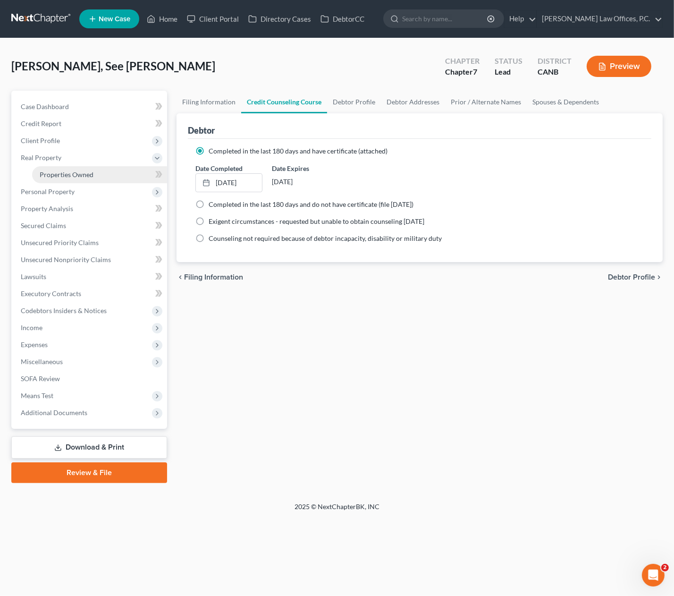
click at [85, 176] on span "Properties Owned" at bounding box center [67, 174] width 54 height 8
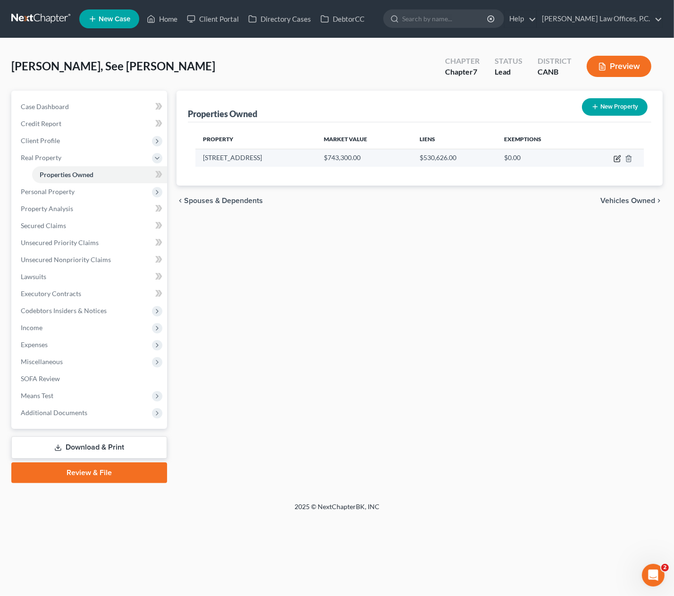
click at [618, 158] on icon "button" at bounding box center [618, 159] width 8 height 8
select select "4"
select select "0"
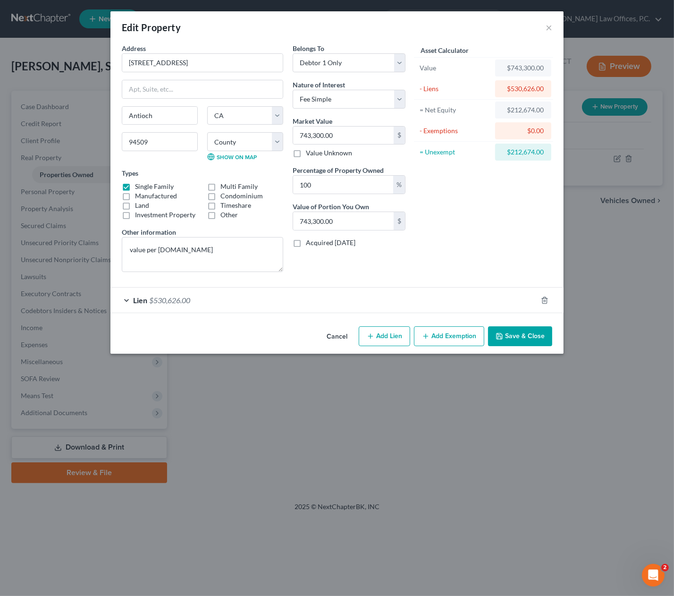
click at [442, 339] on button "Add Exemption" at bounding box center [449, 336] width 70 height 20
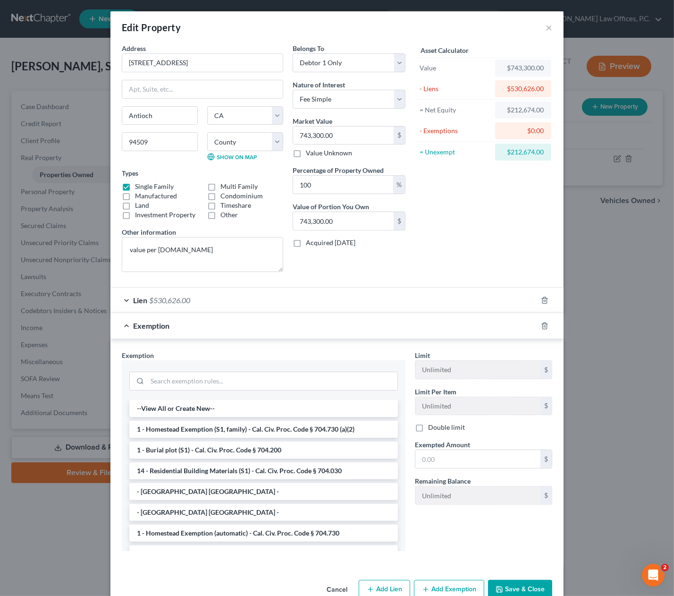
drag, startPoint x: 208, startPoint y: 435, endPoint x: 211, endPoint y: 430, distance: 5.9
click at [208, 435] on li "1 - Homestead Exemption (S1, family) - Cal. Civ. Proc. Code § 704.730 (a)(2)" at bounding box center [263, 429] width 269 height 17
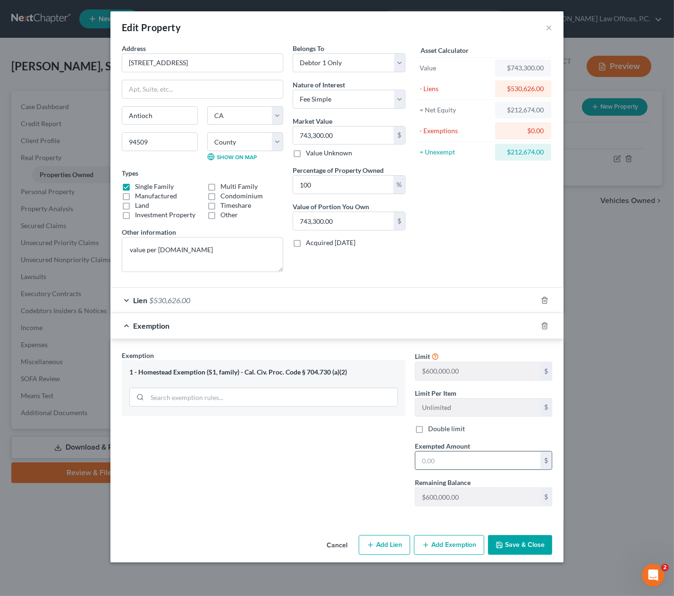
click at [429, 451] on input "text" at bounding box center [477, 460] width 125 height 18
type input "600,000"
click at [511, 537] on button "Save & Close" at bounding box center [520, 545] width 64 height 20
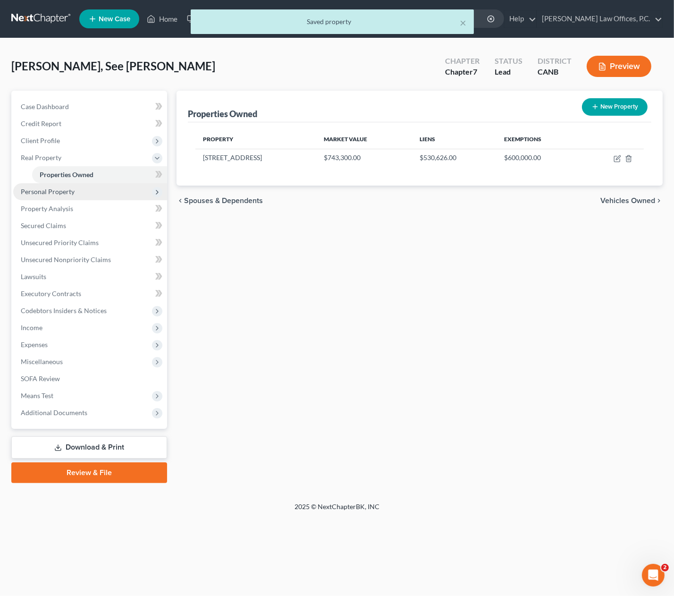
click at [79, 195] on span "Personal Property" at bounding box center [90, 191] width 154 height 17
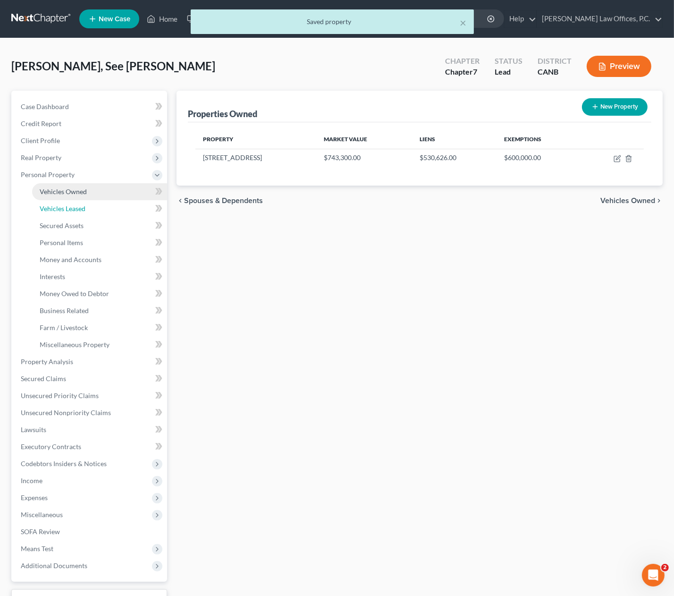
click at [78, 202] on link "Vehicles Leased" at bounding box center [99, 208] width 135 height 17
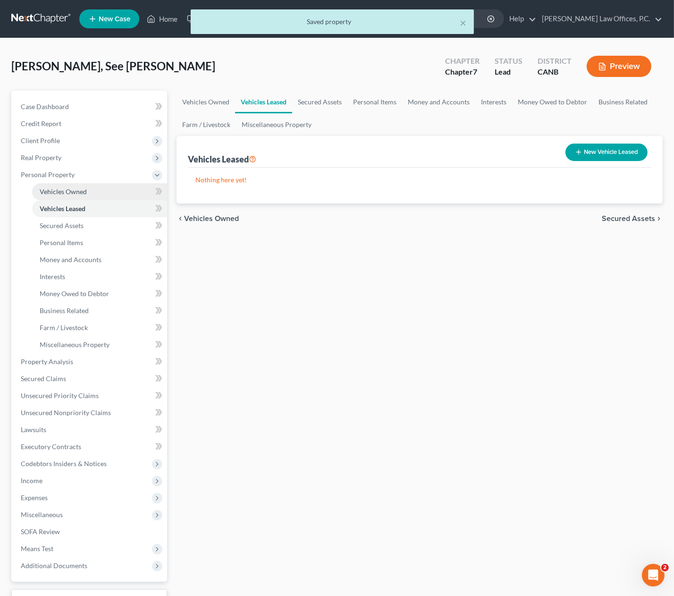
click at [78, 194] on span "Vehicles Owned" at bounding box center [63, 191] width 47 height 8
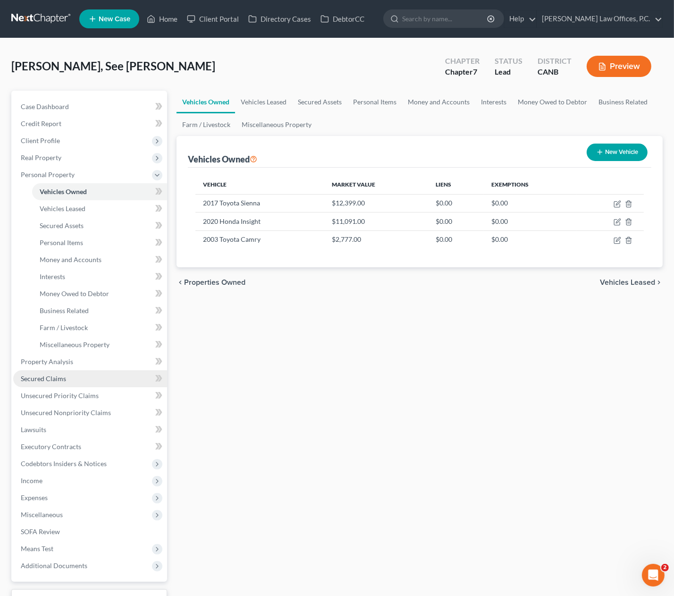
click at [97, 377] on link "Secured Claims" at bounding box center [90, 378] width 154 height 17
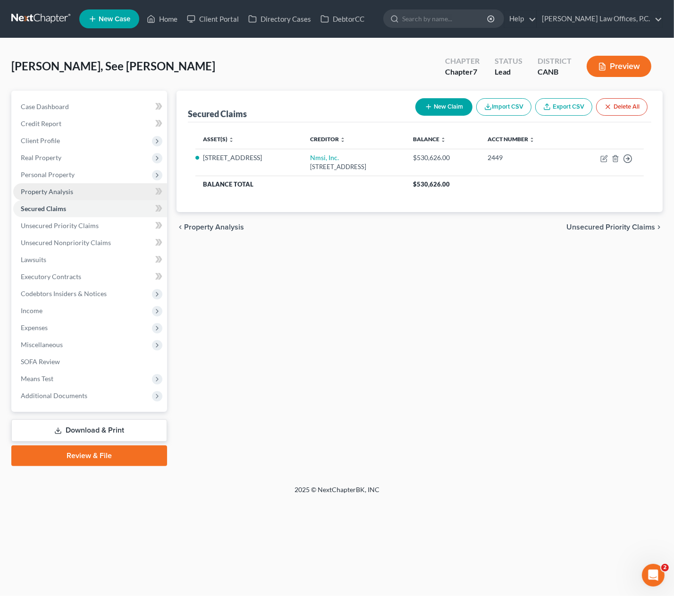
click at [86, 191] on link "Property Analysis" at bounding box center [90, 191] width 154 height 17
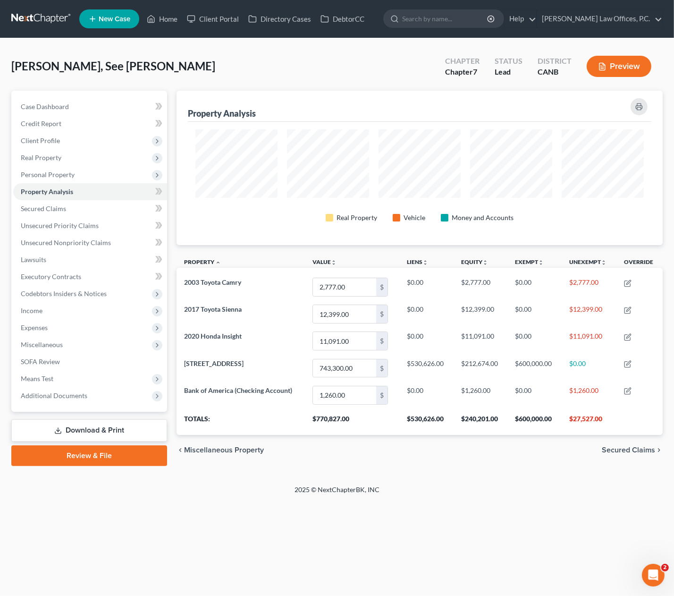
scroll to position [154, 486]
click at [72, 176] on span "Personal Property" at bounding box center [48, 174] width 54 height 8
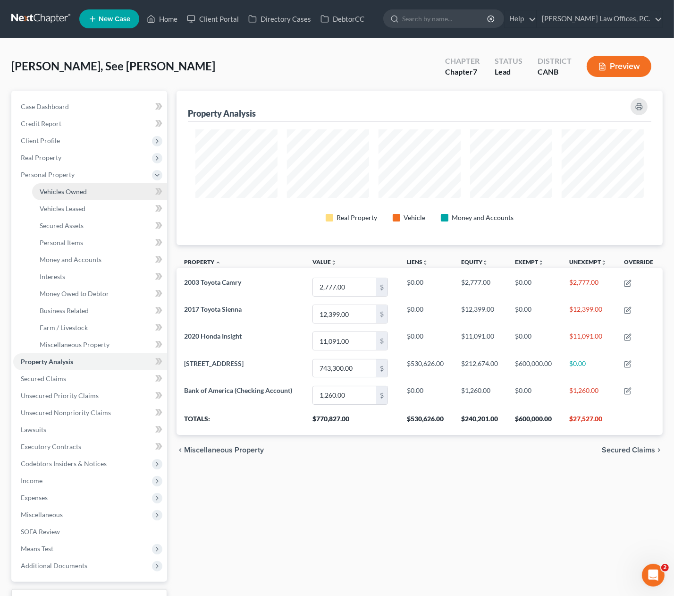
click at [84, 189] on span "Vehicles Owned" at bounding box center [63, 191] width 47 height 8
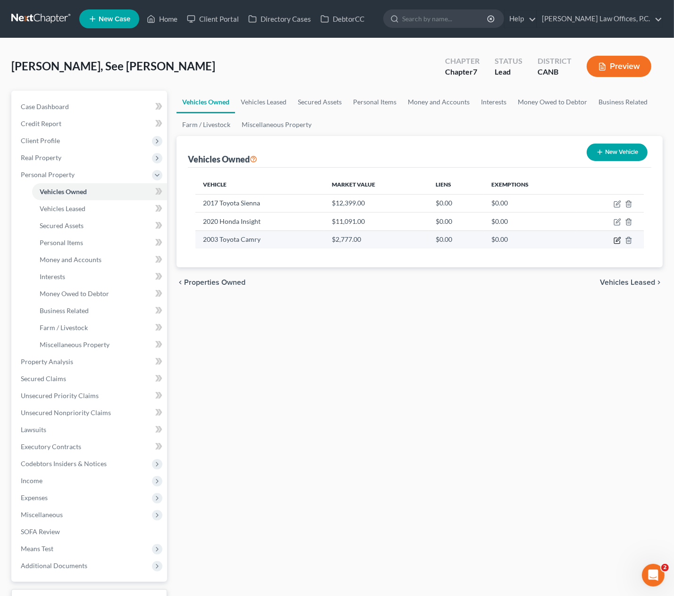
click at [615, 241] on icon "button" at bounding box center [618, 241] width 8 height 8
select select "0"
select select "23"
select select "4"
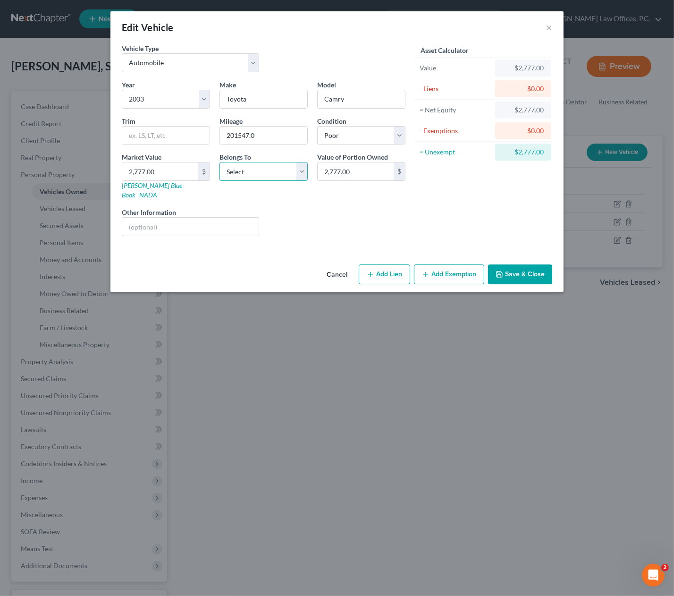
click at [240, 169] on select "Select Debtor 1 Only Debtor 2 Only Debtor 1 And Debtor 2 Only At Least One Of T…" at bounding box center [264, 171] width 88 height 19
select select "0"
click at [220, 162] on select "Select Debtor 1 Only Debtor 2 Only Debtor 1 And Debtor 2 Only At Least One Of T…" at bounding box center [264, 171] width 88 height 19
click at [151, 171] on input "2,777.00" at bounding box center [160, 171] width 76 height 18
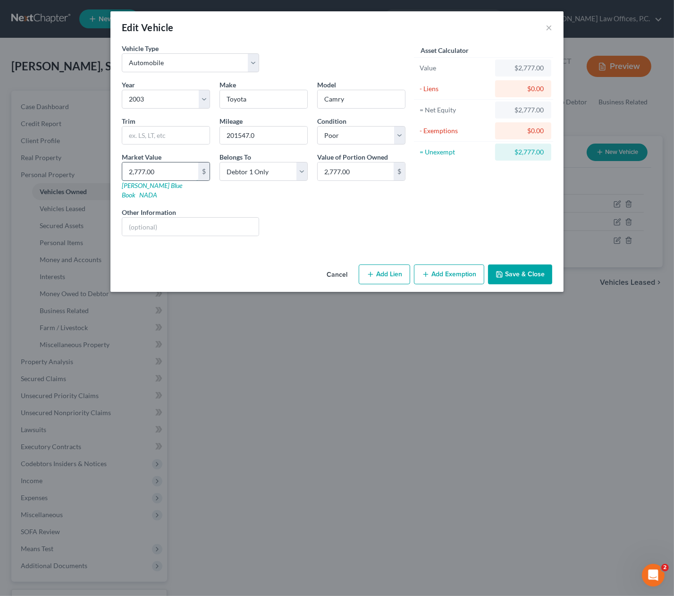
type input "1"
type input "1.00"
type input "13"
type input "13.00"
type input "130"
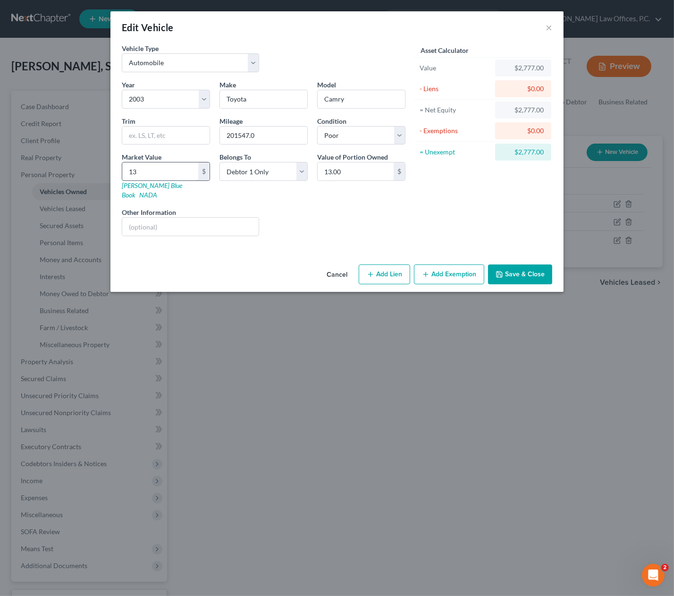
type input "130.00"
type input "1300"
type input "1,300.00"
type input "1,300"
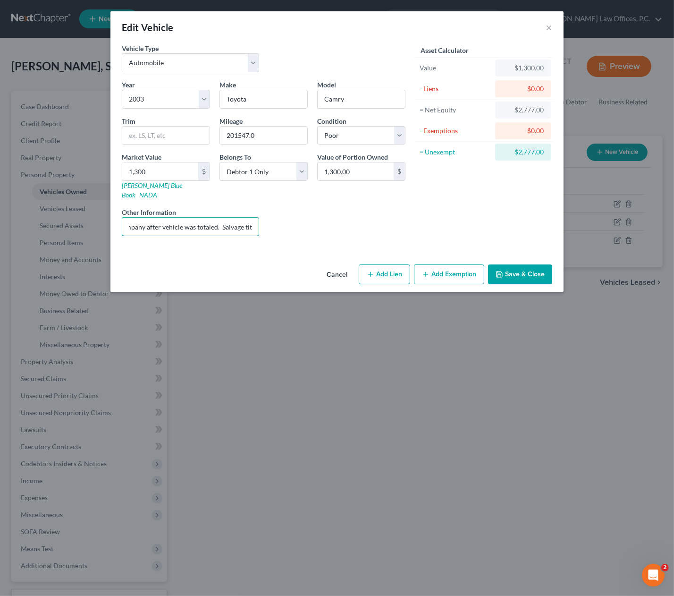
type input "value per purchase price from insurance company after vehicle was totaled. Salv…"
click at [520, 264] on button "Save & Close" at bounding box center [520, 274] width 64 height 20
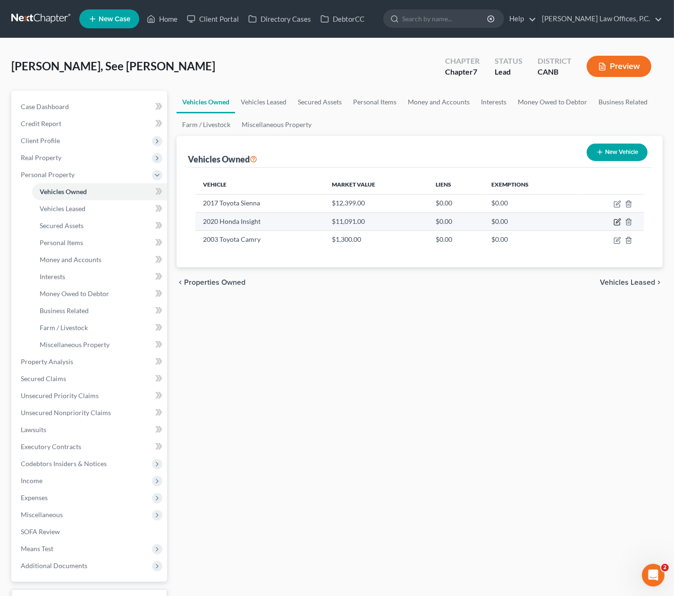
click at [618, 222] on icon "button" at bounding box center [618, 221] width 4 height 4
select select "0"
select select "6"
select select "3"
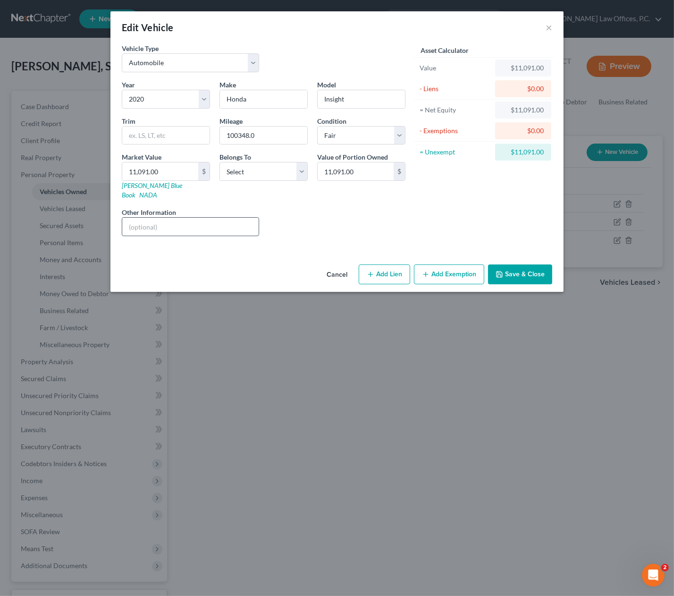
click at [189, 218] on input "text" at bounding box center [190, 227] width 136 height 18
type input "value per [DOMAIN_NAME]"
click at [287, 164] on select "Select Debtor 1 Only Debtor 2 Only Debtor 1 And Debtor 2 Only At Least One Of T…" at bounding box center [264, 171] width 88 height 19
click at [220, 162] on select "Select Debtor 1 Only Debtor 2 Only Debtor 1 And Debtor 2 Only At Least One Of T…" at bounding box center [264, 171] width 88 height 19
click at [274, 166] on select "Select Debtor 1 Only Debtor 2 Only Debtor 1 And Debtor 2 Only At Least One Of T…" at bounding box center [264, 171] width 88 height 19
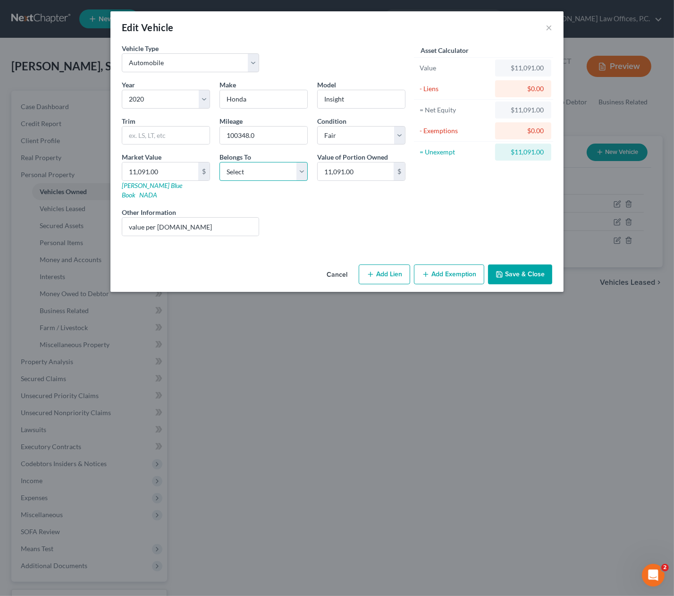
select select "0"
click at [220, 162] on select "Select Debtor 1 Only Debtor 2 Only Debtor 1 And Debtor 2 Only At Least One Of T…" at bounding box center [264, 171] width 88 height 19
click at [439, 264] on button "Add Exemption" at bounding box center [449, 274] width 70 height 20
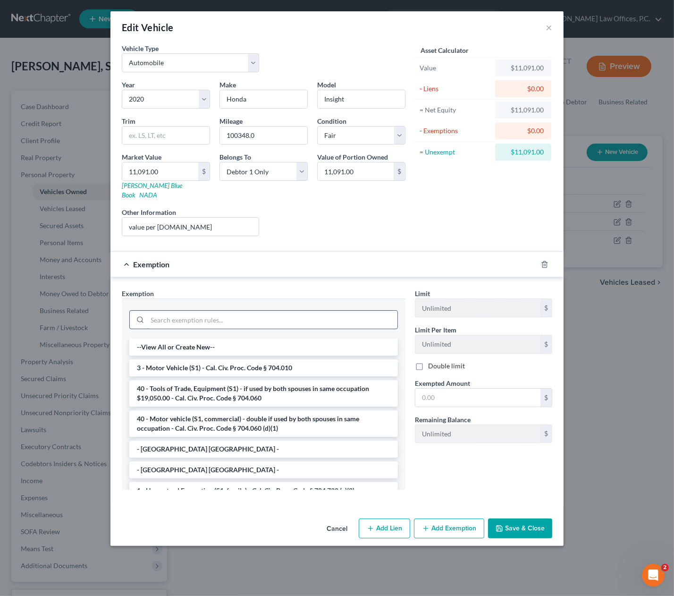
click at [266, 311] on input "search" at bounding box center [272, 320] width 250 height 18
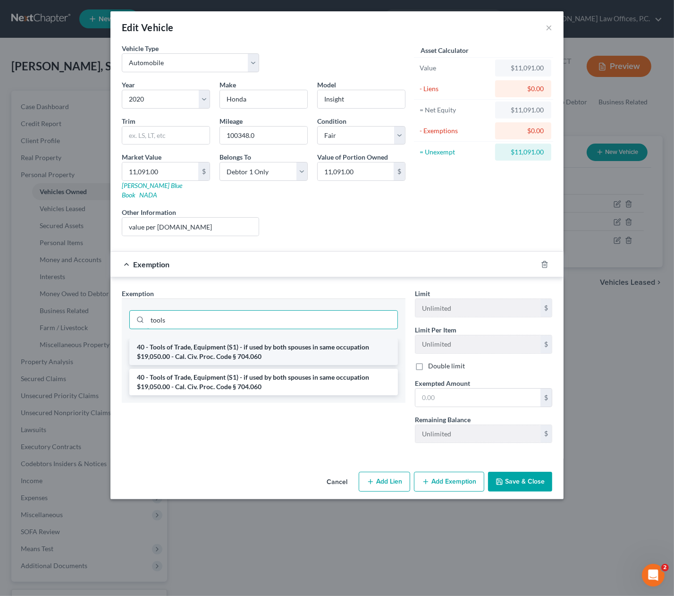
type input "tools"
click at [225, 339] on li "40 - Tools of Trade, Equipment (S1) - if used by both spouses in same occupatio…" at bounding box center [263, 352] width 269 height 26
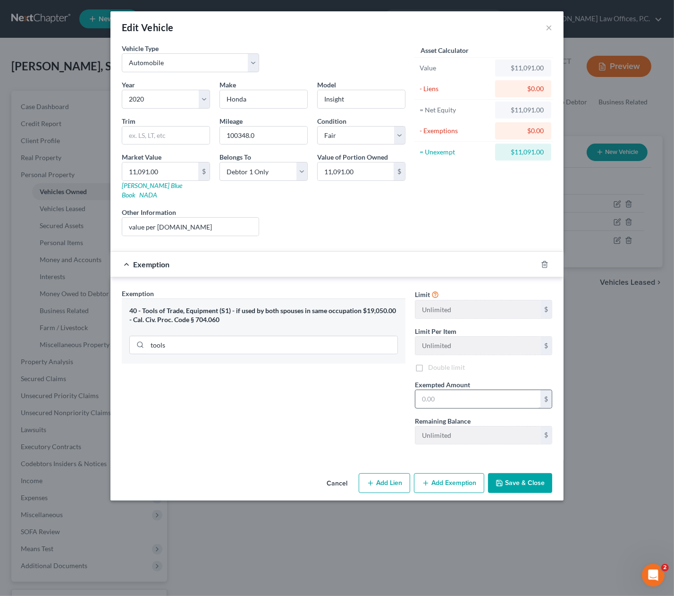
click at [448, 392] on input "text" at bounding box center [477, 399] width 125 height 18
drag, startPoint x: 135, startPoint y: 312, endPoint x: 219, endPoint y: 312, distance: 84.5
click at [219, 312] on div "40 - Tools of Trade, Equipment (S1) - if used by both spouses in same occupatio…" at bounding box center [263, 314] width 269 height 17
copy div "Cal. Civ. Proc. Code § 704.060"
click at [434, 391] on input "text" at bounding box center [477, 399] width 125 height 18
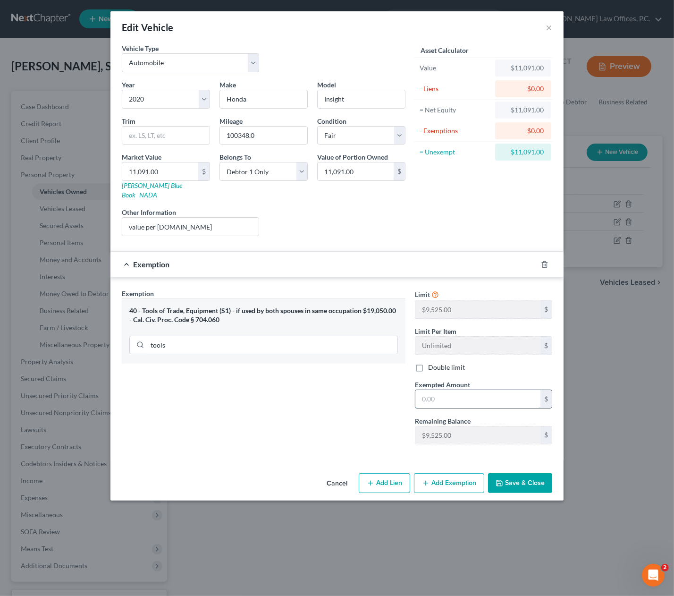
paste input "9,525"
type input "9,525"
click at [435, 473] on button "Add Exemption" at bounding box center [449, 483] width 70 height 20
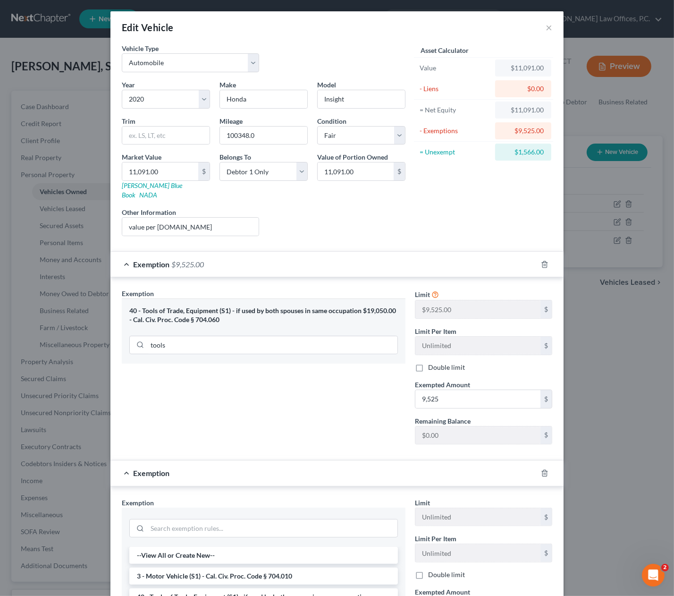
drag, startPoint x: 287, startPoint y: 564, endPoint x: 295, endPoint y: 561, distance: 8.4
click at [287, 568] on li "3 - Motor Vehicle (S1) - Cal. Civ. Proc. Code § 704.010" at bounding box center [263, 576] width 269 height 17
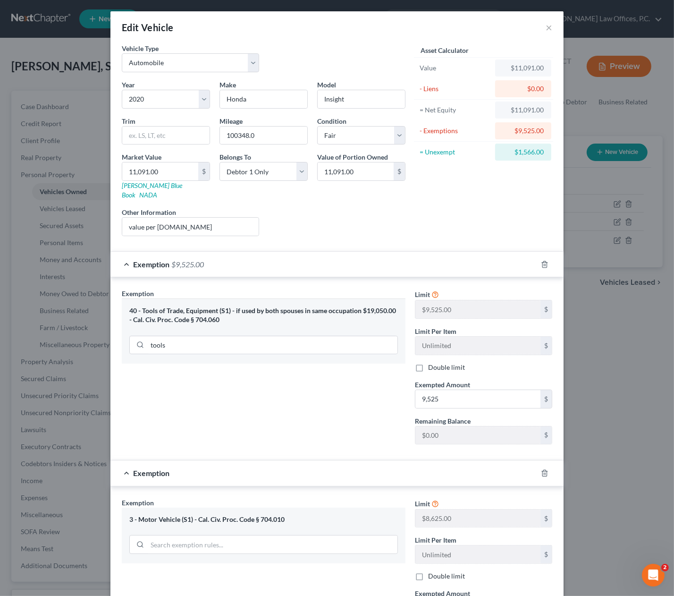
scroll to position [113, 0]
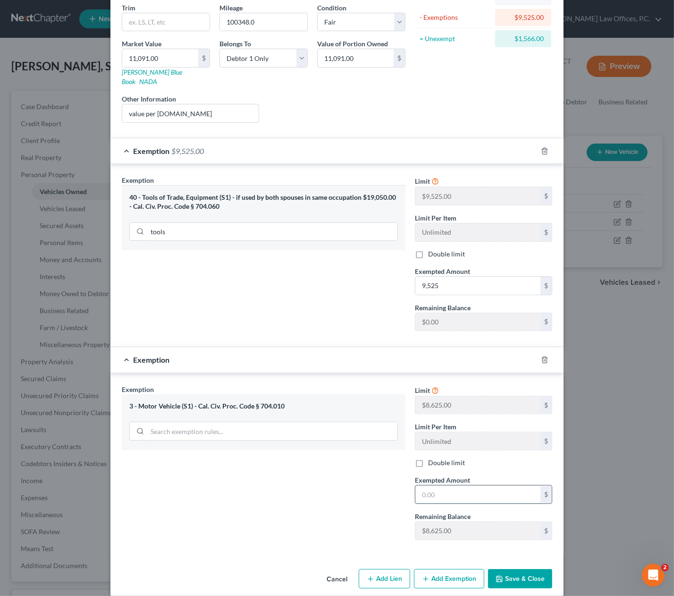
click at [458, 487] on input "text" at bounding box center [477, 494] width 125 height 18
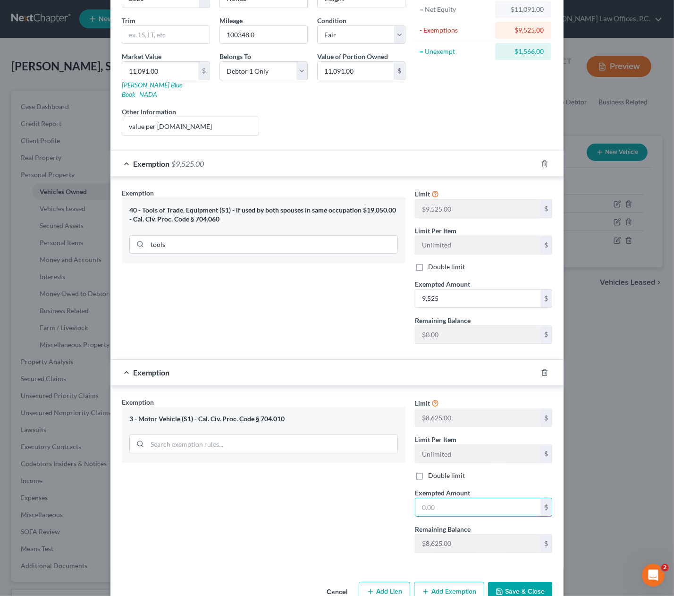
scroll to position [97, 0]
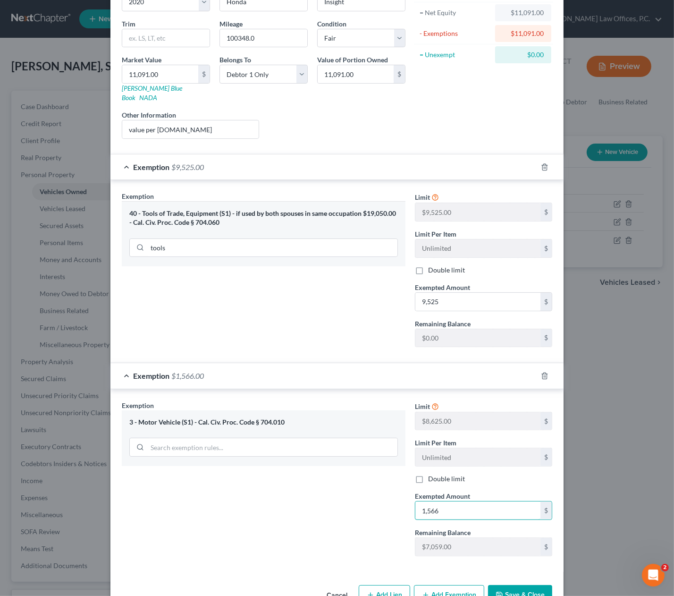
type input "1,566"
click at [530, 585] on button "Save & Close" at bounding box center [520, 595] width 64 height 20
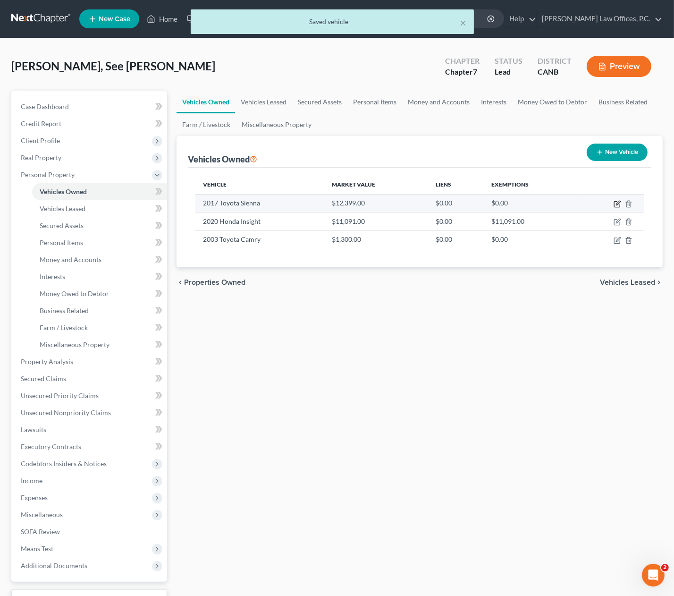
click at [618, 203] on icon "button" at bounding box center [618, 204] width 8 height 8
select select "0"
select select "9"
select select "4"
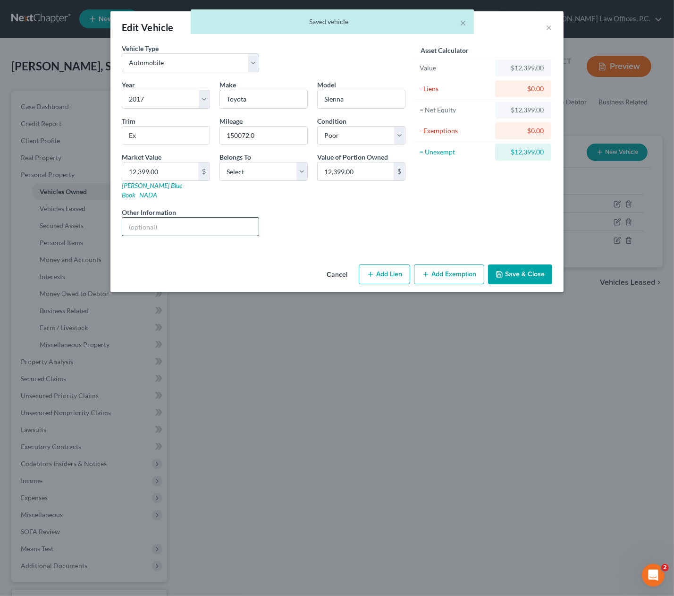
click at [219, 218] on input "text" at bounding box center [190, 227] width 136 height 18
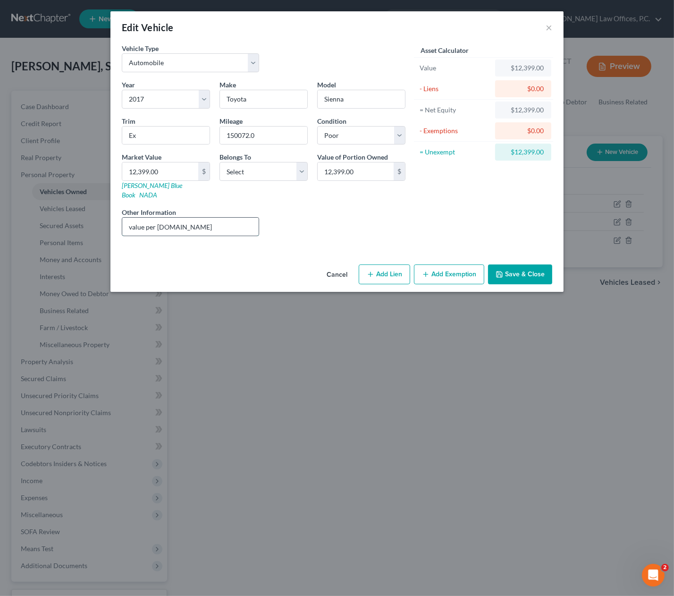
type input "value per [DOMAIN_NAME]"
click at [267, 176] on select "Select Debtor 1 Only Debtor 2 Only Debtor 1 And Debtor 2 Only At Least One Of T…" at bounding box center [264, 171] width 88 height 19
select select "0"
click at [220, 162] on select "Select Debtor 1 Only Debtor 2 Only Debtor 1 And Debtor 2 Only At Least One Of T…" at bounding box center [264, 171] width 88 height 19
click at [438, 264] on button "Add Exemption" at bounding box center [449, 274] width 70 height 20
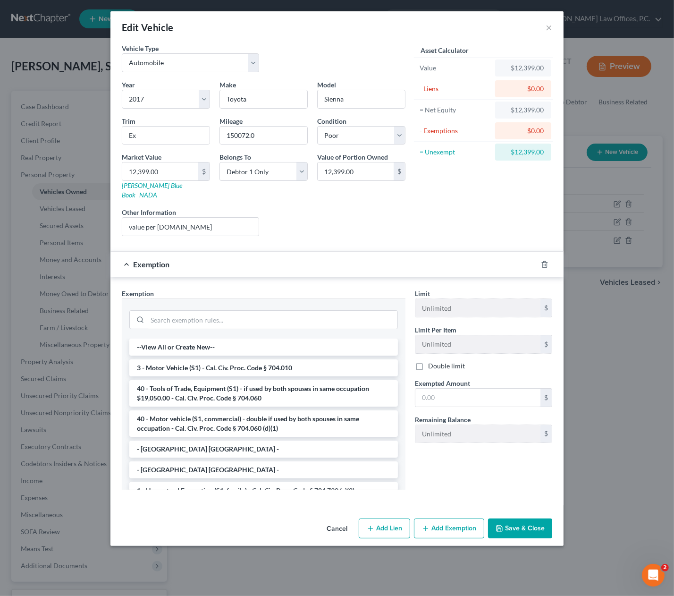
drag, startPoint x: 288, startPoint y: 356, endPoint x: 375, endPoint y: 383, distance: 91.3
click at [288, 359] on li "3 - Motor Vehicle (S1) - Cal. Civ. Proc. Code § 704.010" at bounding box center [263, 367] width 269 height 17
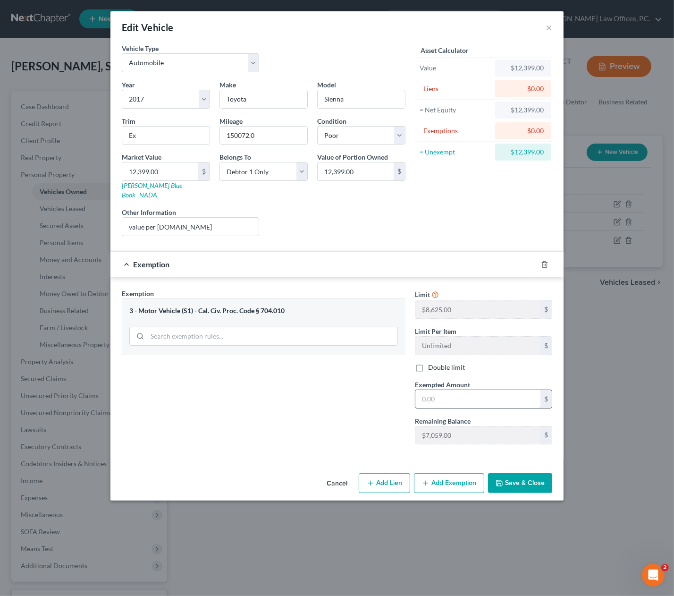
click at [463, 392] on input "text" at bounding box center [477, 399] width 125 height 18
type input "0"
type input "7,059"
drag, startPoint x: 525, startPoint y: 475, endPoint x: 525, endPoint y: 467, distance: 7.6
click at [525, 475] on button "Save & Close" at bounding box center [520, 483] width 64 height 20
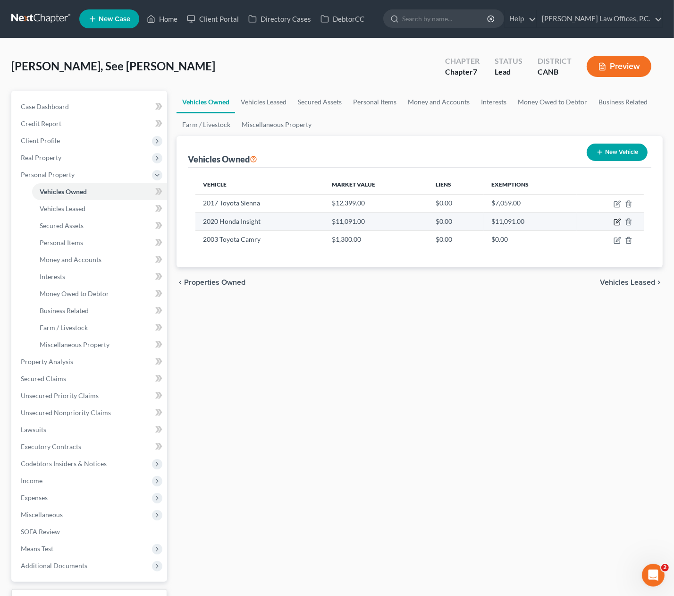
click at [617, 221] on icon "button" at bounding box center [618, 221] width 4 height 4
select select "0"
select select "6"
select select "3"
select select "0"
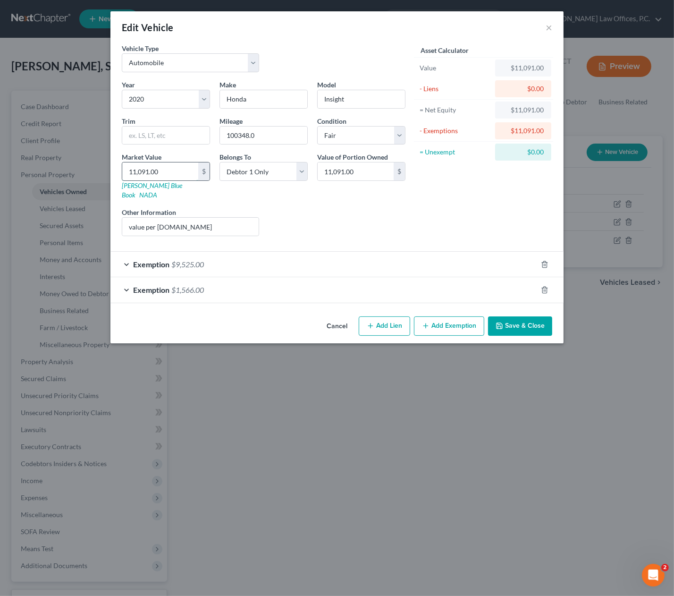
click at [186, 169] on input "11,091.00" at bounding box center [160, 171] width 76 height 18
type input "9"
type input "9.00"
type input "97"
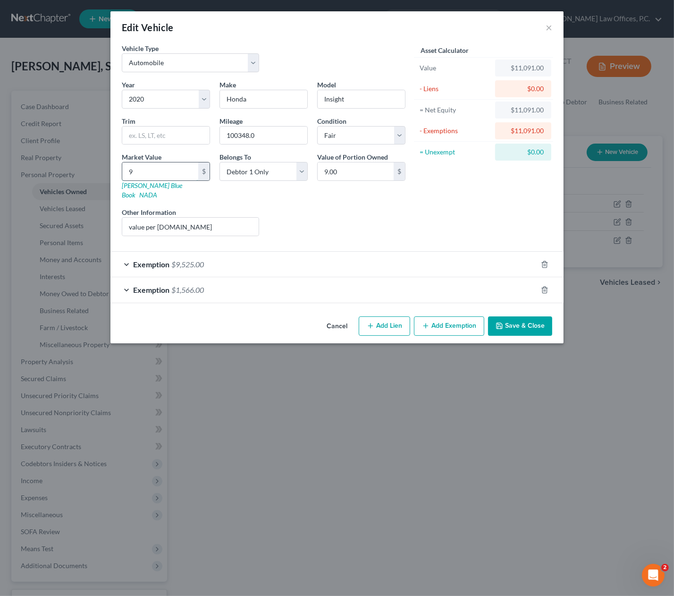
type input "97.00"
type input "972"
type input "972.00"
type input "9727"
type input "9,727.00"
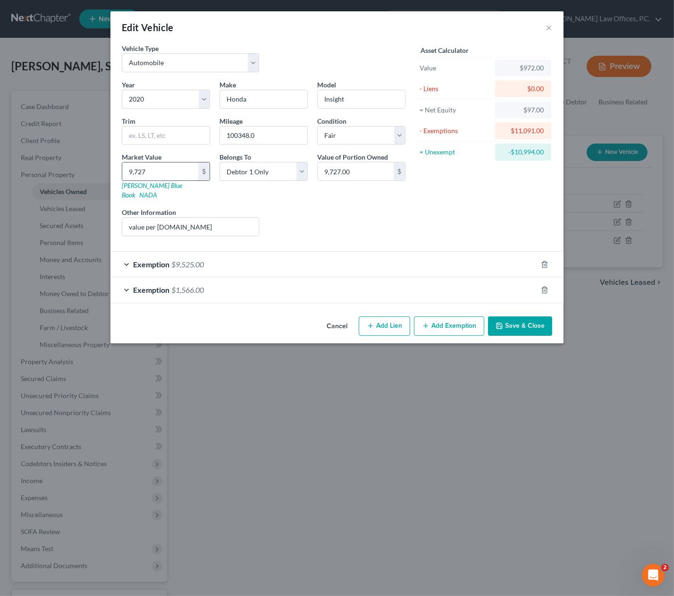
type input "9,727"
click at [545, 286] on icon "button" at bounding box center [545, 290] width 8 height 8
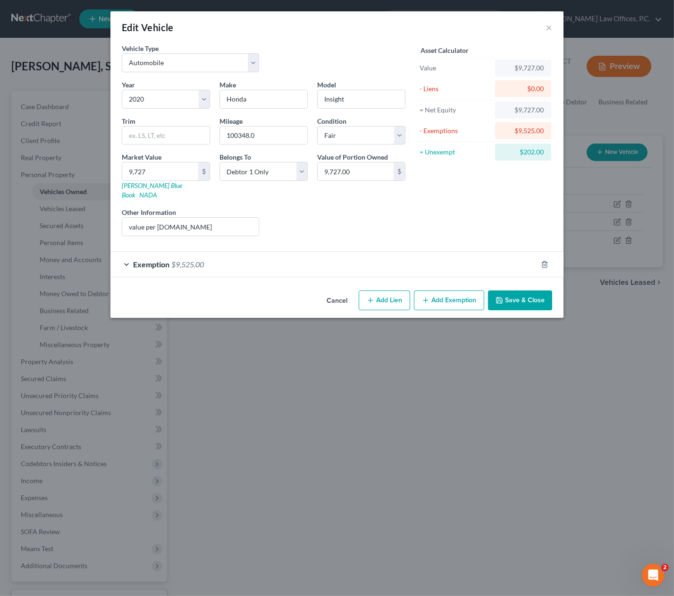
click at [431, 291] on button "Add Exemption" at bounding box center [449, 300] width 70 height 20
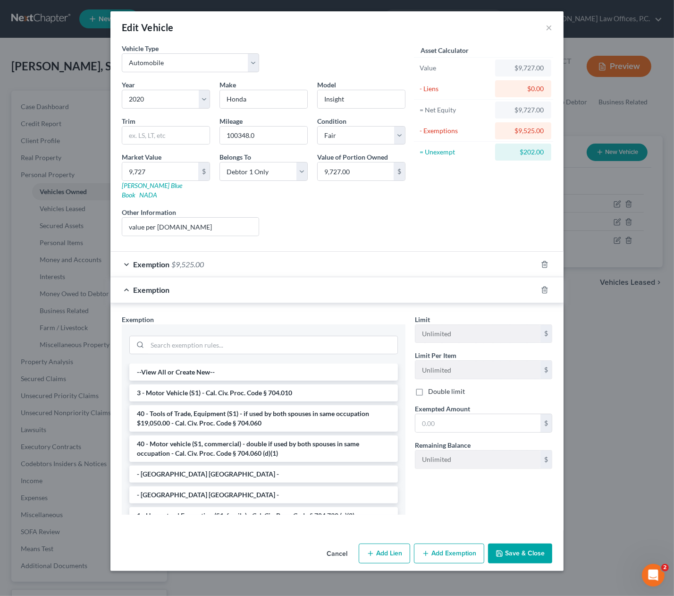
drag, startPoint x: 271, startPoint y: 381, endPoint x: 363, endPoint y: 400, distance: 94.1
click at [271, 384] on li "3 - Motor Vehicle (S1) - Cal. Civ. Proc. Code § 704.010" at bounding box center [263, 392] width 269 height 17
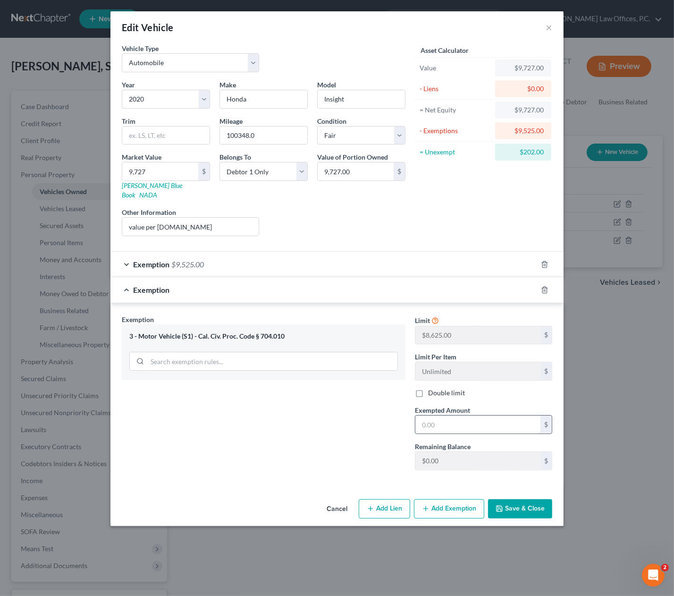
click at [441, 417] on input "text" at bounding box center [477, 424] width 125 height 18
type input "202"
click at [537, 501] on button "Save & Close" at bounding box center [520, 509] width 64 height 20
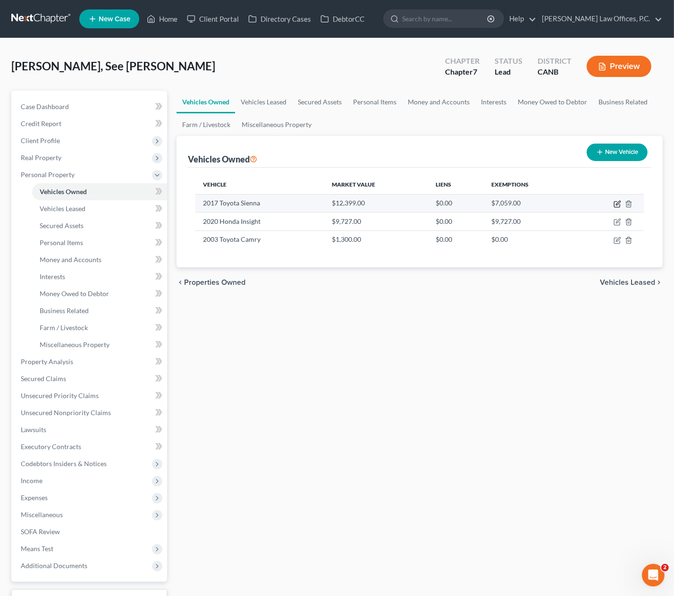
click at [617, 204] on icon "button" at bounding box center [618, 203] width 4 height 4
select select "0"
select select "9"
select select "4"
select select "0"
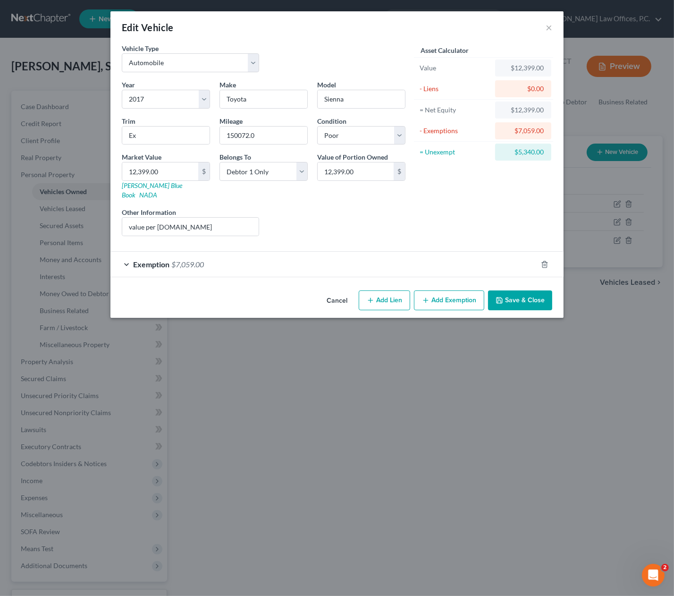
click at [212, 254] on div "Exemption $7,059.00" at bounding box center [323, 264] width 427 height 25
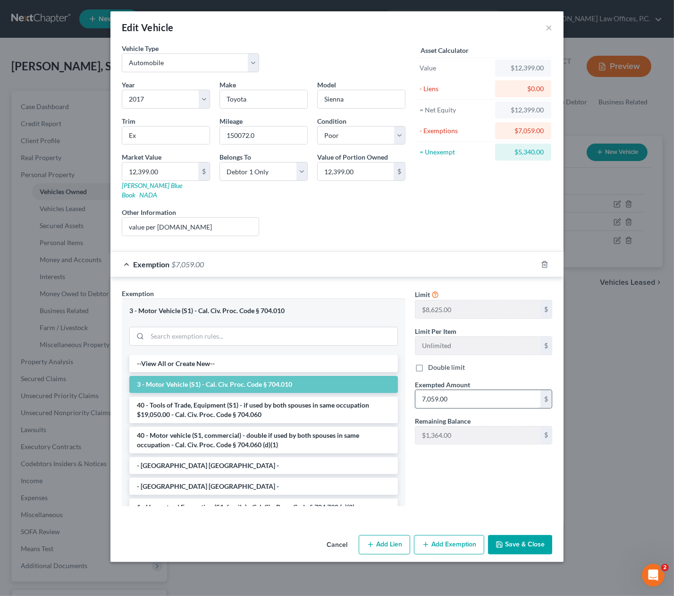
click at [447, 390] on input "7,059.00" at bounding box center [477, 399] width 125 height 18
click at [449, 390] on input "text" at bounding box center [477, 399] width 125 height 18
type input "8,423"
click at [262, 131] on input "150072.0" at bounding box center [263, 136] width 87 height 18
click at [185, 164] on input "12,399.00" at bounding box center [160, 171] width 76 height 18
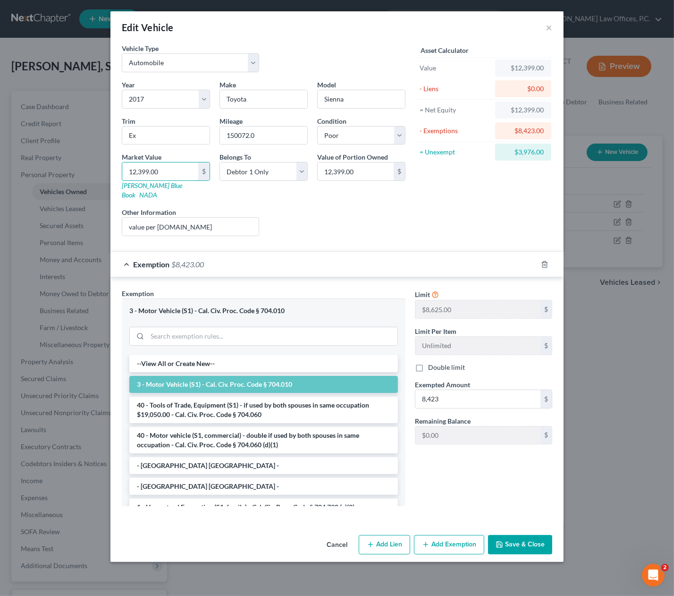
type input "1"
type input "1.00"
type input "10"
type input "10.00"
type input "109"
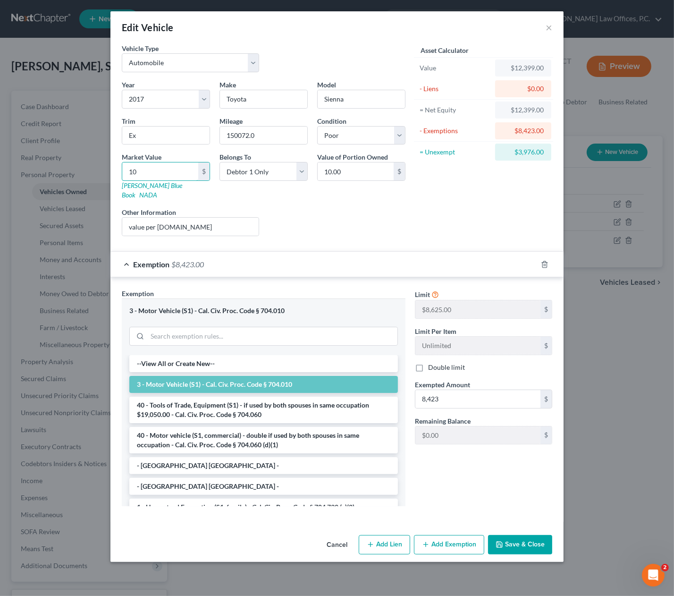
type input "109.00"
type input "1092"
type input "1,092.00"
type input "10920"
type input "10,920.00"
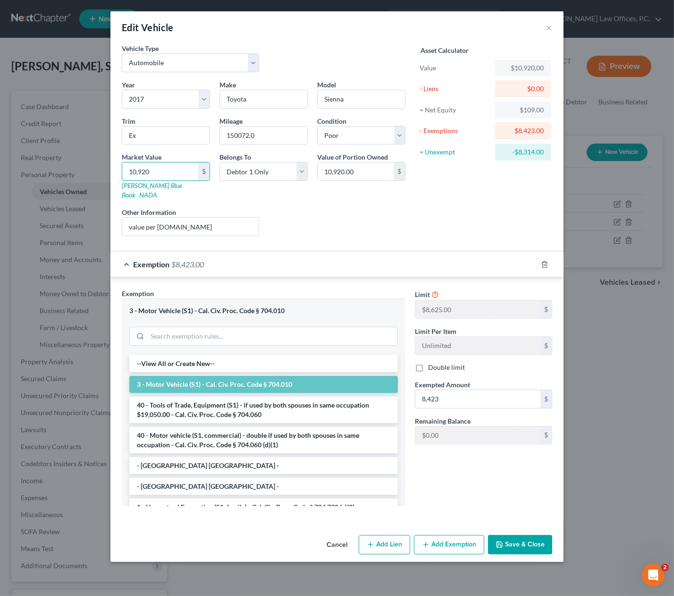
type input "10,92"
type input "1,092.00"
type input "1,09"
type input "109.00"
type input "1090"
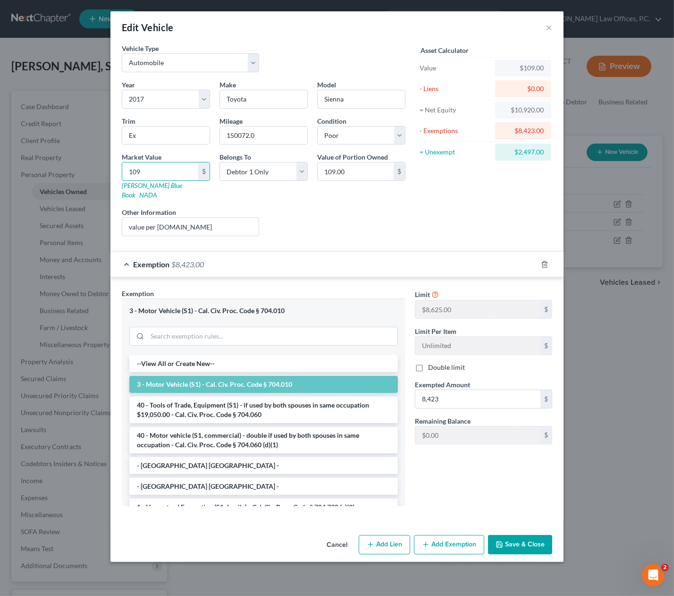
type input "1,090.00"
click at [522, 535] on button "Save & Close" at bounding box center [520, 545] width 64 height 20
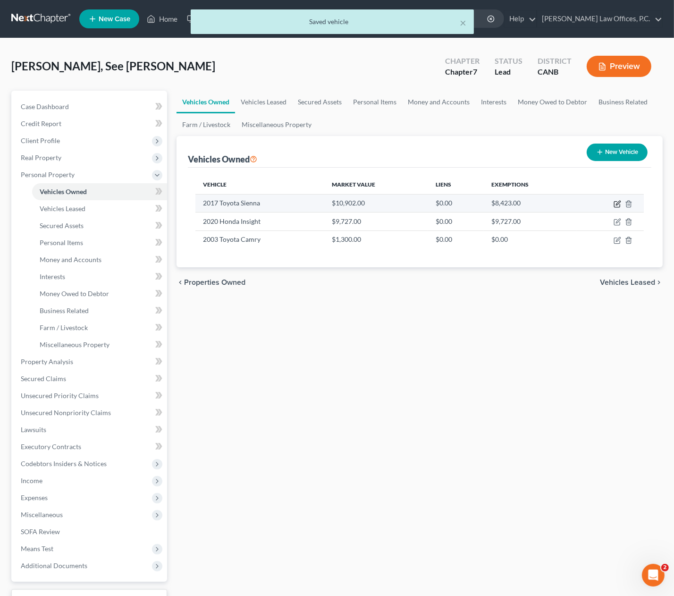
click at [617, 202] on icon "button" at bounding box center [617, 205] width 6 height 6
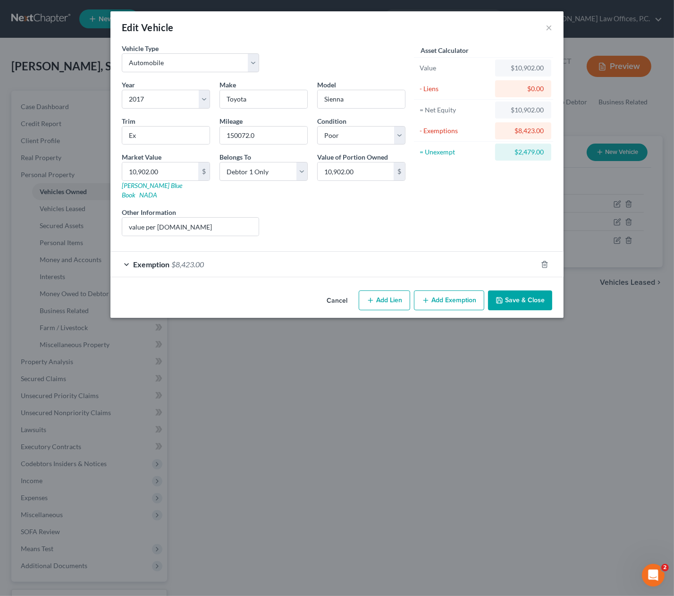
click at [522, 290] on button "Save & Close" at bounding box center [520, 300] width 64 height 20
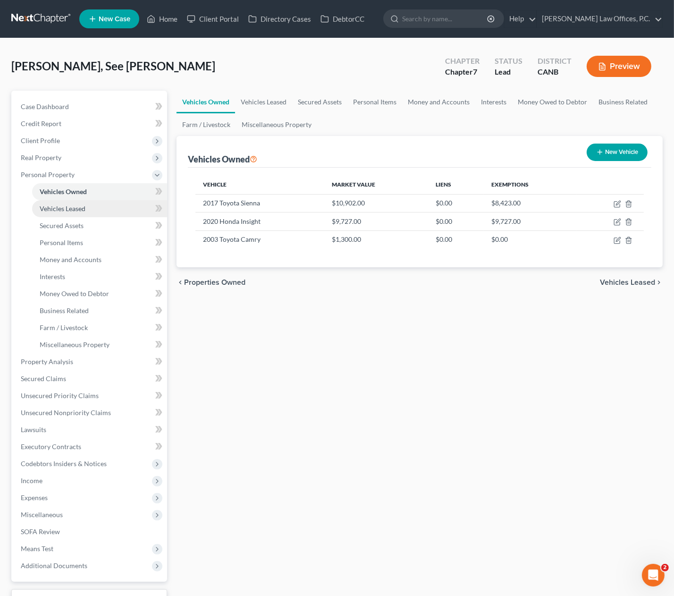
click at [88, 211] on link "Vehicles Leased" at bounding box center [99, 208] width 135 height 17
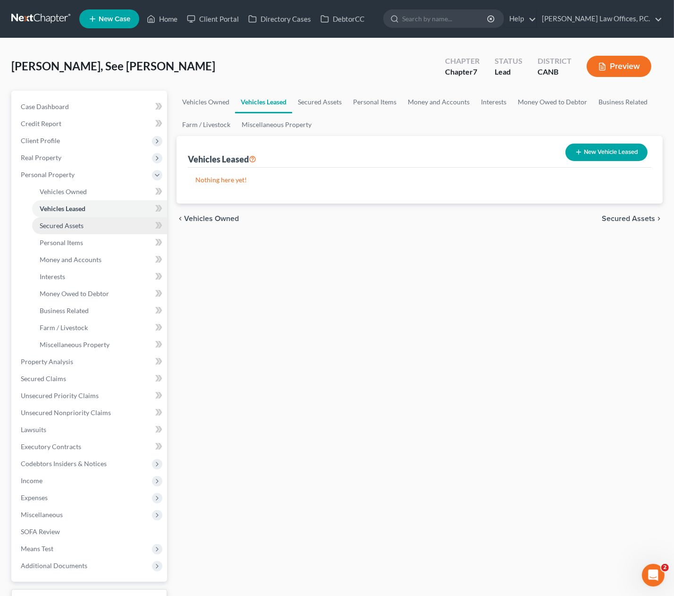
click at [90, 223] on link "Secured Assets" at bounding box center [99, 225] width 135 height 17
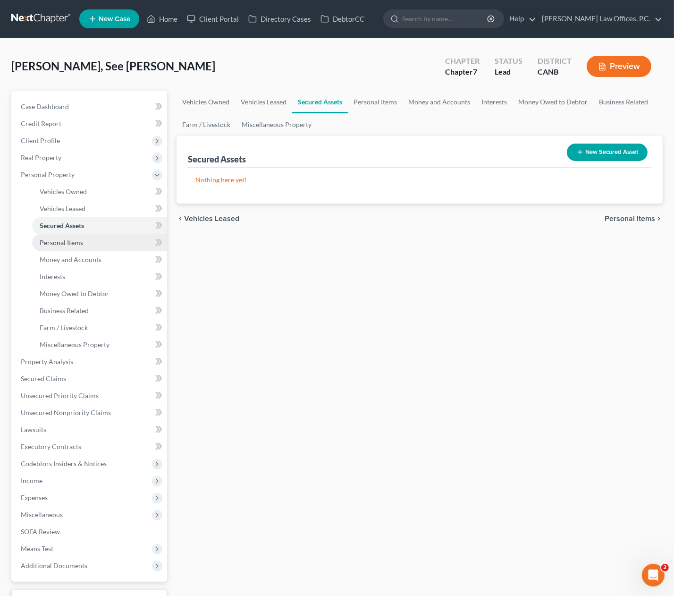
click at [89, 241] on link "Personal Items" at bounding box center [99, 242] width 135 height 17
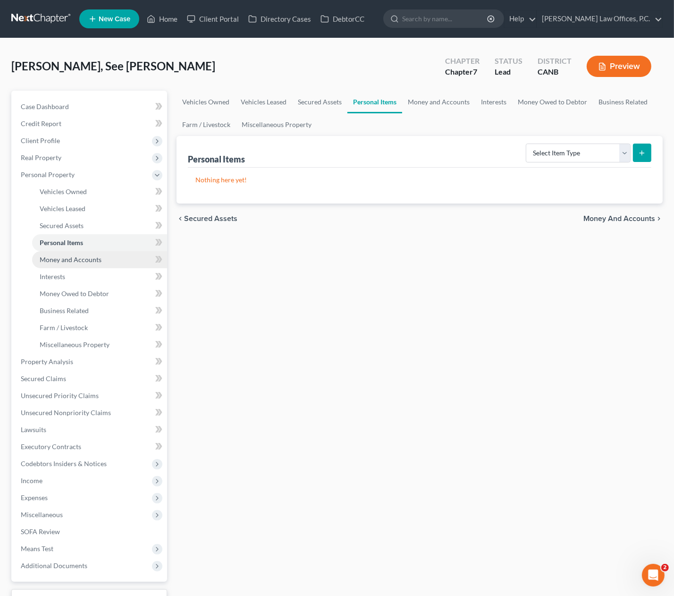
click at [88, 254] on link "Money and Accounts" at bounding box center [99, 259] width 135 height 17
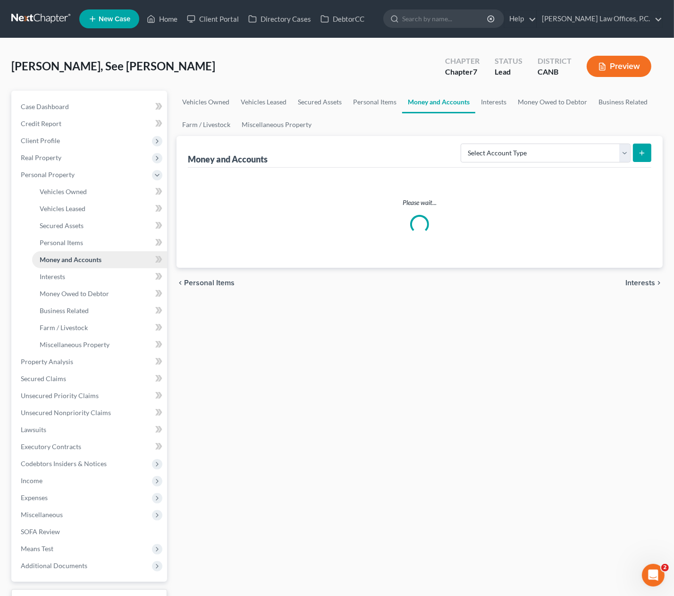
click at [87, 263] on link "Money and Accounts" at bounding box center [99, 259] width 135 height 17
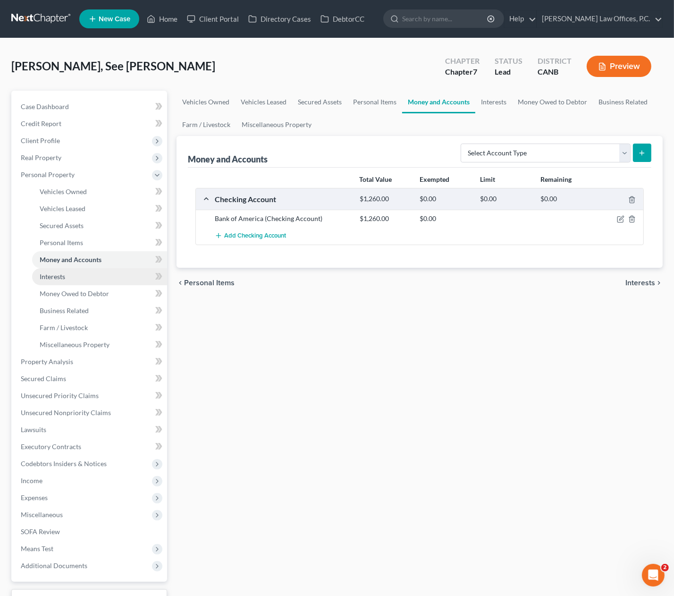
click at [83, 279] on link "Interests" at bounding box center [99, 276] width 135 height 17
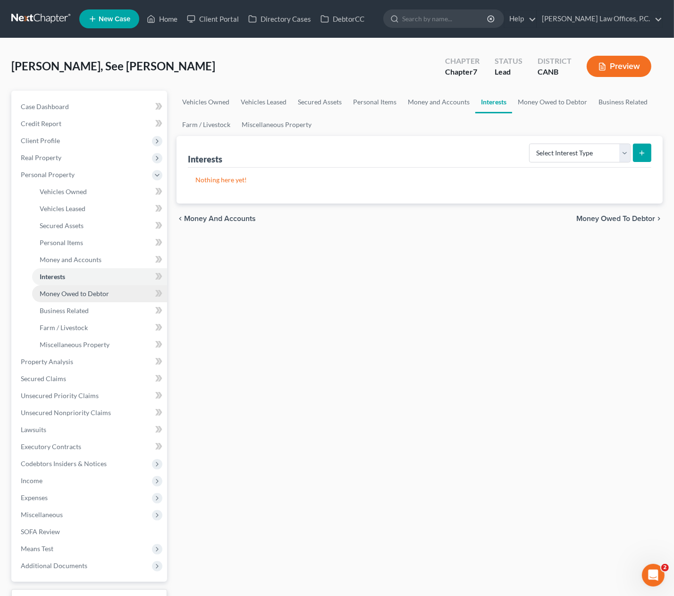
click at [83, 293] on span "Money Owed to Debtor" at bounding box center [74, 293] width 69 height 8
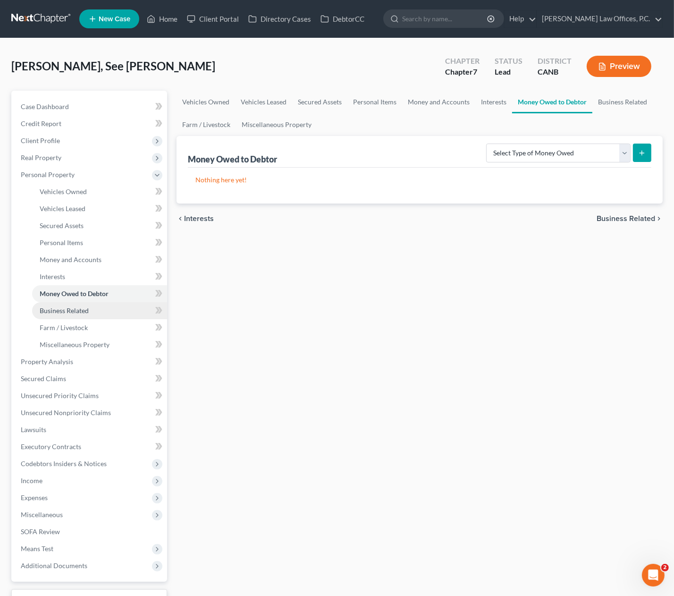
click at [86, 311] on span "Business Related" at bounding box center [64, 310] width 49 height 8
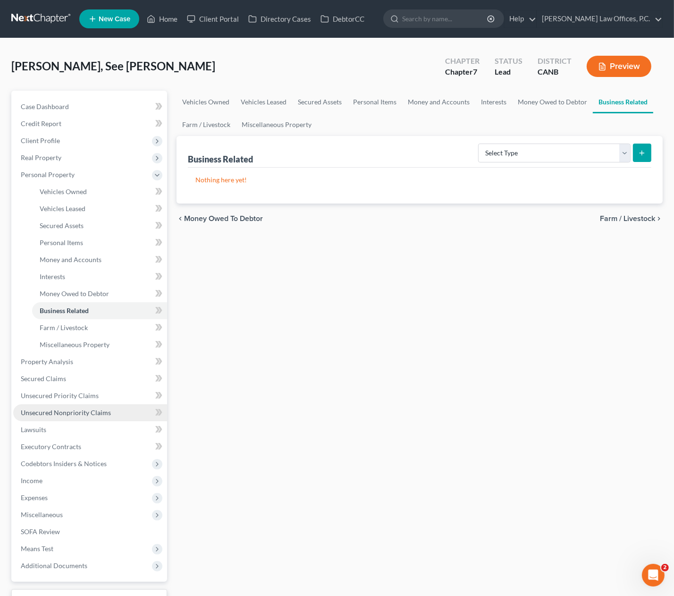
click at [92, 405] on link "Unsecured Nonpriority Claims" at bounding box center [90, 412] width 154 height 17
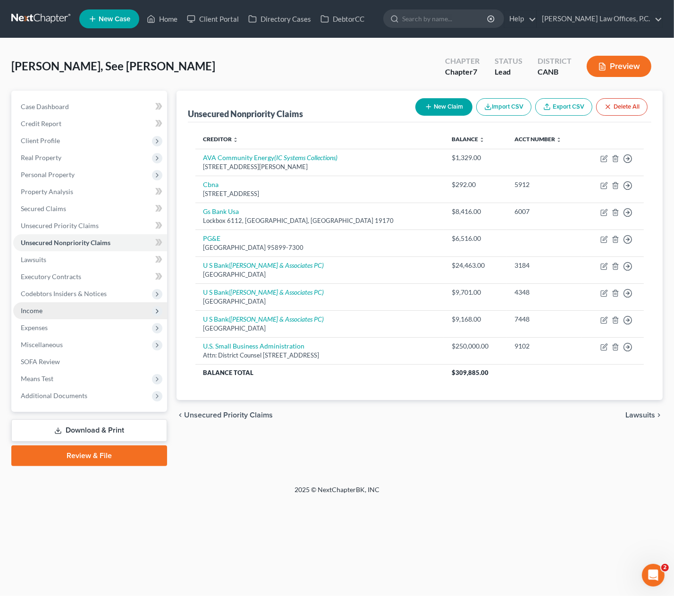
click at [72, 302] on span "Income" at bounding box center [90, 310] width 154 height 17
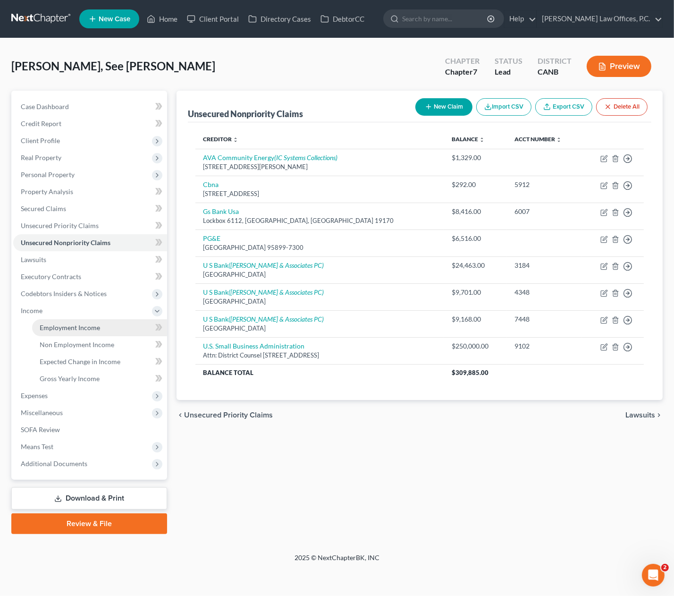
click at [74, 328] on span "Employment Income" at bounding box center [70, 327] width 60 height 8
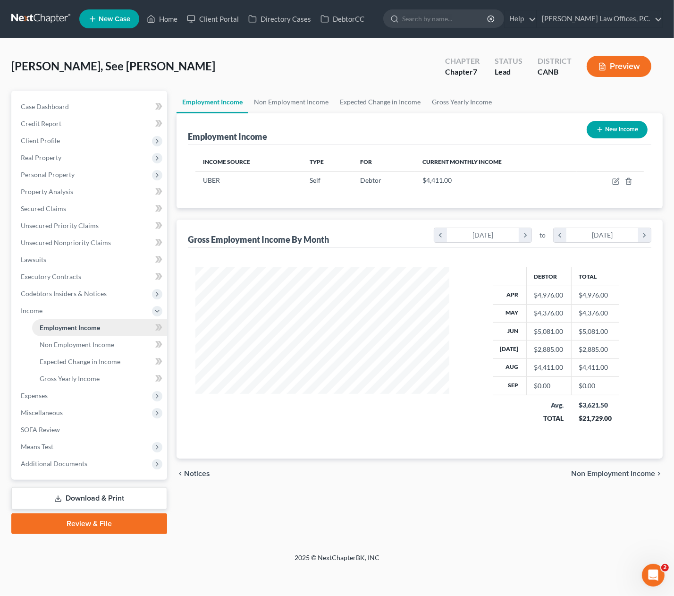
scroll to position [169, 272]
click at [614, 178] on icon "button" at bounding box center [616, 182] width 8 height 8
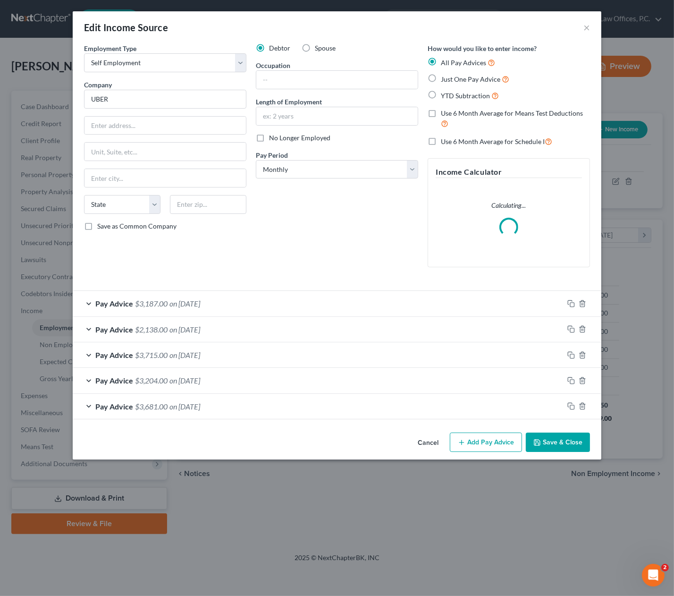
click at [486, 142] on span "Use 6 Month Average for Schedule I" at bounding box center [493, 141] width 104 height 8
click at [451, 142] on input "Use 6 Month Average for Schedule I" at bounding box center [448, 139] width 6 height 6
click at [557, 440] on button "Save & Close" at bounding box center [558, 442] width 64 height 20
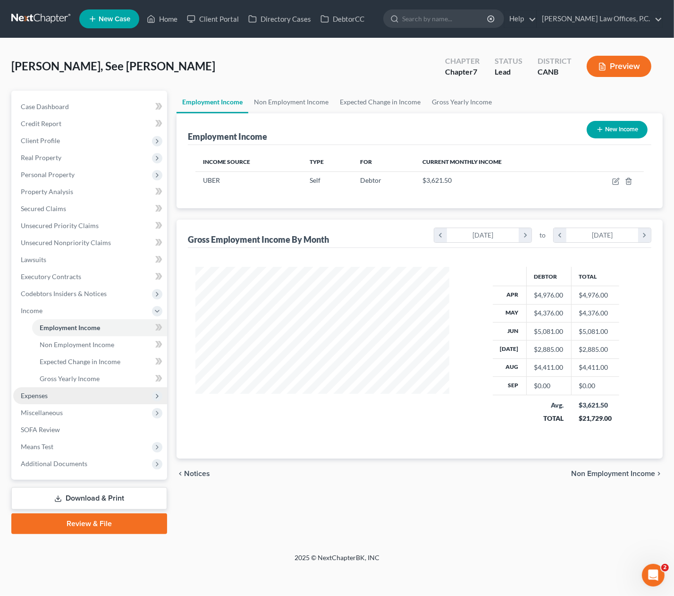
click at [104, 395] on span "Expenses" at bounding box center [90, 395] width 154 height 17
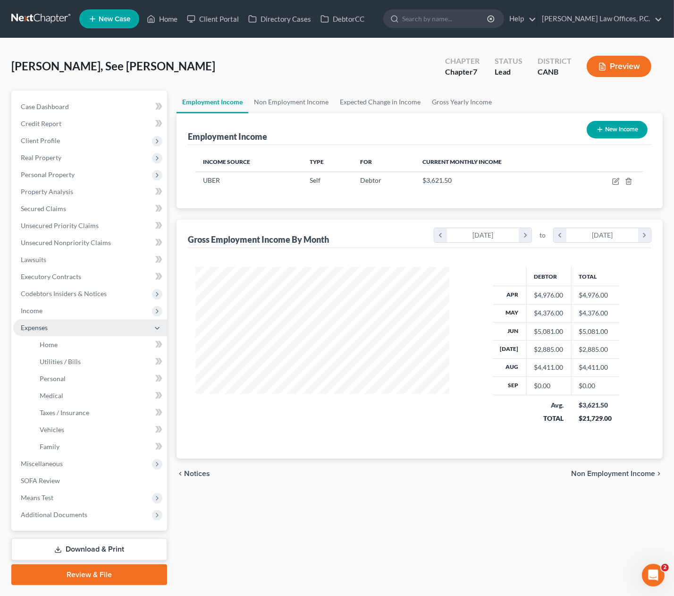
click at [106, 333] on span "Expenses" at bounding box center [90, 327] width 154 height 17
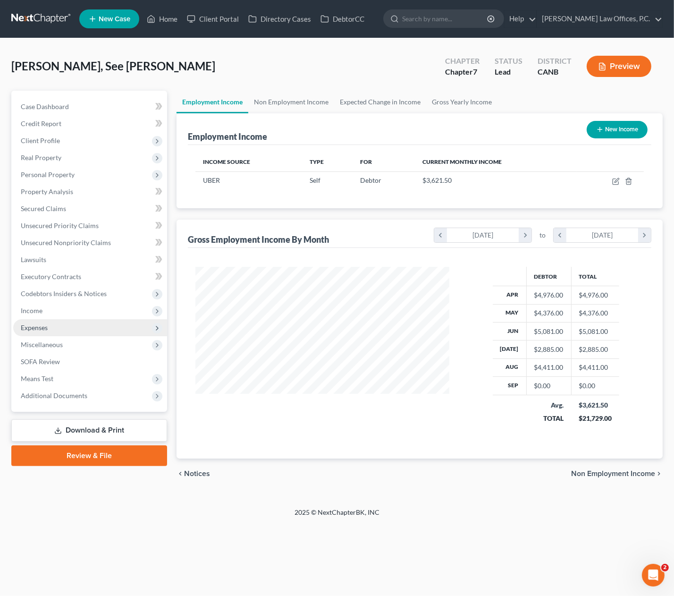
click at [102, 328] on span "Expenses" at bounding box center [90, 327] width 154 height 17
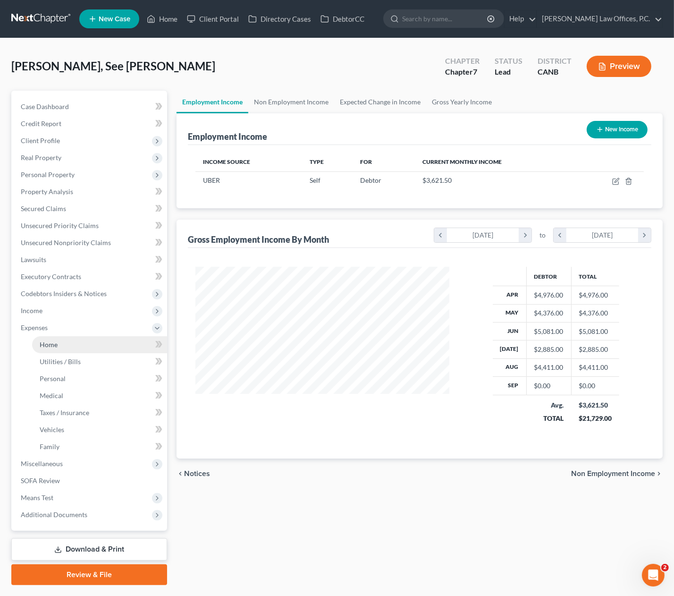
click at [99, 344] on link "Home" at bounding box center [99, 344] width 135 height 17
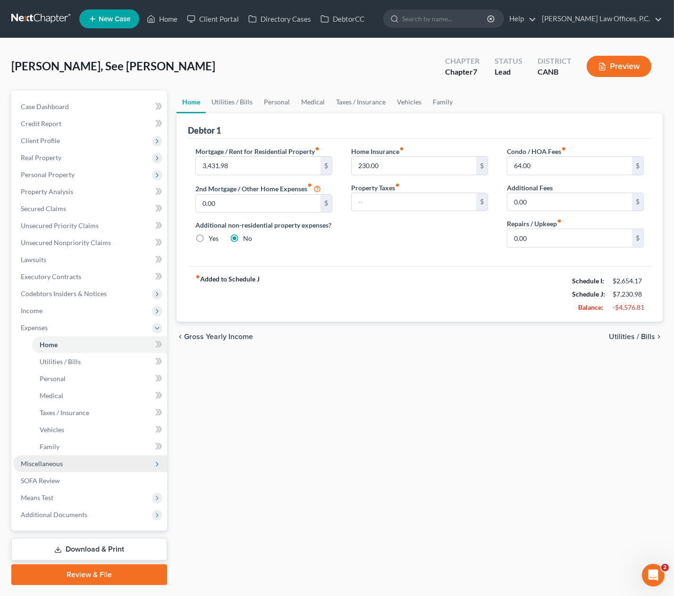
click at [76, 461] on span "Miscellaneous" at bounding box center [90, 463] width 154 height 17
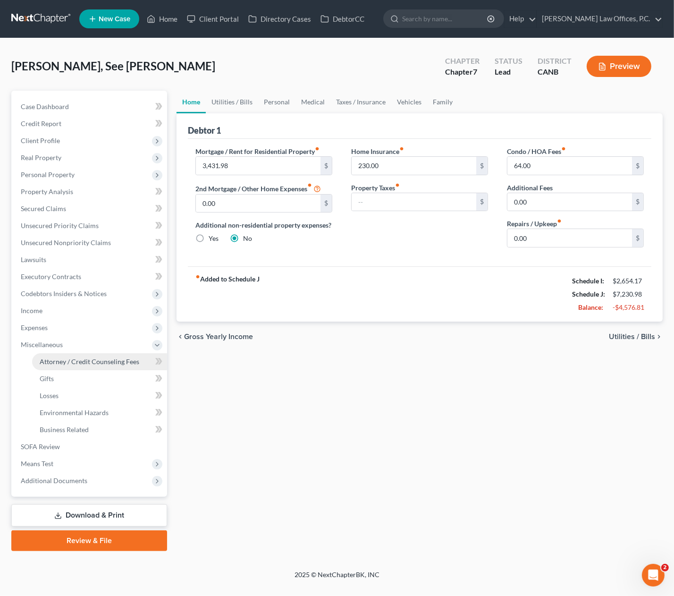
click at [63, 364] on span "Attorney / Credit Counseling Fees" at bounding box center [90, 361] width 100 height 8
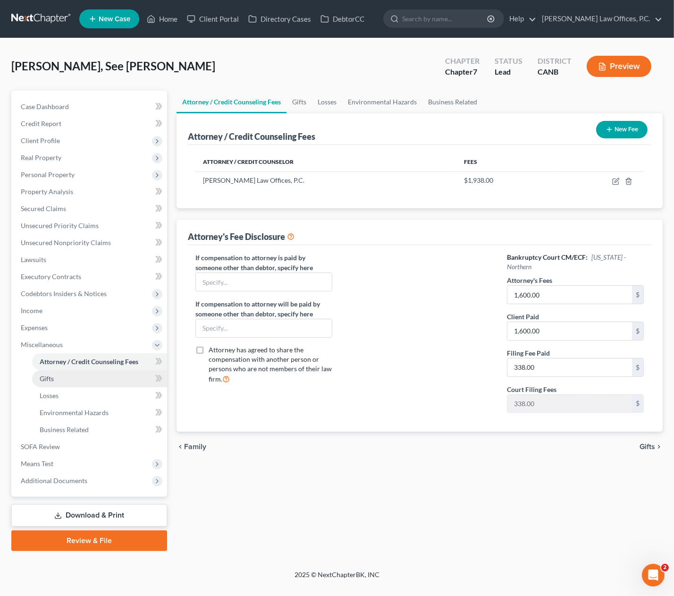
click at [66, 381] on link "Gifts" at bounding box center [99, 378] width 135 height 17
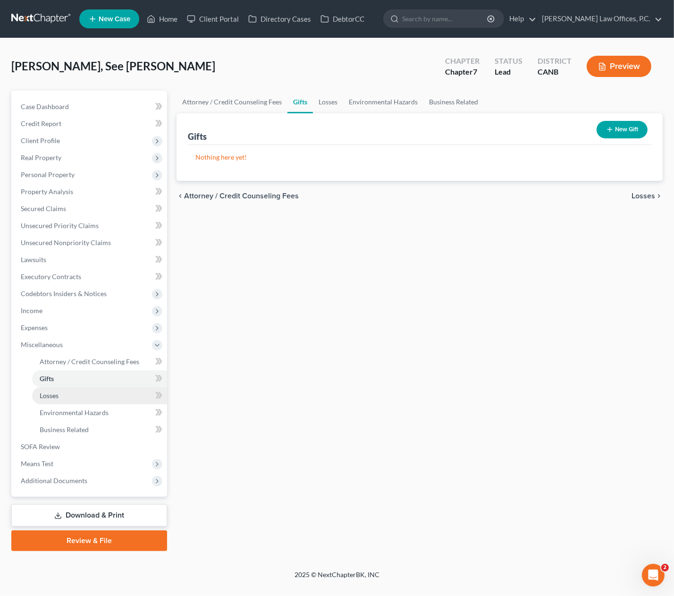
click at [65, 393] on link "Losses" at bounding box center [99, 395] width 135 height 17
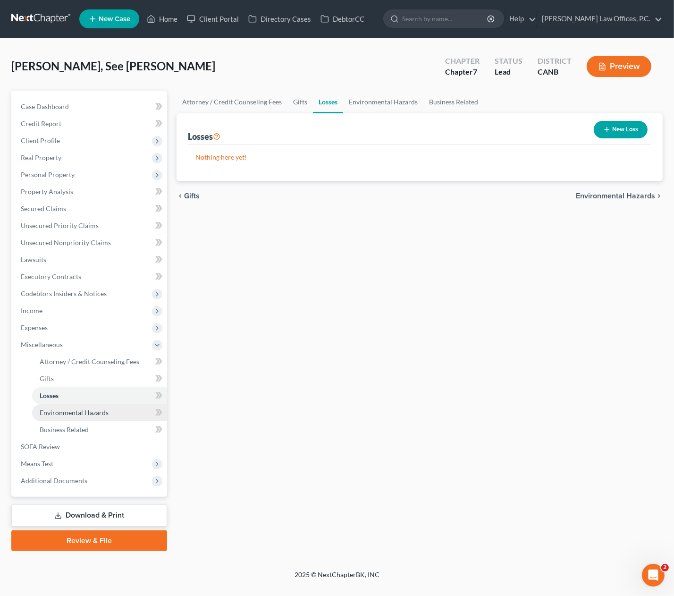
click at [69, 406] on link "Environmental Hazards" at bounding box center [99, 412] width 135 height 17
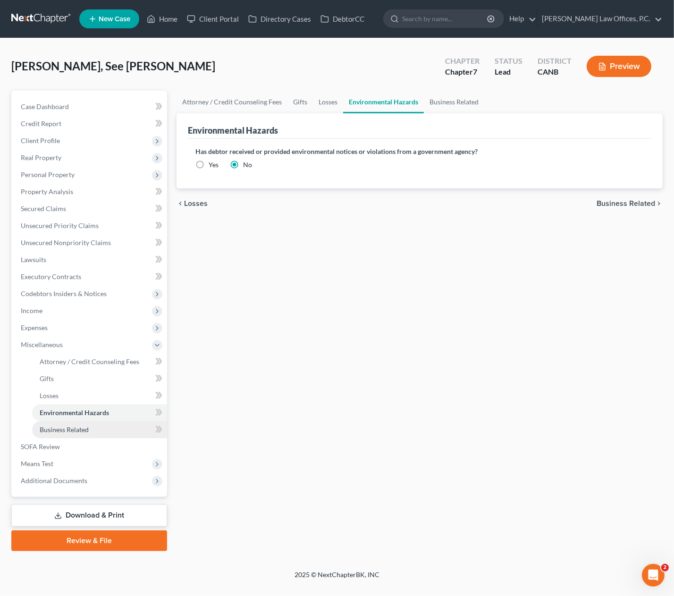
click at [67, 426] on span "Business Related" at bounding box center [64, 429] width 49 height 8
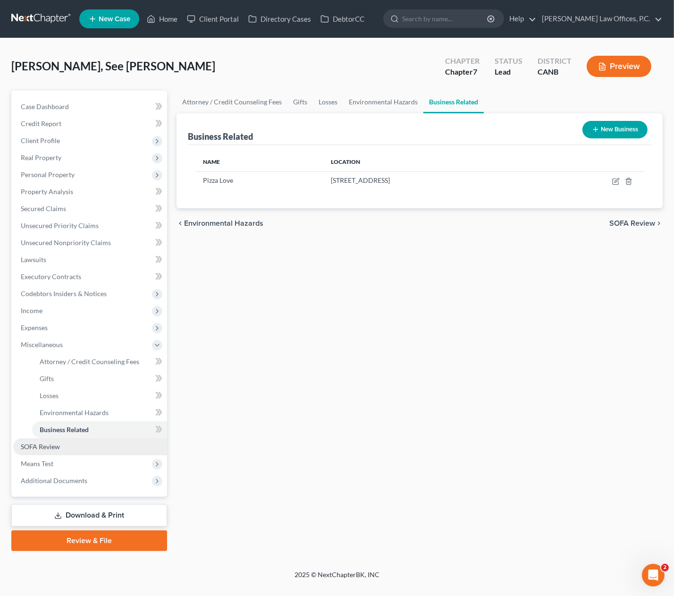
click at [62, 448] on link "SOFA Review" at bounding box center [90, 446] width 154 height 17
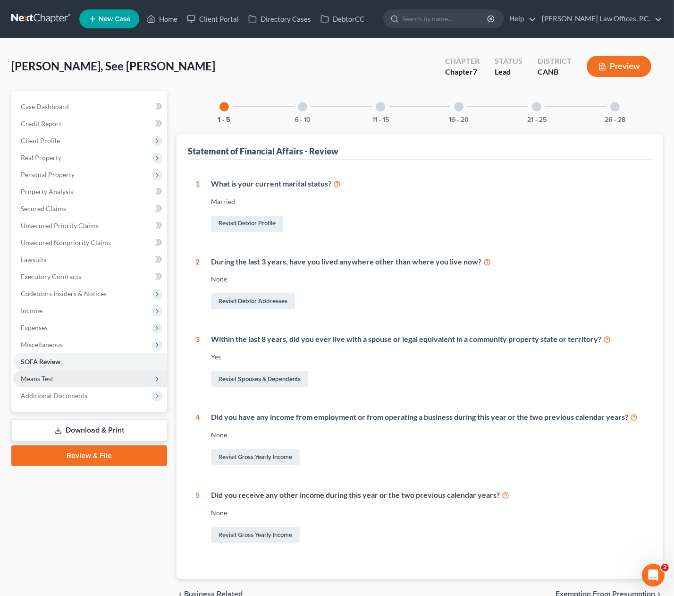
click at [61, 378] on span "Means Test" at bounding box center [90, 378] width 154 height 17
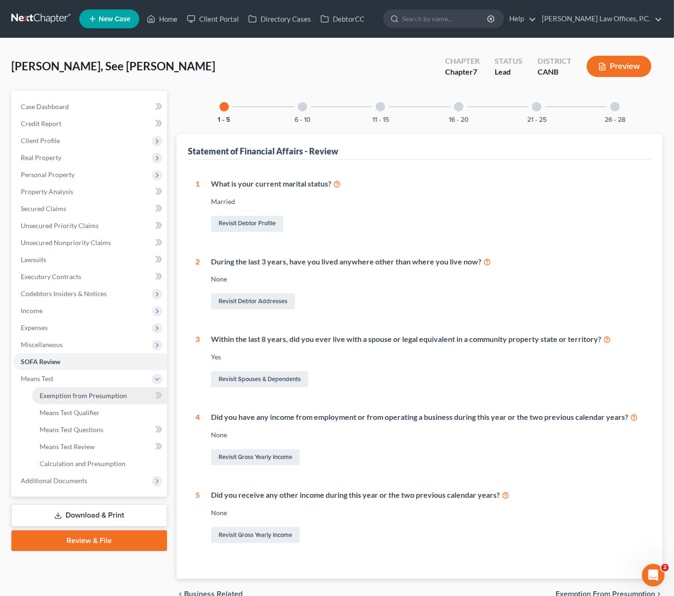
click at [69, 399] on link "Exemption from Presumption" at bounding box center [99, 395] width 135 height 17
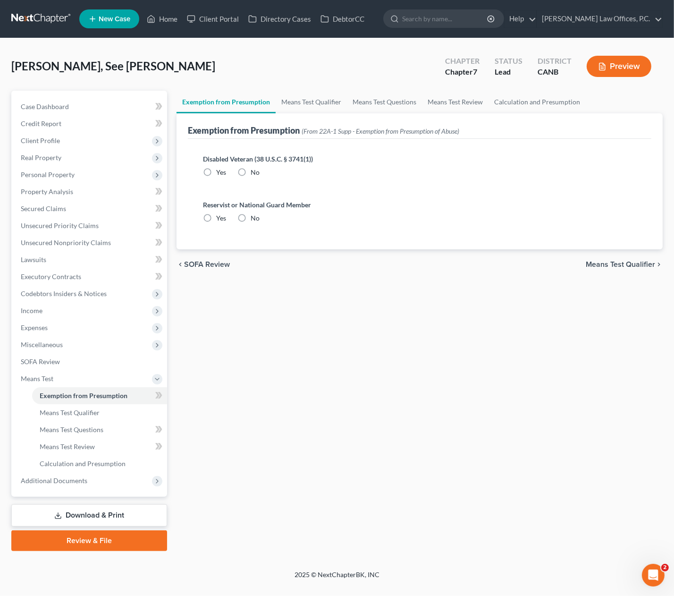
drag, startPoint x: 243, startPoint y: 168, endPoint x: 246, endPoint y: 210, distance: 41.7
click at [251, 168] on label "No" at bounding box center [255, 172] width 9 height 9
click at [254, 168] on input "No" at bounding box center [257, 171] width 6 height 6
drag, startPoint x: 244, startPoint y: 215, endPoint x: 286, endPoint y: 136, distance: 88.9
click at [251, 215] on label "No" at bounding box center [255, 217] width 9 height 9
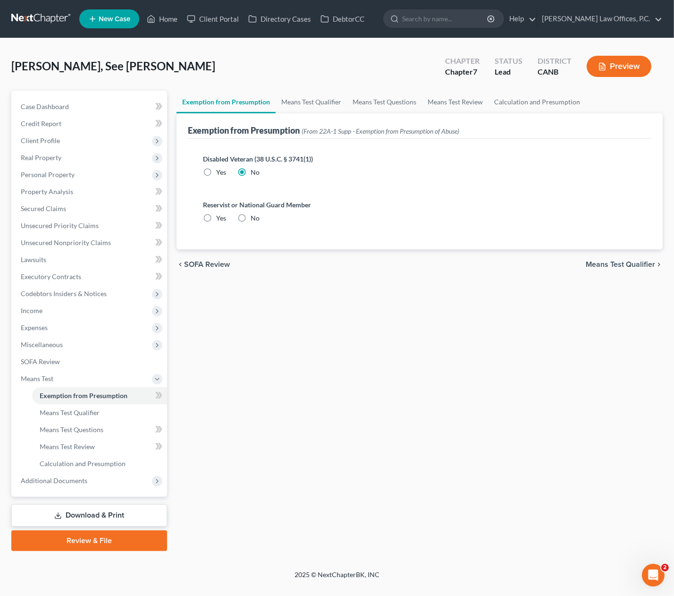
click at [254, 215] on input "No" at bounding box center [257, 216] width 6 height 6
drag, startPoint x: 297, startPoint y: 119, endPoint x: 305, endPoint y: 112, distance: 11.0
click at [298, 119] on div "Exemption from Presumption (From 22A-1 Supp - Exemption from Presumption of Abu…" at bounding box center [420, 125] width 464 height 25
click at [320, 104] on link "Means Test Qualifier" at bounding box center [311, 102] width 71 height 23
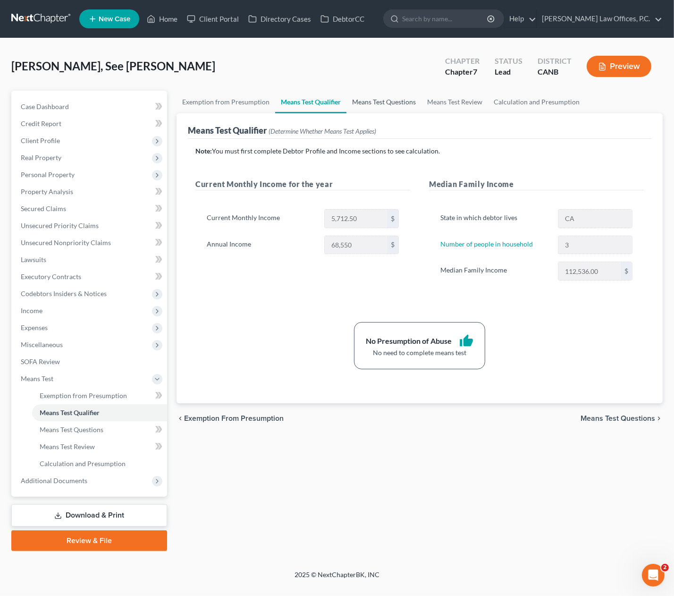
click at [378, 101] on link "Means Test Questions" at bounding box center [384, 102] width 75 height 23
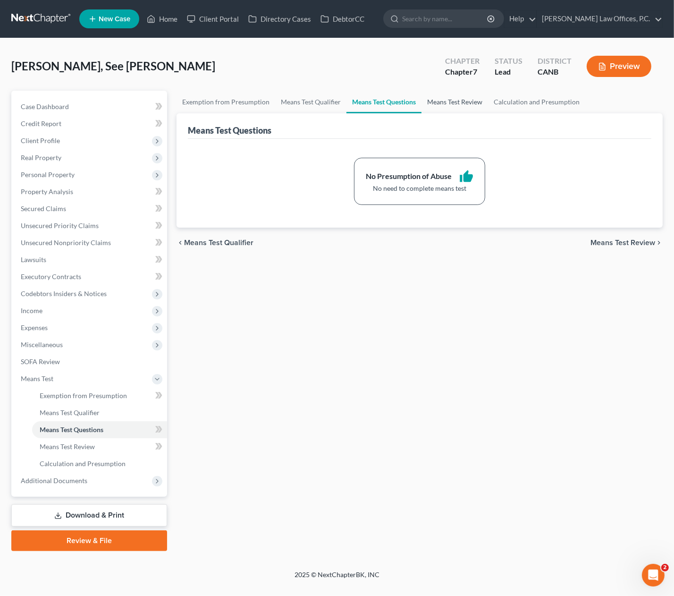
click at [460, 104] on link "Means Test Review" at bounding box center [455, 102] width 67 height 23
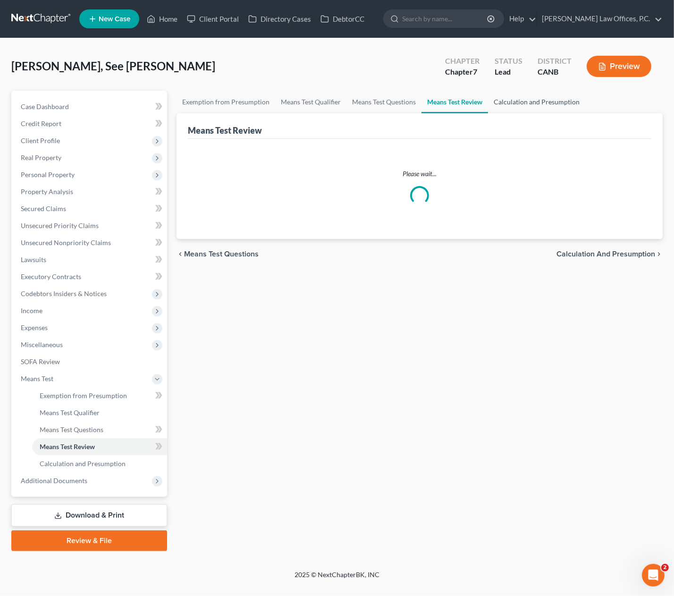
click at [521, 104] on link "Calculation and Presumption" at bounding box center [536, 102] width 97 height 23
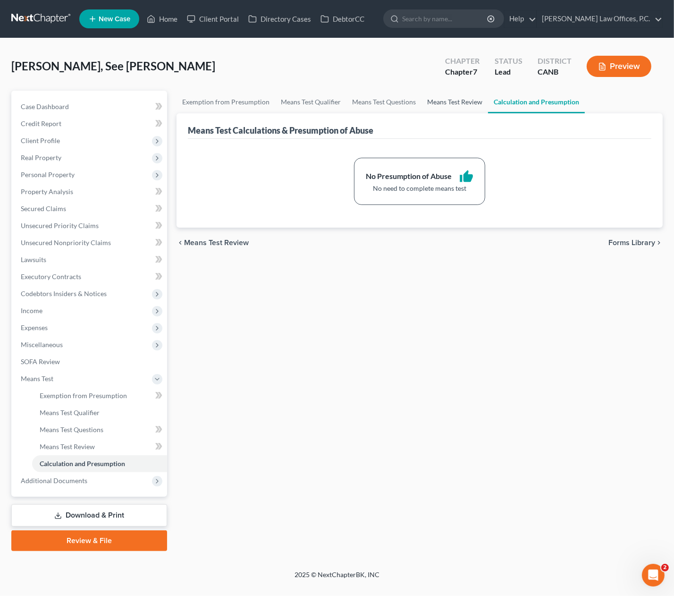
click at [475, 103] on link "Means Test Review" at bounding box center [455, 102] width 67 height 23
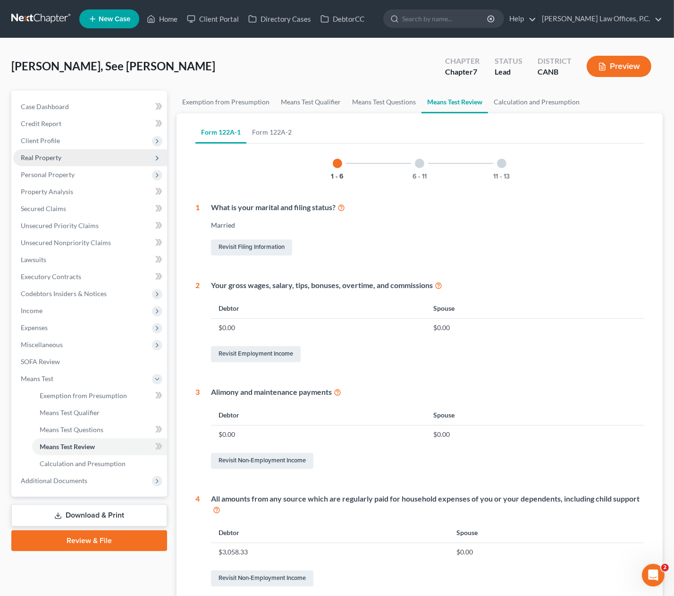
click at [102, 158] on span "Real Property" at bounding box center [90, 157] width 154 height 17
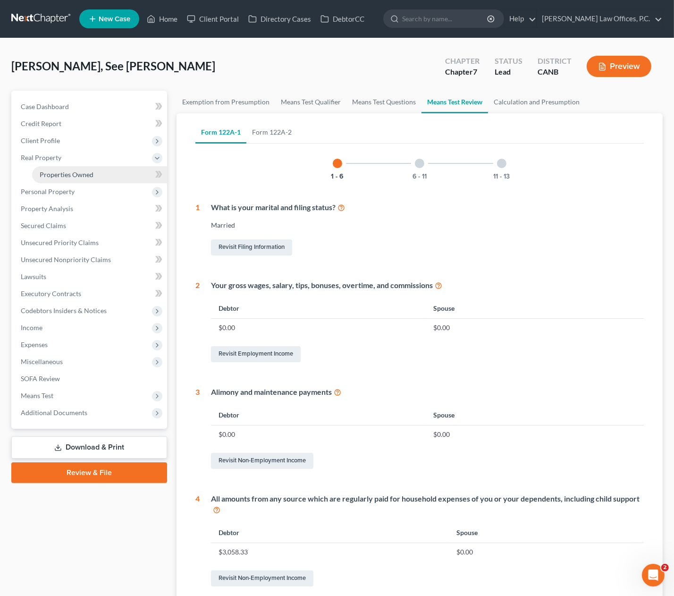
click at [77, 174] on span "Properties Owned" at bounding box center [67, 174] width 54 height 8
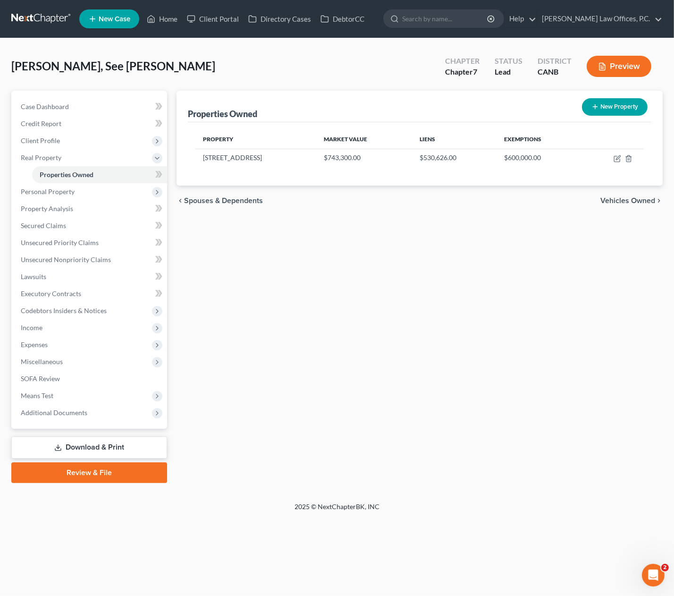
drag, startPoint x: 351, startPoint y: 55, endPoint x: 338, endPoint y: 51, distance: 14.2
click at [352, 55] on div "[PERSON_NAME], See [PERSON_NAME] Upgraded Chapter Chapter 7 Status Lead Distric…" at bounding box center [337, 70] width 652 height 41
